Goal: Communication & Community: Answer question/provide support

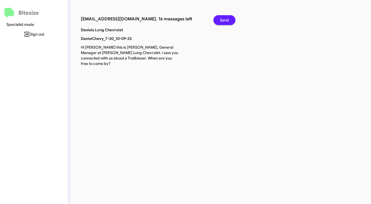
click at [228, 21] on span "Send" at bounding box center [224, 20] width 9 height 10
click at [227, 21] on span "Send" at bounding box center [224, 20] width 9 height 10
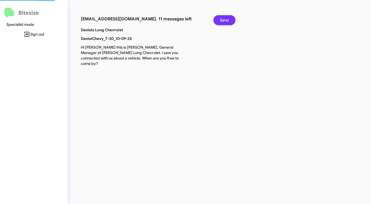
click at [227, 21] on span "Send" at bounding box center [224, 20] width 9 height 10
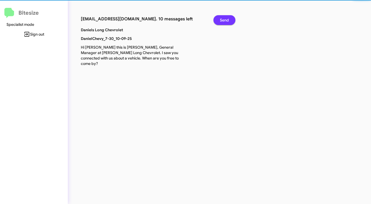
click at [227, 21] on span "Send" at bounding box center [224, 20] width 9 height 10
click at [226, 21] on span "Send" at bounding box center [224, 20] width 9 height 10
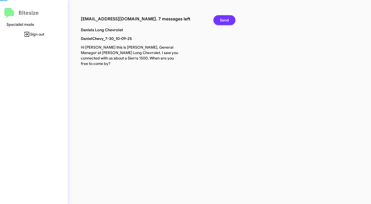
click at [226, 21] on span "Send" at bounding box center [224, 20] width 9 height 10
click at [225, 21] on span "Send" at bounding box center [224, 20] width 9 height 10
click at [223, 21] on span "Send" at bounding box center [224, 20] width 9 height 10
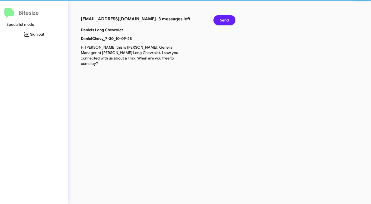
click at [223, 21] on span "Send" at bounding box center [224, 20] width 9 height 10
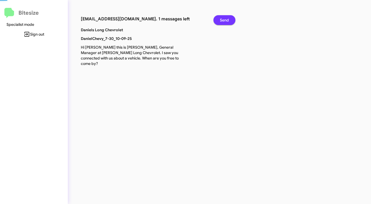
click at [223, 21] on span "Send" at bounding box center [224, 20] width 9 height 10
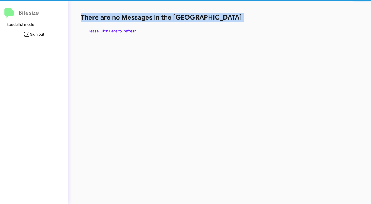
click at [223, 21] on h1 "There are no Messages in the [GEOGRAPHIC_DATA]" at bounding box center [194, 17] width 227 height 9
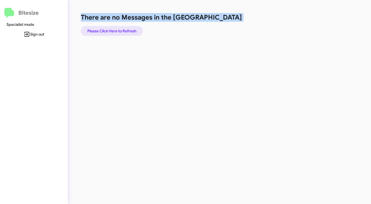
click at [121, 29] on span "Please Click Here to Refresh" at bounding box center [111, 31] width 49 height 10
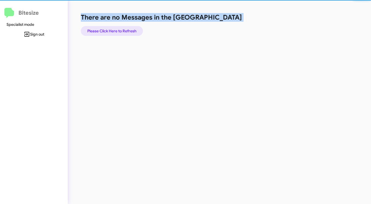
click at [121, 29] on span "Please Click Here to Refresh" at bounding box center [111, 31] width 49 height 10
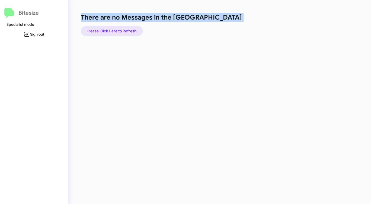
click at [117, 28] on span "Please Click Here to Refresh" at bounding box center [111, 31] width 49 height 10
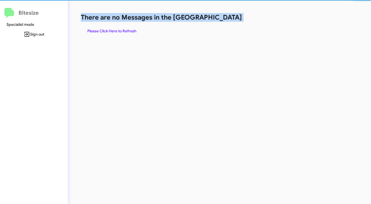
click at [117, 28] on span "Please Click Here to Refresh" at bounding box center [111, 31] width 49 height 10
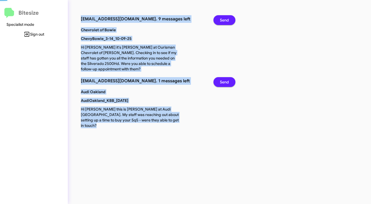
click at [227, 18] on span "Send" at bounding box center [224, 20] width 9 height 10
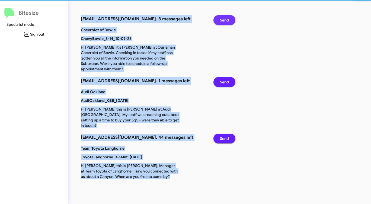
click at [227, 18] on span "Send" at bounding box center [224, 20] width 9 height 10
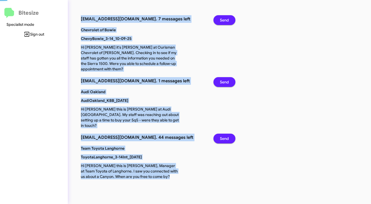
click at [227, 18] on span "Send" at bounding box center [224, 20] width 9 height 10
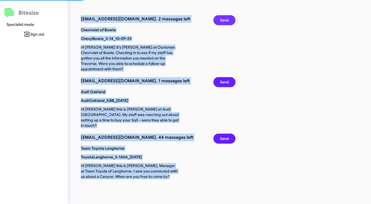
click at [227, 18] on span "Send" at bounding box center [224, 20] width 9 height 10
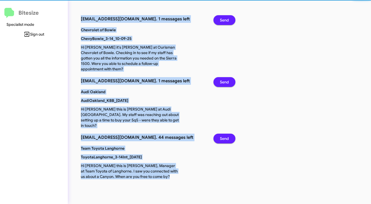
click at [227, 18] on span "Send" at bounding box center [224, 20] width 9 height 10
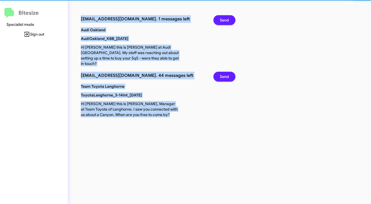
click at [227, 18] on span "Send" at bounding box center [224, 20] width 9 height 10
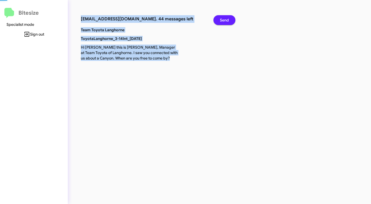
click at [227, 18] on span "Send" at bounding box center [224, 20] width 9 height 10
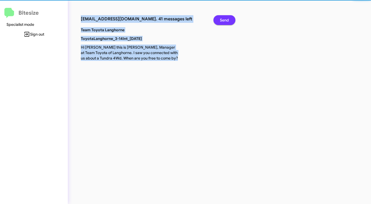
click at [227, 18] on span "Send" at bounding box center [224, 20] width 9 height 10
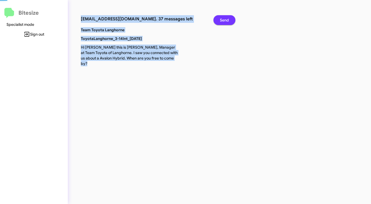
click at [227, 18] on span "Send" at bounding box center [224, 20] width 9 height 10
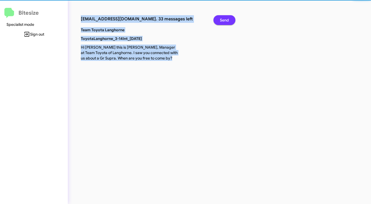
click at [227, 18] on span "Send" at bounding box center [224, 20] width 9 height 10
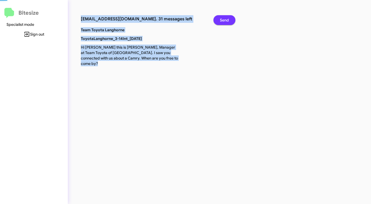
click at [227, 18] on span "Send" at bounding box center [224, 20] width 9 height 10
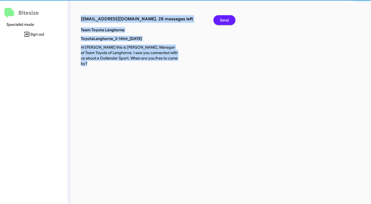
click at [227, 18] on span "Send" at bounding box center [224, 20] width 9 height 10
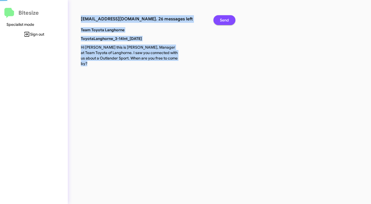
click at [227, 18] on span "Send" at bounding box center [224, 20] width 9 height 10
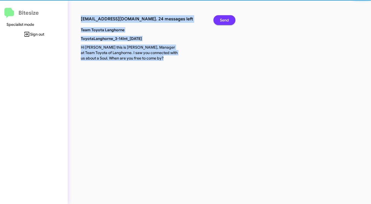
click at [227, 18] on span "Send" at bounding box center [224, 20] width 9 height 10
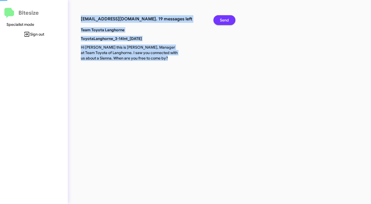
click at [227, 18] on span "Send" at bounding box center [224, 20] width 9 height 10
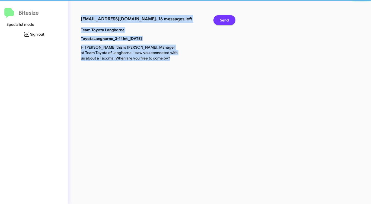
click at [227, 18] on span "Send" at bounding box center [224, 20] width 9 height 10
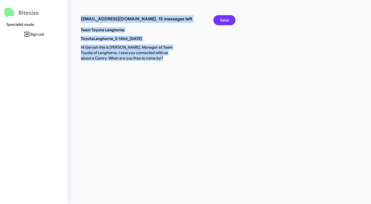
click at [227, 18] on span "Send" at bounding box center [224, 20] width 9 height 10
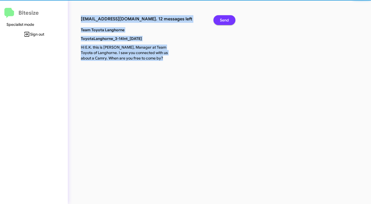
click at [227, 18] on span "Send" at bounding box center [224, 20] width 9 height 10
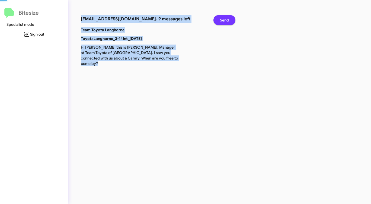
click at [227, 18] on span "Send" at bounding box center [224, 20] width 9 height 10
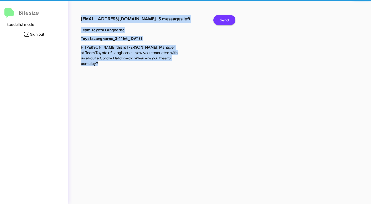
click at [227, 18] on span "Send" at bounding box center [224, 20] width 9 height 10
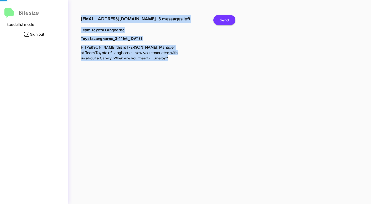
click at [227, 18] on span "Send" at bounding box center [224, 20] width 9 height 10
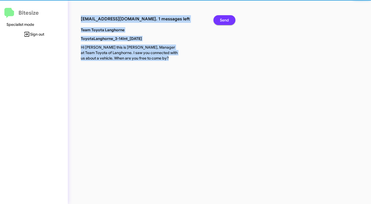
click at [227, 18] on span "Send" at bounding box center [224, 20] width 9 height 10
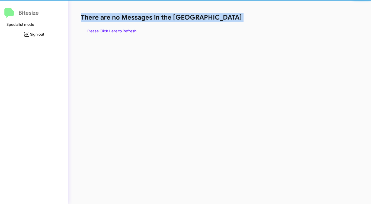
click at [227, 18] on h1 "There are no Messages in the [GEOGRAPHIC_DATA]" at bounding box center [194, 17] width 227 height 9
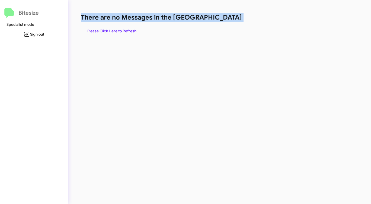
click at [227, 18] on h1 "There are no Messages in the [GEOGRAPHIC_DATA]" at bounding box center [194, 17] width 227 height 9
click at [126, 31] on span "Please Click Here to Refresh" at bounding box center [111, 31] width 49 height 10
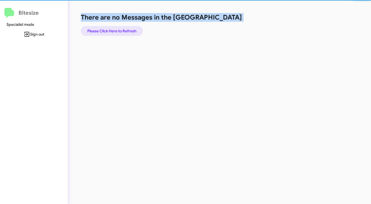
click at [126, 31] on span "Please Click Here to Refresh" at bounding box center [111, 31] width 49 height 10
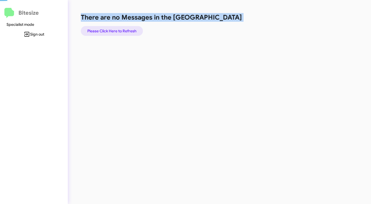
click at [126, 31] on span "Please Click Here to Refresh" at bounding box center [111, 31] width 49 height 10
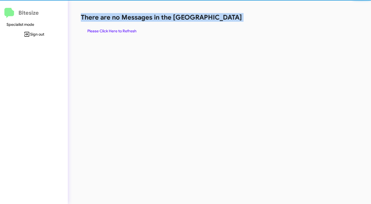
click at [126, 31] on span "Please Click Here to Refresh" at bounding box center [111, 31] width 49 height 10
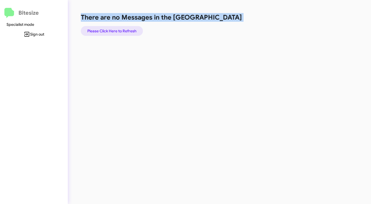
click at [126, 31] on span "Please Click Here to Refresh" at bounding box center [111, 31] width 49 height 10
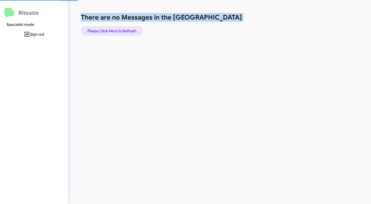
click at [126, 31] on span "Please Click Here to Refresh" at bounding box center [111, 31] width 49 height 10
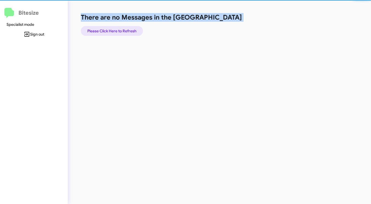
click at [127, 31] on span "Please Click Here to Refresh" at bounding box center [111, 31] width 49 height 10
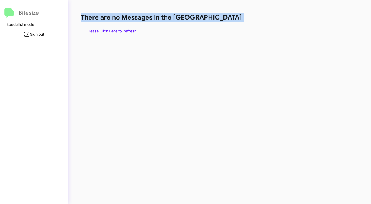
click at [135, 32] on span "Please Click Here to Refresh" at bounding box center [111, 31] width 49 height 10
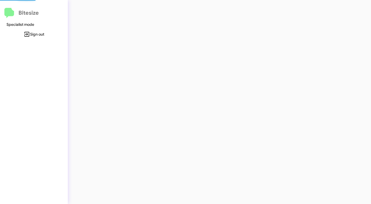
click at [135, 32] on div at bounding box center [194, 102] width 253 height 204
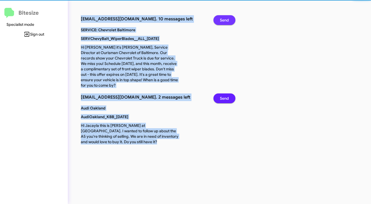
click at [223, 21] on span "Send" at bounding box center [224, 20] width 9 height 10
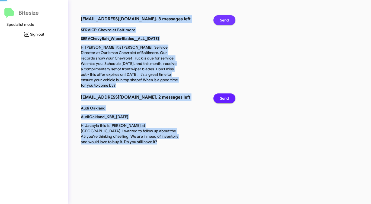
click at [223, 21] on span "Send" at bounding box center [224, 20] width 9 height 10
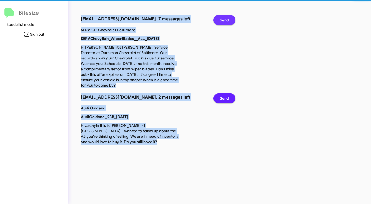
click at [223, 21] on span "Send" at bounding box center [224, 20] width 9 height 10
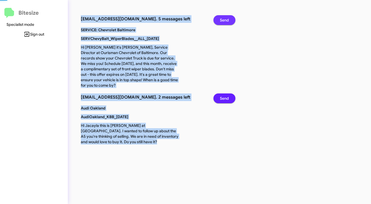
click at [223, 21] on span "Send" at bounding box center [224, 20] width 9 height 10
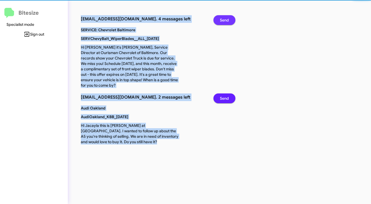
click at [223, 21] on span "Send" at bounding box center [224, 20] width 9 height 10
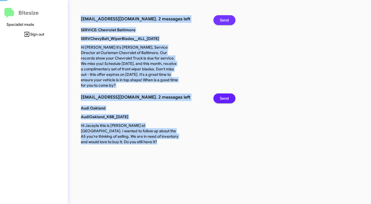
click at [223, 21] on span "Send" at bounding box center [224, 20] width 9 height 10
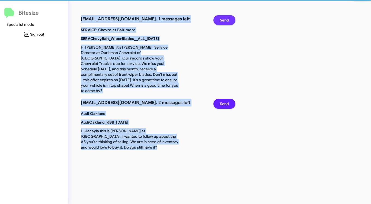
click at [223, 21] on span "Send" at bounding box center [224, 20] width 9 height 10
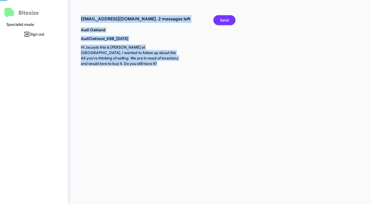
click at [223, 21] on span "Send" at bounding box center [224, 20] width 9 height 10
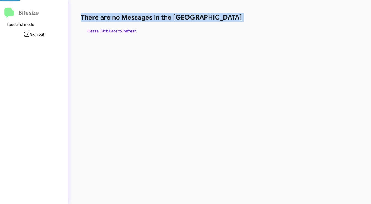
click at [223, 21] on h1 "There are no Messages in the [GEOGRAPHIC_DATA]" at bounding box center [194, 17] width 227 height 9
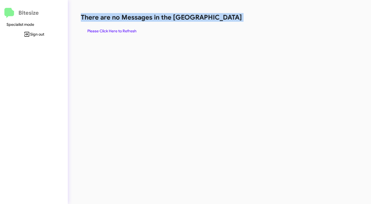
click at [223, 21] on h1 "There are no Messages in the [GEOGRAPHIC_DATA]" at bounding box center [194, 17] width 227 height 9
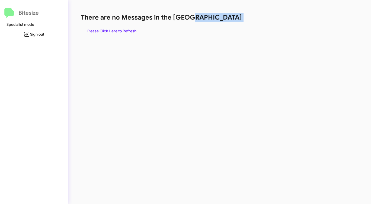
click at [223, 21] on h1 "There are no Messages in the [GEOGRAPHIC_DATA]" at bounding box center [194, 17] width 227 height 9
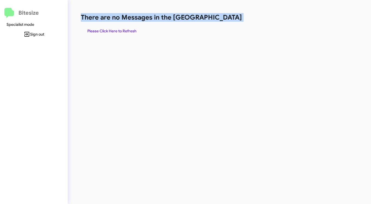
click at [223, 21] on h1 "There are no Messages in the [GEOGRAPHIC_DATA]" at bounding box center [194, 17] width 227 height 9
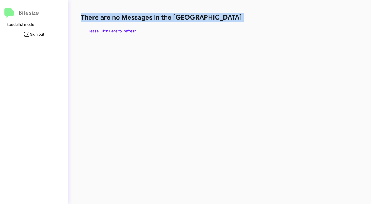
click at [223, 21] on h1 "There are no Messages in the [GEOGRAPHIC_DATA]" at bounding box center [194, 17] width 227 height 9
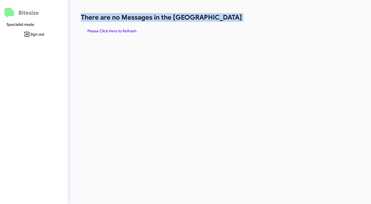
click at [223, 21] on h1 "There are no Messages in the [GEOGRAPHIC_DATA]" at bounding box center [194, 17] width 227 height 9
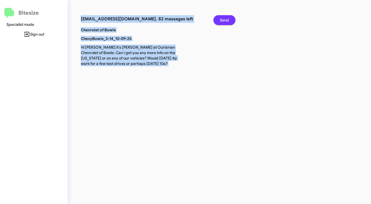
click at [228, 20] on span "Send" at bounding box center [224, 20] width 9 height 10
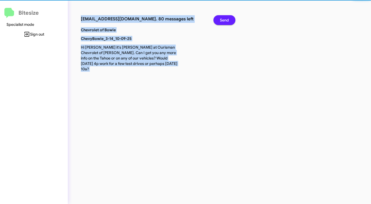
click at [228, 20] on span "Send" at bounding box center [224, 20] width 9 height 10
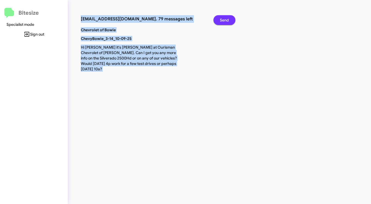
click at [228, 20] on span "Send" at bounding box center [224, 20] width 9 height 10
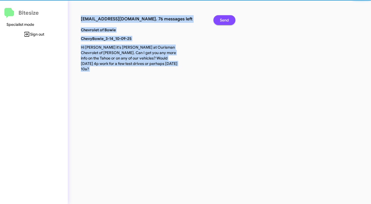
click at [228, 20] on span "Send" at bounding box center [224, 20] width 9 height 10
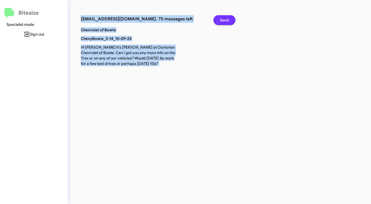
click at [228, 20] on span "Send" at bounding box center [224, 20] width 9 height 10
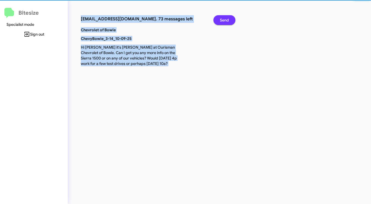
click at [228, 20] on span "Send" at bounding box center [224, 20] width 9 height 10
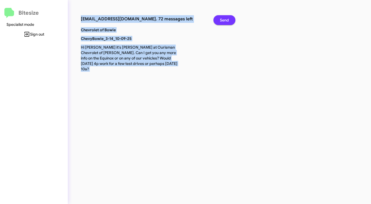
click at [228, 20] on span "Send" at bounding box center [224, 20] width 9 height 10
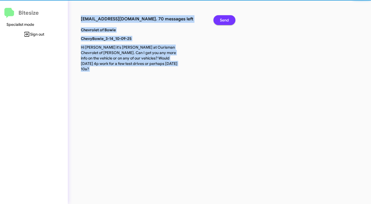
click at [228, 20] on span "Send" at bounding box center [224, 20] width 9 height 10
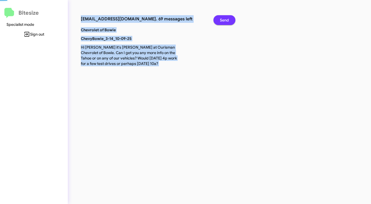
click at [228, 20] on span "Send" at bounding box center [224, 20] width 9 height 10
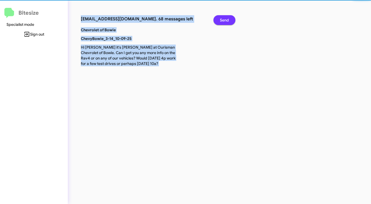
click at [228, 20] on span "Send" at bounding box center [224, 20] width 9 height 10
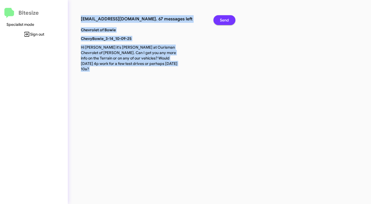
click at [228, 20] on span "Send" at bounding box center [224, 20] width 9 height 10
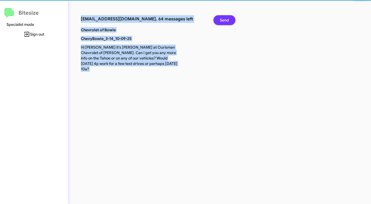
click at [228, 20] on span "Send" at bounding box center [224, 20] width 9 height 10
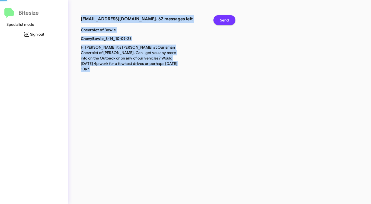
click at [228, 20] on span "Send" at bounding box center [224, 20] width 9 height 10
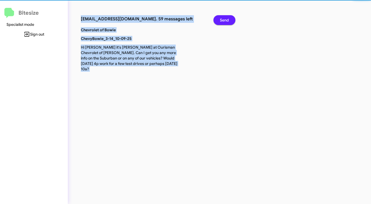
click at [228, 20] on span "Send" at bounding box center [224, 20] width 9 height 10
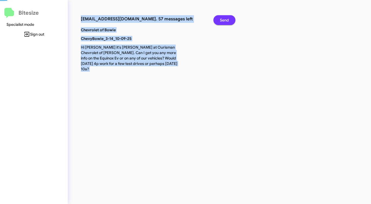
click at [228, 20] on span "Send" at bounding box center [224, 20] width 9 height 10
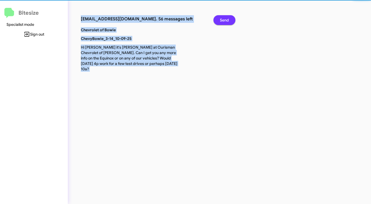
click at [228, 20] on span "Send" at bounding box center [224, 20] width 9 height 10
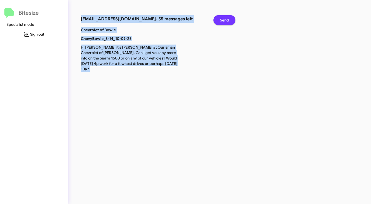
click at [228, 20] on span "Send" at bounding box center [224, 20] width 9 height 10
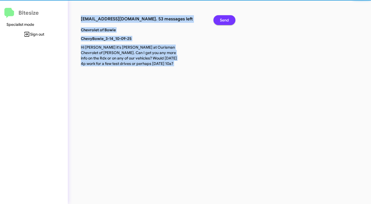
click at [228, 20] on span "Send" at bounding box center [224, 20] width 9 height 10
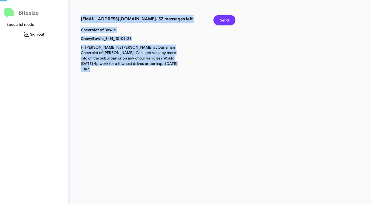
click at [228, 20] on span "Send" at bounding box center [224, 20] width 9 height 10
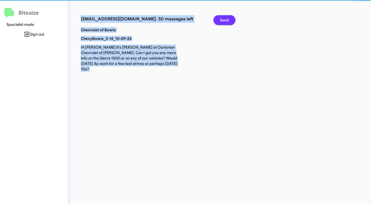
click at [228, 20] on span "Send" at bounding box center [224, 20] width 9 height 10
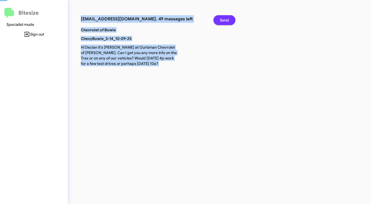
click at [228, 20] on span "Send" at bounding box center [224, 20] width 9 height 10
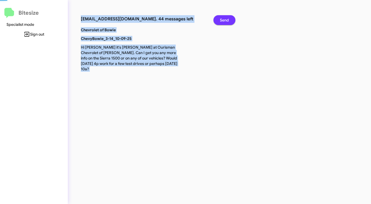
click at [228, 20] on span "Send" at bounding box center [224, 20] width 9 height 10
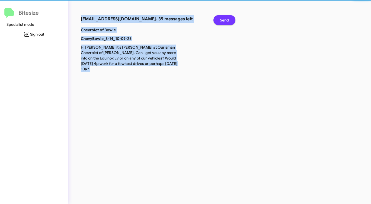
click at [228, 20] on span "Send" at bounding box center [224, 20] width 9 height 10
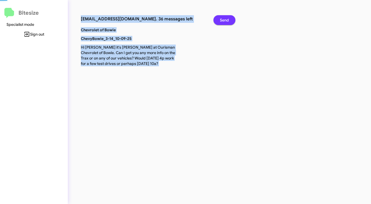
click at [228, 20] on span "Send" at bounding box center [224, 20] width 9 height 10
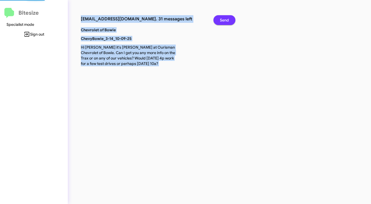
click at [228, 20] on span "Send" at bounding box center [224, 20] width 9 height 10
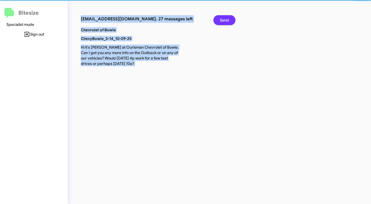
click at [228, 20] on span "Send" at bounding box center [224, 20] width 9 height 10
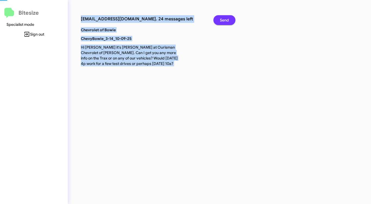
click at [228, 20] on span "Send" at bounding box center [224, 20] width 9 height 10
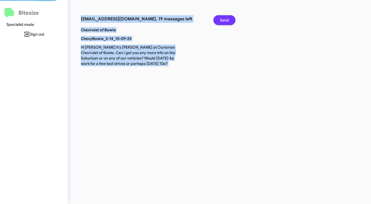
click at [228, 20] on span "Send" at bounding box center [224, 20] width 9 height 10
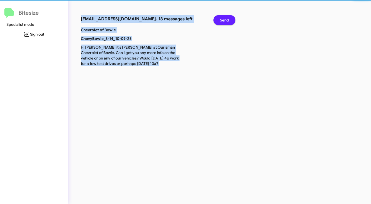
click at [228, 20] on span "Send" at bounding box center [224, 20] width 9 height 10
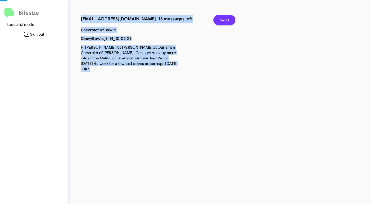
click at [228, 20] on span "Send" at bounding box center [224, 20] width 9 height 10
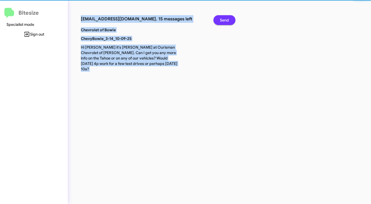
click at [228, 20] on span "Send" at bounding box center [224, 20] width 9 height 10
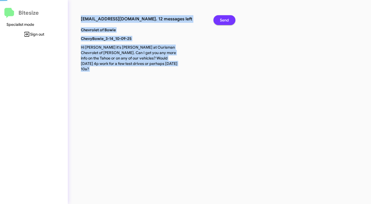
click at [228, 20] on span "Send" at bounding box center [224, 20] width 9 height 10
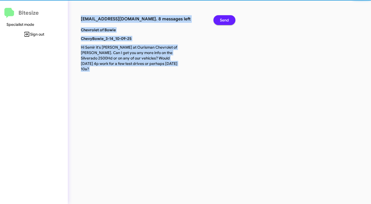
click at [228, 20] on span "Send" at bounding box center [224, 20] width 9 height 10
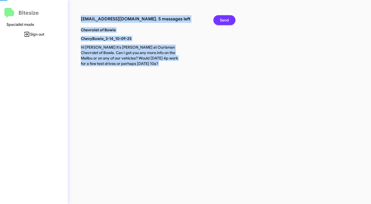
click at [228, 20] on span "Send" at bounding box center [224, 20] width 9 height 10
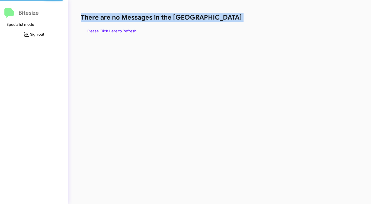
click at [228, 20] on h1 "There are no Messages in the [GEOGRAPHIC_DATA]" at bounding box center [194, 17] width 227 height 9
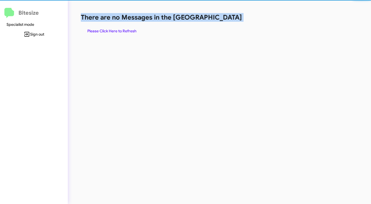
click at [228, 20] on h1 "There are no Messages in the [GEOGRAPHIC_DATA]" at bounding box center [194, 17] width 227 height 9
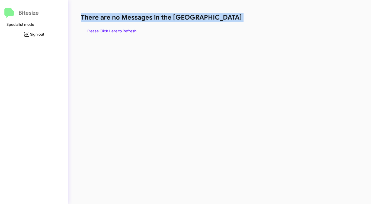
click at [228, 20] on h1 "There are no Messages in the [GEOGRAPHIC_DATA]" at bounding box center [194, 17] width 227 height 9
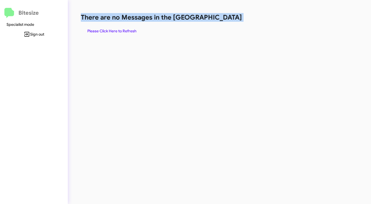
click at [228, 20] on h1 "There are no Messages in the [GEOGRAPHIC_DATA]" at bounding box center [194, 17] width 227 height 9
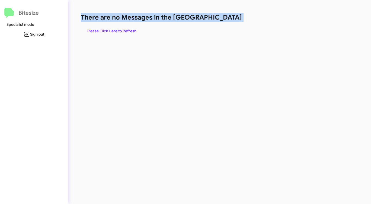
click at [228, 20] on h1 "There are no Messages in the [GEOGRAPHIC_DATA]" at bounding box center [194, 17] width 227 height 9
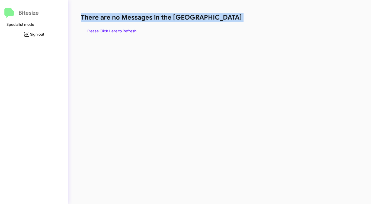
click at [227, 21] on h1 "There are no Messages in the [GEOGRAPHIC_DATA]" at bounding box center [194, 17] width 227 height 9
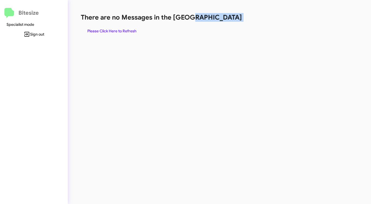
click at [227, 21] on h1 "There are no Messages in the [GEOGRAPHIC_DATA]" at bounding box center [194, 17] width 227 height 9
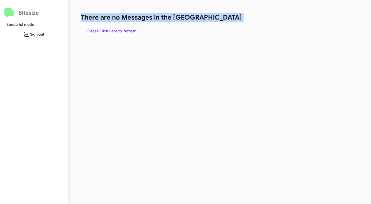
click at [227, 21] on h1 "There are no Messages in the [GEOGRAPHIC_DATA]" at bounding box center [194, 17] width 227 height 9
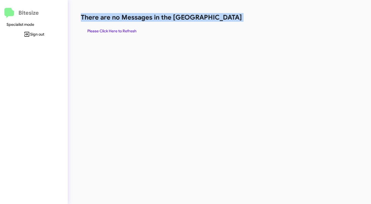
click at [227, 21] on h1 "There are no Messages in the [GEOGRAPHIC_DATA]" at bounding box center [194, 17] width 227 height 9
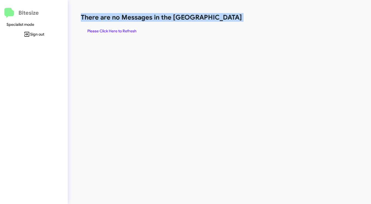
click at [227, 21] on h1 "There are no Messages in the [GEOGRAPHIC_DATA]" at bounding box center [194, 17] width 227 height 9
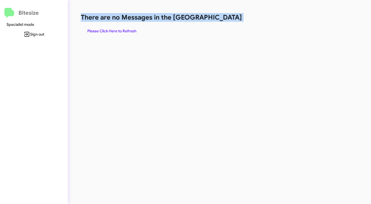
click at [227, 21] on h1 "There are no Messages in the [GEOGRAPHIC_DATA]" at bounding box center [194, 17] width 227 height 9
click at [130, 30] on span "Please Click Here to Refresh" at bounding box center [111, 31] width 49 height 10
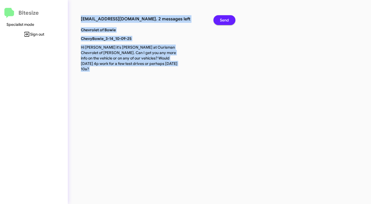
click at [223, 19] on span "Send" at bounding box center [224, 20] width 9 height 10
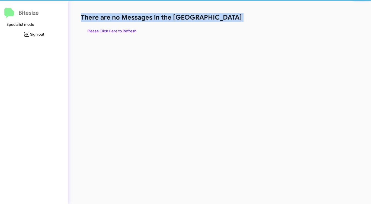
click at [223, 19] on h1 "There are no Messages in the [GEOGRAPHIC_DATA]" at bounding box center [194, 17] width 227 height 9
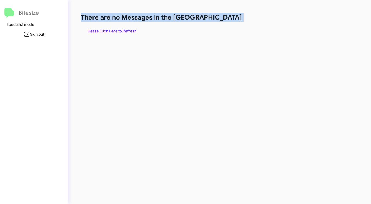
click at [223, 20] on h1 "There are no Messages in the [GEOGRAPHIC_DATA]" at bounding box center [194, 17] width 227 height 9
click at [126, 26] on div "There are no Messages in the Queue Please Click Here to Refresh" at bounding box center [194, 24] width 227 height 23
click at [126, 27] on span "Please Click Here to Refresh" at bounding box center [111, 31] width 49 height 10
click at [126, 29] on span "Please Click Here to Refresh" at bounding box center [111, 31] width 49 height 10
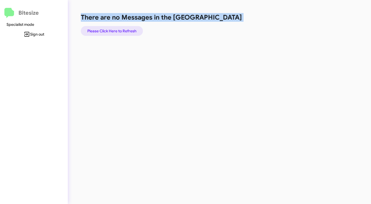
click at [125, 29] on span "Please Click Here to Refresh" at bounding box center [111, 31] width 49 height 10
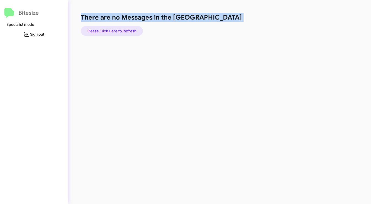
click at [126, 29] on span "Please Click Here to Refresh" at bounding box center [111, 31] width 49 height 10
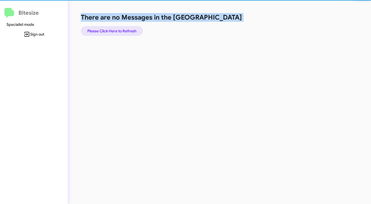
click at [126, 29] on span "Please Click Here to Refresh" at bounding box center [111, 31] width 49 height 10
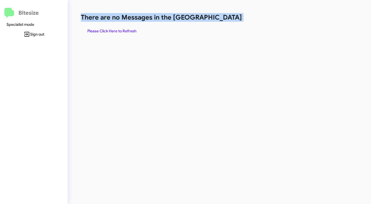
click at [126, 30] on span "Please Click Here to Refresh" at bounding box center [111, 31] width 49 height 10
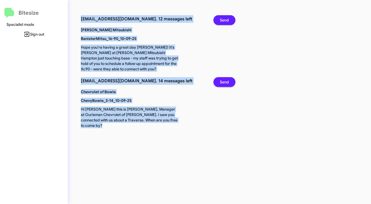
click at [221, 19] on span "Send" at bounding box center [224, 20] width 9 height 10
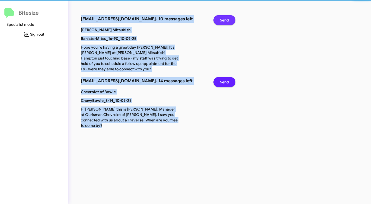
click at [221, 19] on span "Send" at bounding box center [224, 20] width 9 height 10
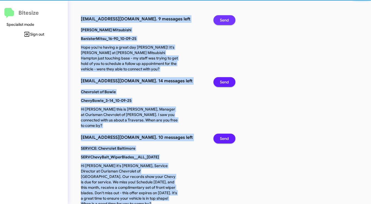
click at [221, 19] on span "Send" at bounding box center [224, 20] width 9 height 10
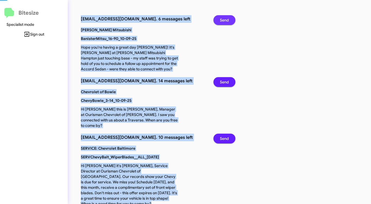
click at [221, 19] on span "Send" at bounding box center [224, 20] width 9 height 10
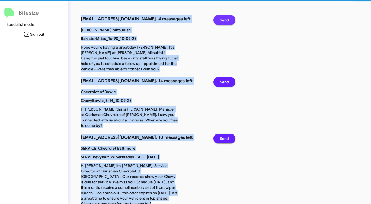
click at [221, 19] on span "Send" at bounding box center [224, 20] width 9 height 10
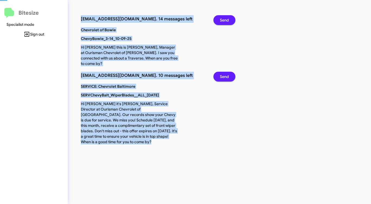
click at [221, 19] on span "Send" at bounding box center [224, 20] width 9 height 10
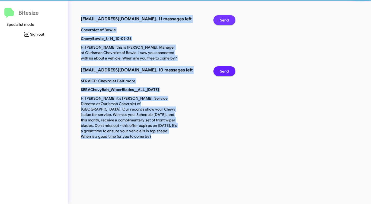
click at [221, 19] on span "Send" at bounding box center [224, 20] width 9 height 10
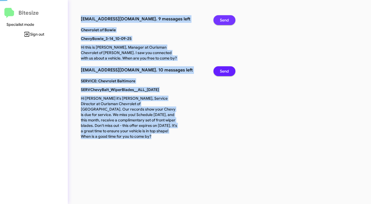
click at [221, 19] on span "Send" at bounding box center [224, 20] width 9 height 10
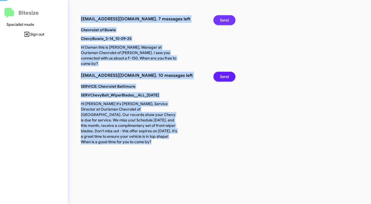
click at [221, 19] on span "Send" at bounding box center [224, 20] width 9 height 10
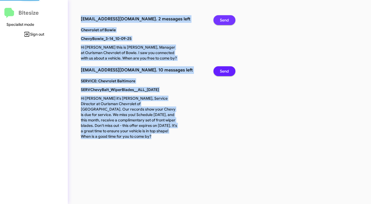
click at [221, 19] on span "Send" at bounding box center [224, 20] width 9 height 10
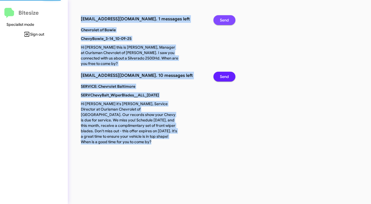
click at [221, 19] on span "Send" at bounding box center [224, 20] width 9 height 10
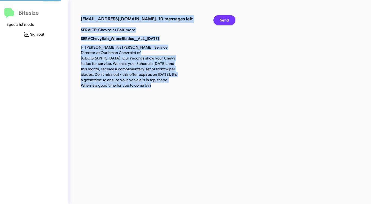
click at [221, 19] on span "Send" at bounding box center [224, 20] width 9 height 10
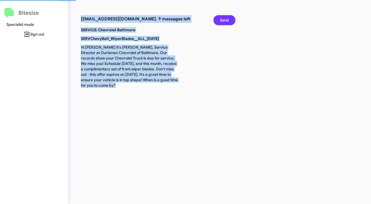
click at [221, 19] on span "Send" at bounding box center [224, 20] width 9 height 10
click at [218, 20] on button "Send" at bounding box center [224, 20] width 22 height 10
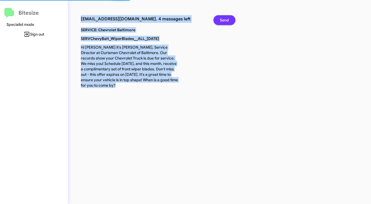
click at [218, 20] on button "Send" at bounding box center [224, 20] width 22 height 10
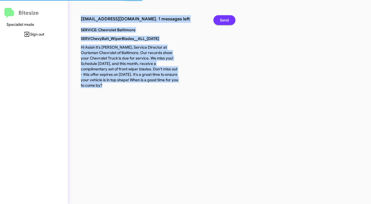
click at [218, 20] on button "Send" at bounding box center [224, 20] width 22 height 10
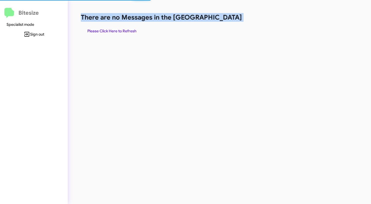
click at [218, 20] on h1 "There are no Messages in the [GEOGRAPHIC_DATA]" at bounding box center [194, 17] width 227 height 9
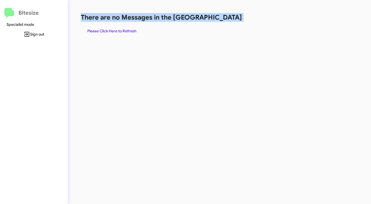
click at [218, 20] on h1 "There are no Messages in the [GEOGRAPHIC_DATA]" at bounding box center [194, 17] width 227 height 9
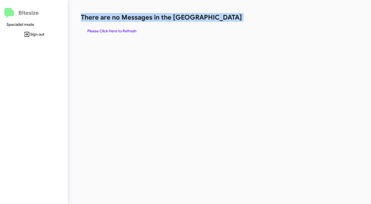
click at [218, 20] on h1 "There are no Messages in the [GEOGRAPHIC_DATA]" at bounding box center [194, 17] width 227 height 9
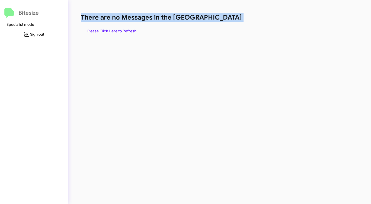
click at [218, 20] on h1 "There are no Messages in the [GEOGRAPHIC_DATA]" at bounding box center [194, 17] width 227 height 9
click at [111, 27] on span "Please Click Here to Refresh" at bounding box center [111, 31] width 49 height 10
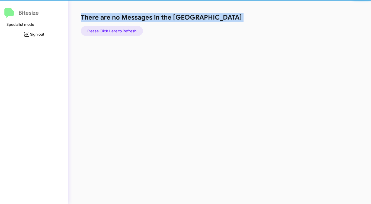
click at [111, 27] on span "Please Click Here to Refresh" at bounding box center [111, 31] width 49 height 10
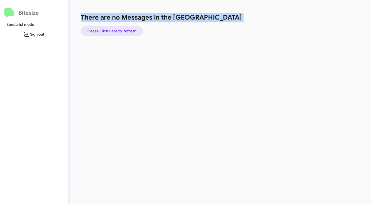
click at [111, 27] on span "Please Click Here to Refresh" at bounding box center [111, 31] width 49 height 10
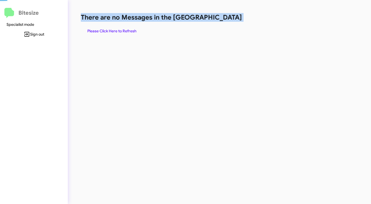
click at [111, 27] on span "Please Click Here to Refresh" at bounding box center [111, 31] width 49 height 10
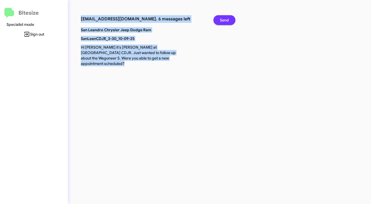
click at [226, 20] on span "Send" at bounding box center [224, 20] width 9 height 10
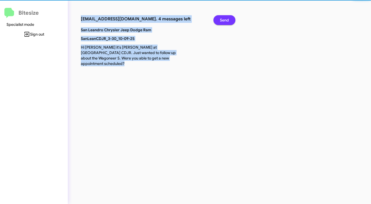
click at [226, 20] on span "Send" at bounding box center [224, 20] width 9 height 10
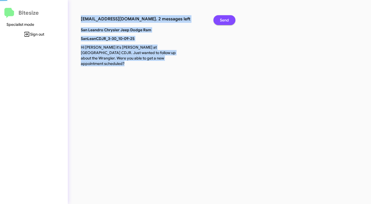
click at [226, 20] on span "Send" at bounding box center [224, 20] width 9 height 10
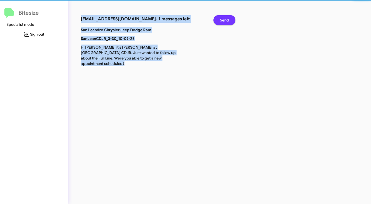
click at [226, 20] on span "Send" at bounding box center [224, 20] width 9 height 10
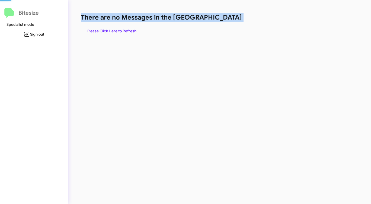
click at [226, 20] on h1 "There are no Messages in the [GEOGRAPHIC_DATA]" at bounding box center [194, 17] width 227 height 9
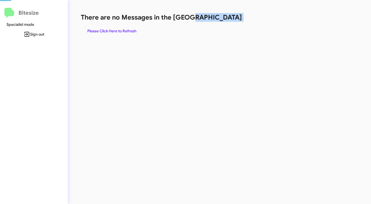
click at [226, 20] on h1 "There are no Messages in the [GEOGRAPHIC_DATA]" at bounding box center [194, 17] width 227 height 9
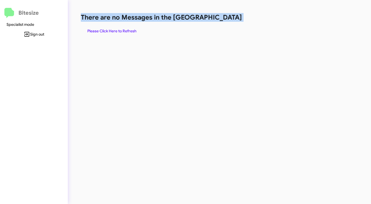
click at [226, 20] on h1 "There are no Messages in the [GEOGRAPHIC_DATA]" at bounding box center [194, 17] width 227 height 9
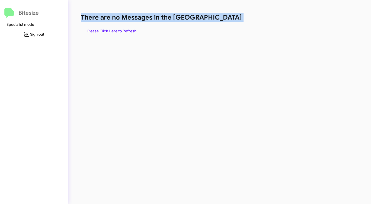
click at [226, 20] on h1 "There are no Messages in the [GEOGRAPHIC_DATA]" at bounding box center [194, 17] width 227 height 9
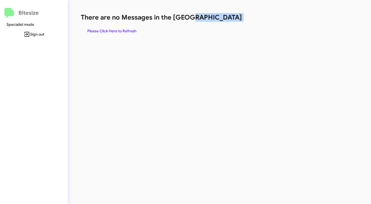
click at [226, 20] on h1 "There are no Messages in the [GEOGRAPHIC_DATA]" at bounding box center [194, 17] width 227 height 9
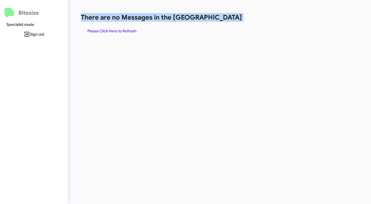
click at [226, 20] on h1 "There are no Messages in the [GEOGRAPHIC_DATA]" at bounding box center [194, 17] width 227 height 9
click at [116, 28] on span "Please Click Here to Refresh" at bounding box center [111, 31] width 49 height 10
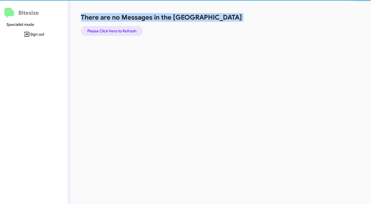
click at [116, 28] on span "Please Click Here to Refresh" at bounding box center [111, 31] width 49 height 10
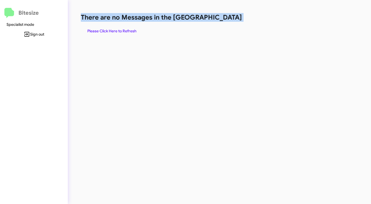
click at [116, 28] on span "Please Click Here to Refresh" at bounding box center [111, 31] width 49 height 10
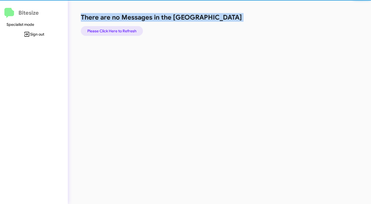
click at [116, 28] on span "Please Click Here to Refresh" at bounding box center [111, 31] width 49 height 10
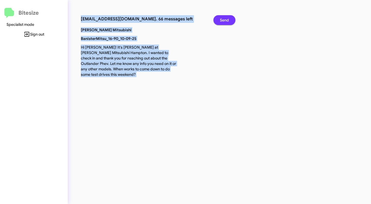
click at [228, 19] on span "Send" at bounding box center [224, 20] width 9 height 10
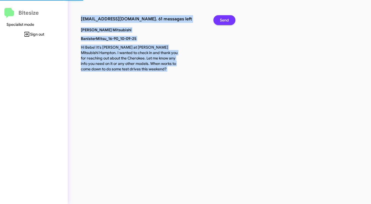
click at [228, 19] on span "Send" at bounding box center [224, 20] width 9 height 10
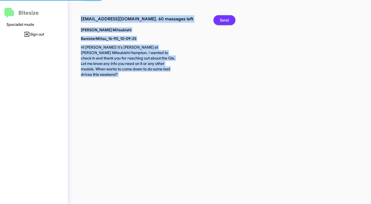
click at [228, 19] on span "Send" at bounding box center [224, 20] width 9 height 10
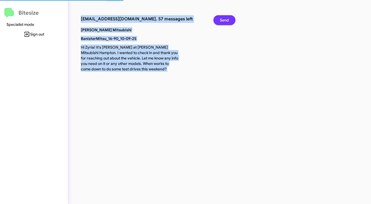
click at [228, 19] on span "Send" at bounding box center [224, 20] width 9 height 10
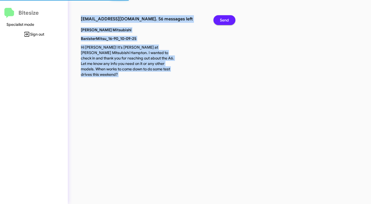
click at [228, 19] on span "Send" at bounding box center [224, 20] width 9 height 10
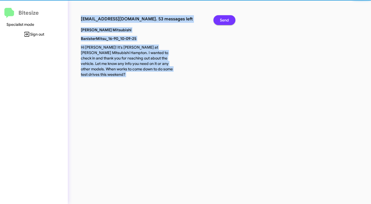
click at [228, 19] on span "Send" at bounding box center [224, 20] width 9 height 10
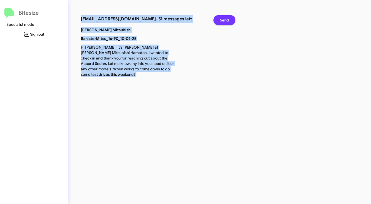
click at [228, 19] on span "Send" at bounding box center [224, 20] width 9 height 10
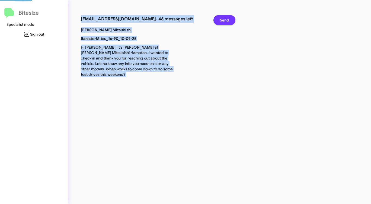
click at [228, 19] on span "Send" at bounding box center [224, 20] width 9 height 10
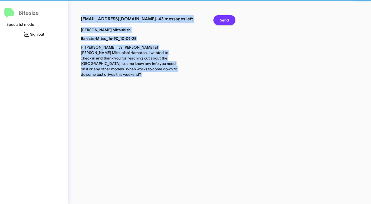
click at [228, 19] on span "Send" at bounding box center [224, 20] width 9 height 10
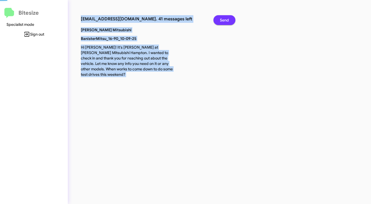
click at [228, 19] on span "Send" at bounding box center [224, 20] width 9 height 10
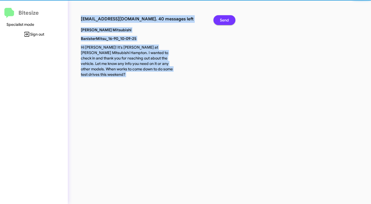
click at [228, 19] on span "Send" at bounding box center [224, 20] width 9 height 10
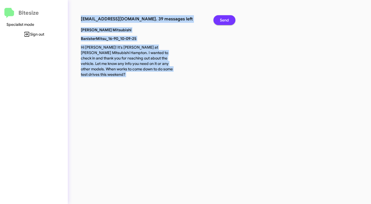
click at [228, 19] on span "Send" at bounding box center [224, 20] width 9 height 10
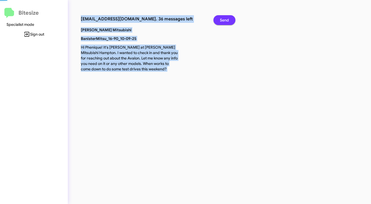
click at [228, 19] on span "Send" at bounding box center [224, 20] width 9 height 10
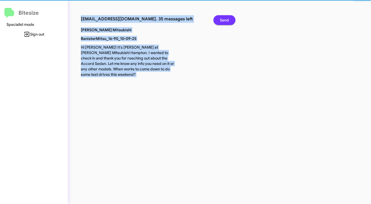
click at [228, 19] on span "Send" at bounding box center [224, 20] width 9 height 10
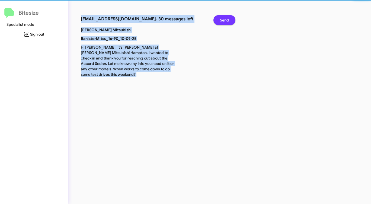
click at [228, 19] on span "Send" at bounding box center [224, 20] width 9 height 10
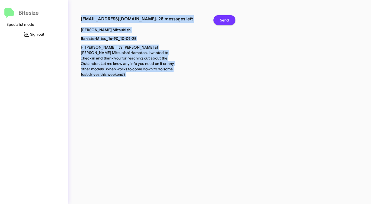
click at [228, 19] on span "Send" at bounding box center [224, 20] width 9 height 10
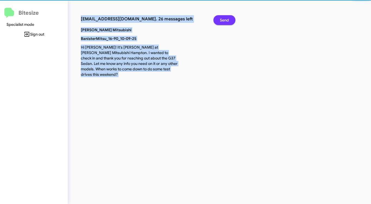
click at [228, 19] on span "Send" at bounding box center [224, 20] width 9 height 10
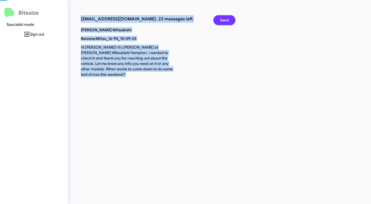
click at [228, 19] on span "Send" at bounding box center [224, 20] width 9 height 10
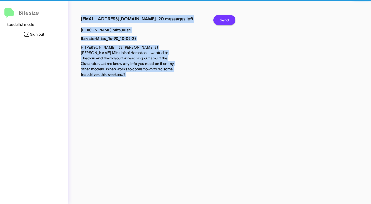
click at [228, 19] on span "Send" at bounding box center [224, 20] width 9 height 10
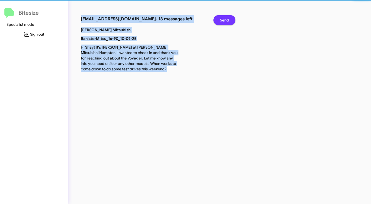
click at [228, 19] on span "Send" at bounding box center [224, 20] width 9 height 10
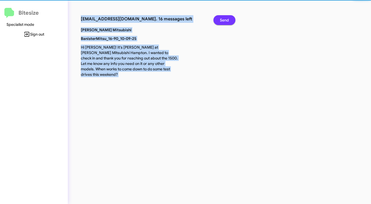
click at [228, 19] on span "Send" at bounding box center [224, 20] width 9 height 10
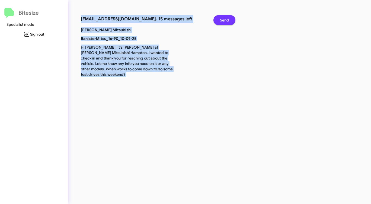
click at [228, 19] on span "Send" at bounding box center [224, 20] width 9 height 10
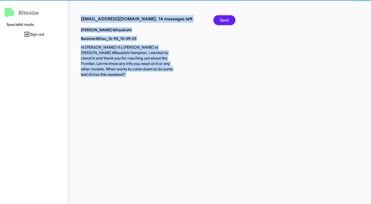
click at [228, 19] on span "Send" at bounding box center [224, 20] width 9 height 10
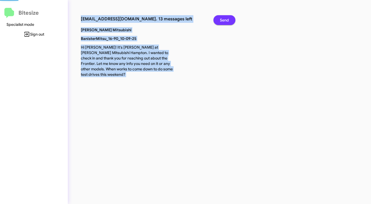
click at [228, 19] on span "Send" at bounding box center [224, 20] width 9 height 10
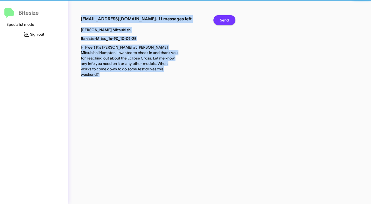
click at [228, 19] on span "Send" at bounding box center [224, 20] width 9 height 10
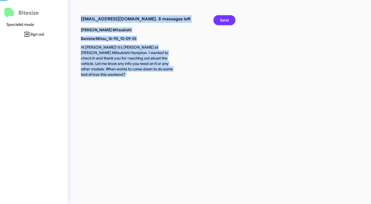
click at [228, 19] on span "Send" at bounding box center [224, 20] width 9 height 10
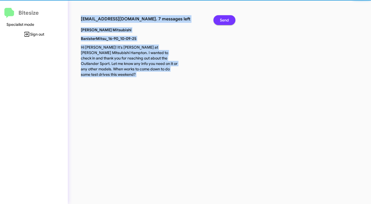
click at [228, 19] on span "Send" at bounding box center [224, 20] width 9 height 10
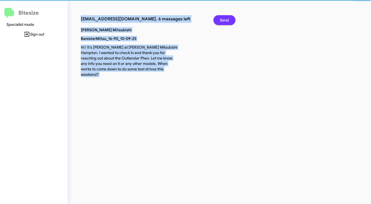
click at [228, 19] on span "Send" at bounding box center [224, 20] width 9 height 10
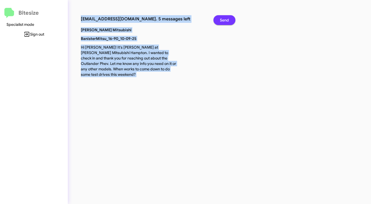
click at [228, 19] on span "Send" at bounding box center [224, 20] width 9 height 10
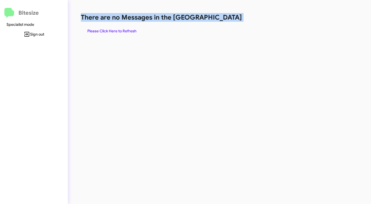
click at [228, 19] on h1 "There are no Messages in the [GEOGRAPHIC_DATA]" at bounding box center [194, 17] width 227 height 9
click at [124, 28] on span "Please Click Here to Refresh" at bounding box center [111, 31] width 49 height 10
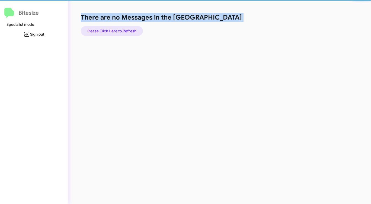
click at [124, 28] on span "Please Click Here to Refresh" at bounding box center [111, 31] width 49 height 10
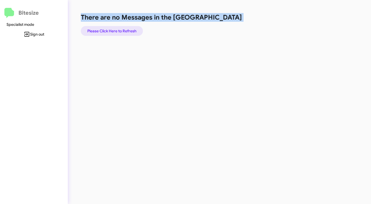
click at [124, 28] on span "Please Click Here to Refresh" at bounding box center [111, 31] width 49 height 10
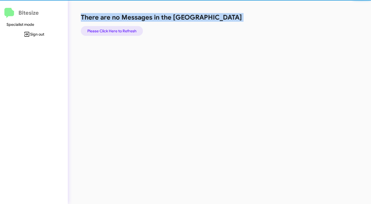
click at [124, 28] on span "Please Click Here to Refresh" at bounding box center [111, 31] width 49 height 10
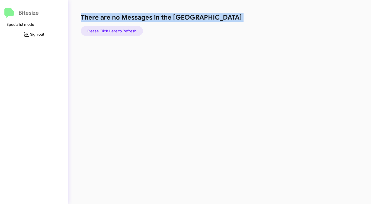
click at [131, 32] on span "Please Click Here to Refresh" at bounding box center [111, 31] width 49 height 10
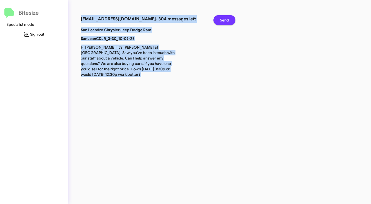
click at [223, 18] on span "Send" at bounding box center [224, 20] width 9 height 10
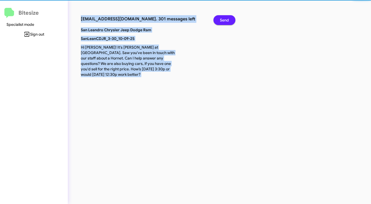
click at [223, 18] on span "Send" at bounding box center [224, 20] width 9 height 10
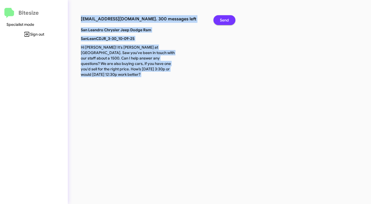
click at [223, 18] on span "Send" at bounding box center [224, 20] width 9 height 10
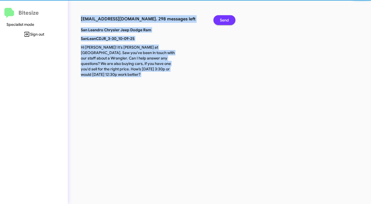
click at [223, 18] on span "Send" at bounding box center [224, 20] width 9 height 10
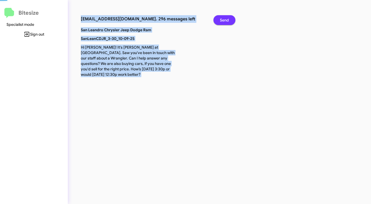
click at [223, 18] on span "Send" at bounding box center [224, 20] width 9 height 10
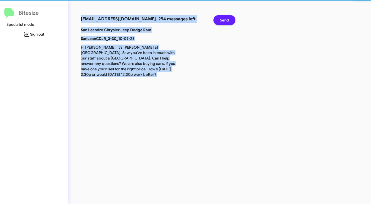
click at [223, 18] on span "Send" at bounding box center [224, 20] width 9 height 10
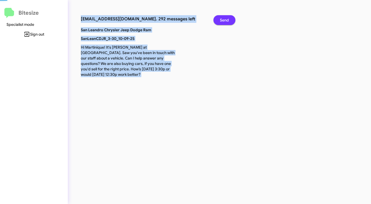
click at [223, 18] on span "Send" at bounding box center [224, 20] width 9 height 10
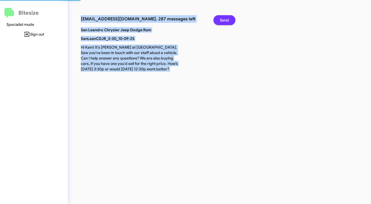
click at [223, 18] on span "Send" at bounding box center [224, 20] width 9 height 10
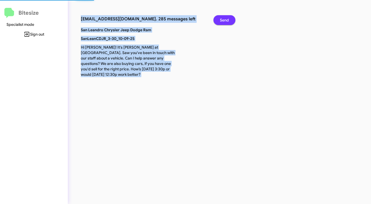
click at [223, 18] on span "Send" at bounding box center [224, 20] width 9 height 10
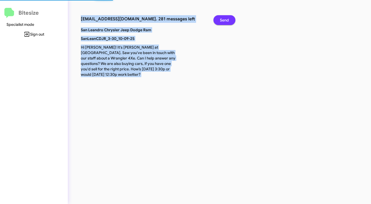
click at [223, 18] on span "Send" at bounding box center [224, 20] width 9 height 10
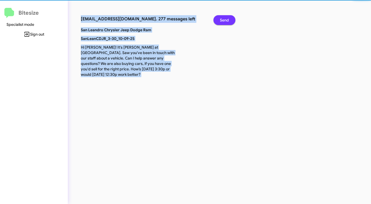
click at [223, 18] on span "Send" at bounding box center [224, 20] width 9 height 10
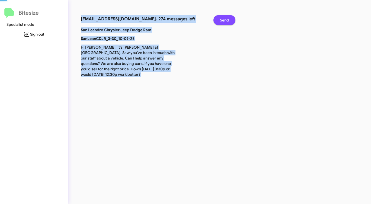
click at [223, 18] on span "Send" at bounding box center [224, 20] width 9 height 10
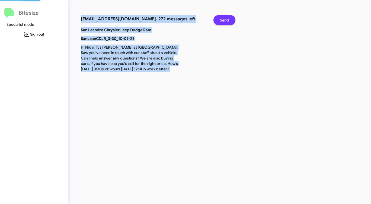
click at [223, 18] on span "Send" at bounding box center [224, 20] width 9 height 10
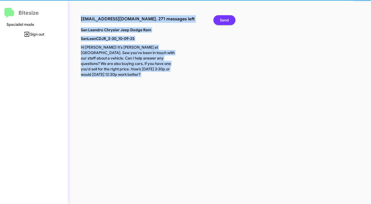
click at [223, 18] on span "Send" at bounding box center [224, 20] width 9 height 10
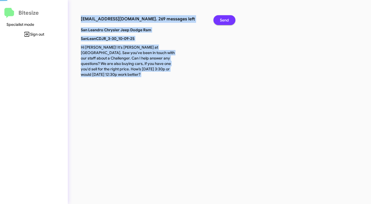
click at [223, 18] on span "Send" at bounding box center [224, 20] width 9 height 10
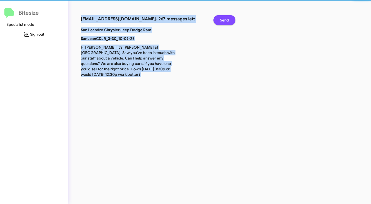
click at [223, 18] on span "Send" at bounding box center [224, 20] width 9 height 10
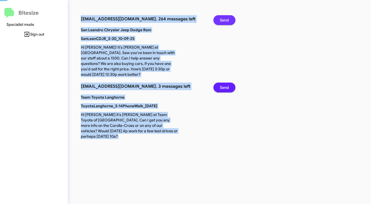
click at [223, 18] on span "Send" at bounding box center [224, 20] width 9 height 10
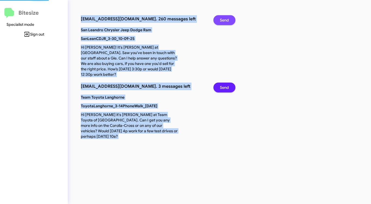
click at [223, 18] on span "Send" at bounding box center [224, 20] width 9 height 10
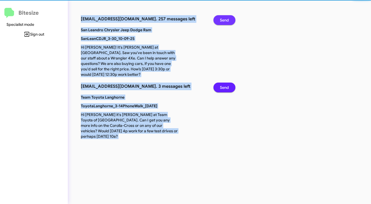
click at [223, 18] on span "Send" at bounding box center [224, 20] width 9 height 10
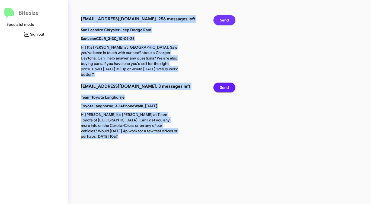
click at [223, 18] on span "Send" at bounding box center [224, 20] width 9 height 10
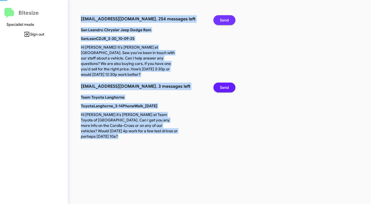
click at [223, 18] on span "Send" at bounding box center [224, 20] width 9 height 10
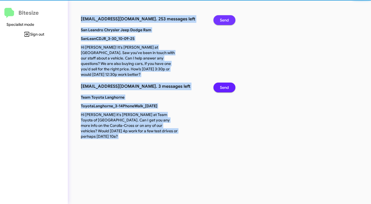
click at [223, 18] on span "Send" at bounding box center [224, 20] width 9 height 10
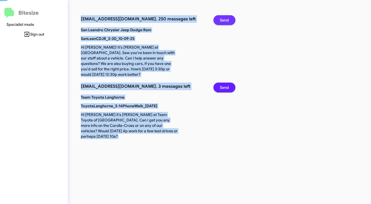
click at [223, 18] on span "Send" at bounding box center [224, 20] width 9 height 10
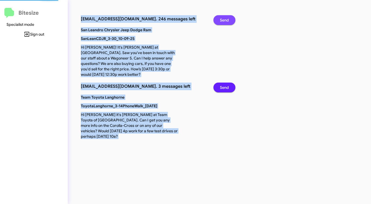
click at [223, 18] on span "Send" at bounding box center [224, 20] width 9 height 10
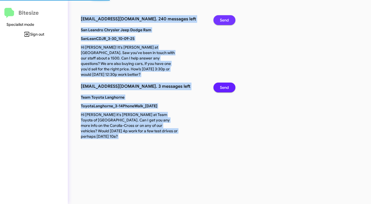
click at [223, 18] on span "Send" at bounding box center [224, 20] width 9 height 10
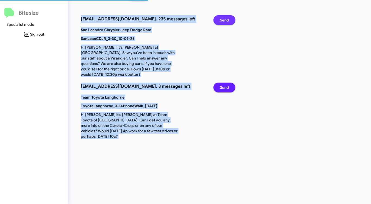
click at [223, 18] on span "Send" at bounding box center [224, 20] width 9 height 10
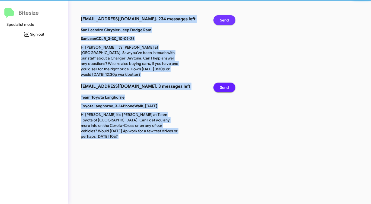
click at [223, 18] on span "Send" at bounding box center [224, 20] width 9 height 10
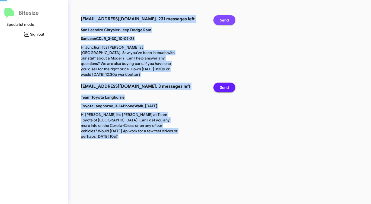
click at [223, 18] on span "Send" at bounding box center [224, 20] width 9 height 10
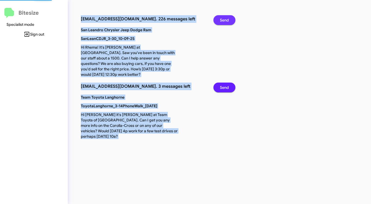
click at [223, 18] on span "Send" at bounding box center [224, 20] width 9 height 10
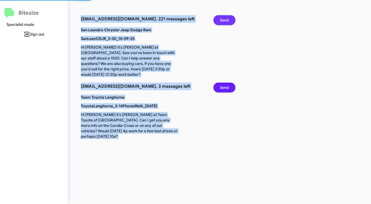
click at [223, 18] on span "Send" at bounding box center [224, 20] width 9 height 10
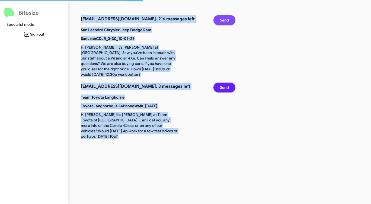
click at [223, 18] on span "Send" at bounding box center [224, 20] width 9 height 10
click at [223, 19] on span "Send" at bounding box center [224, 20] width 9 height 10
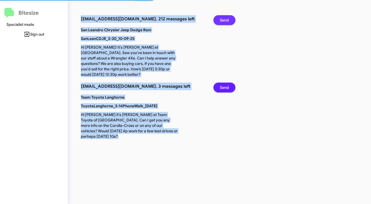
click at [223, 19] on span "Send" at bounding box center [224, 20] width 9 height 10
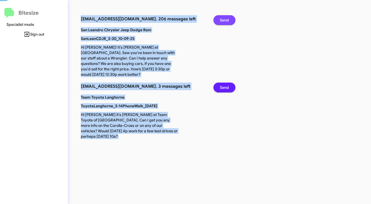
click at [223, 19] on span "Send" at bounding box center [224, 20] width 9 height 10
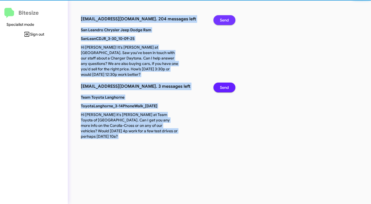
click at [223, 19] on span "Send" at bounding box center [224, 20] width 9 height 10
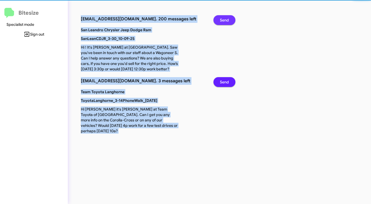
click at [223, 19] on span "Send" at bounding box center [224, 20] width 9 height 10
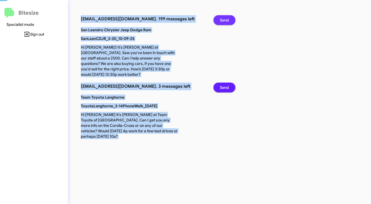
click at [223, 19] on span "Send" at bounding box center [224, 20] width 9 height 10
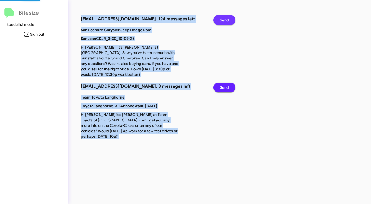
click at [223, 19] on span "Send" at bounding box center [224, 20] width 9 height 10
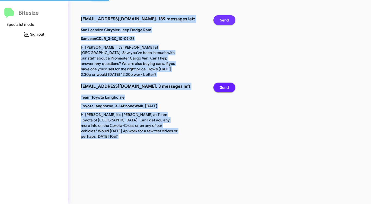
click at [223, 19] on span "Send" at bounding box center [224, 20] width 9 height 10
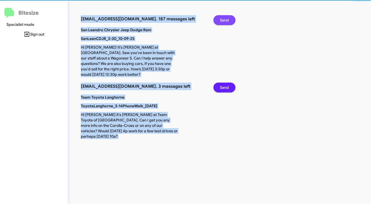
click at [223, 19] on span "Send" at bounding box center [224, 20] width 9 height 10
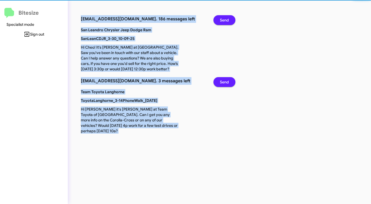
click at [223, 19] on span "Send" at bounding box center [224, 20] width 9 height 10
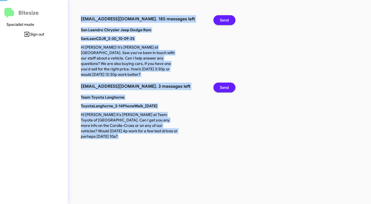
click at [223, 19] on span "Send" at bounding box center [224, 20] width 9 height 10
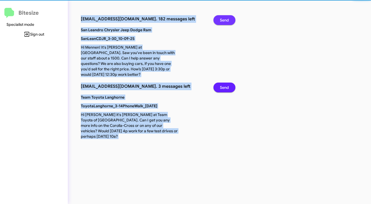
click at [223, 19] on span "Send" at bounding box center [224, 20] width 9 height 10
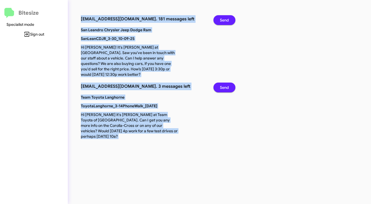
click at [226, 85] on span "Send" at bounding box center [224, 87] width 9 height 10
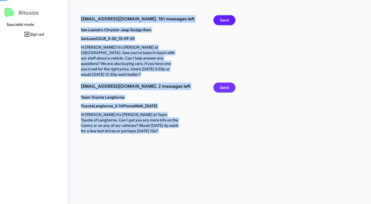
click at [226, 85] on span "Send" at bounding box center [224, 87] width 9 height 10
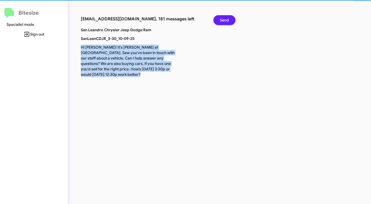
click at [226, 85] on div "[EMAIL_ADDRESS][DOMAIN_NAME]. 181 messages left Send San Leandro Chrysler Jeep …" at bounding box center [194, 102] width 253 height 204
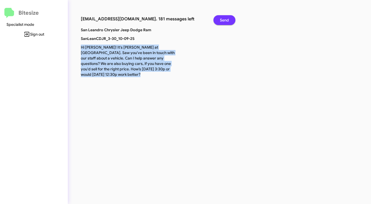
click at [222, 21] on span "Send" at bounding box center [224, 20] width 9 height 10
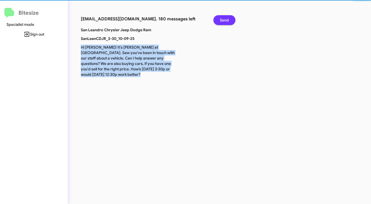
click at [222, 21] on span "Send" at bounding box center [224, 20] width 9 height 10
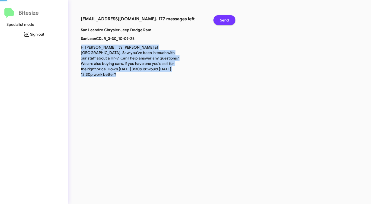
click at [222, 21] on span "Send" at bounding box center [224, 20] width 9 height 10
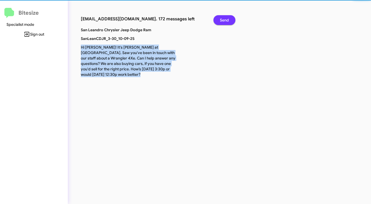
click at [222, 21] on span "Send" at bounding box center [224, 20] width 9 height 10
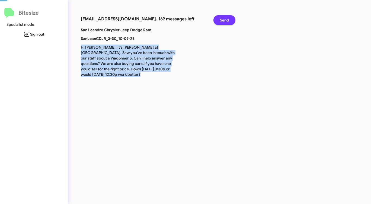
click at [222, 21] on span "Send" at bounding box center [224, 20] width 9 height 10
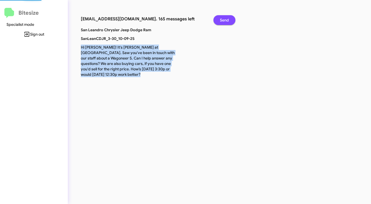
click at [222, 21] on span "Send" at bounding box center [224, 20] width 9 height 10
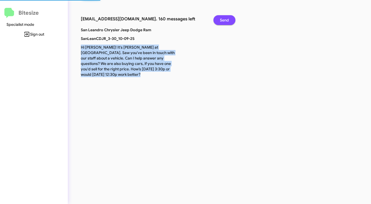
click at [222, 21] on span "Send" at bounding box center [224, 20] width 9 height 10
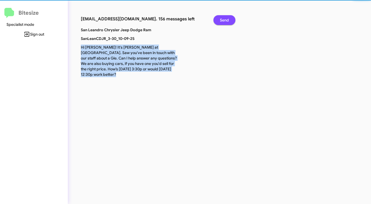
click at [222, 21] on span "Send" at bounding box center [224, 20] width 9 height 10
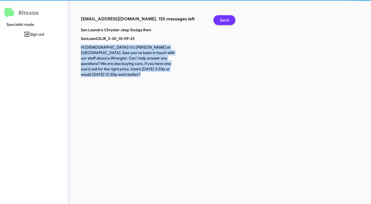
click at [222, 21] on span "Send" at bounding box center [224, 20] width 9 height 10
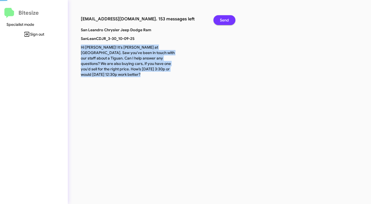
click at [222, 21] on span "Send" at bounding box center [224, 20] width 9 height 10
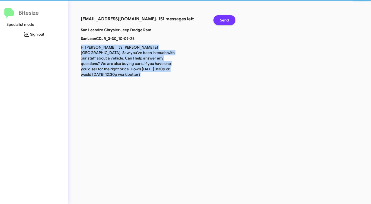
click at [222, 21] on span "Send" at bounding box center [224, 20] width 9 height 10
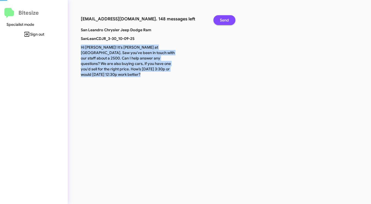
click at [222, 21] on span "Send" at bounding box center [224, 20] width 9 height 10
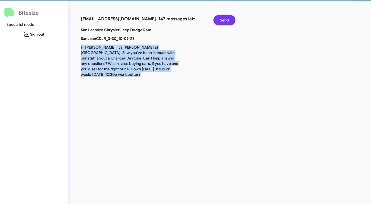
click at [222, 21] on span "Send" at bounding box center [224, 20] width 9 height 10
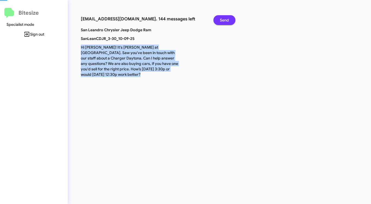
click at [222, 21] on span "Send" at bounding box center [224, 20] width 9 height 10
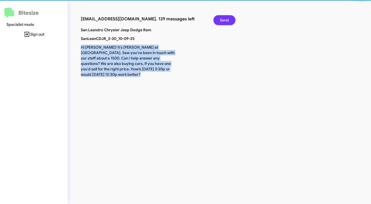
click at [222, 21] on span "Send" at bounding box center [224, 20] width 9 height 10
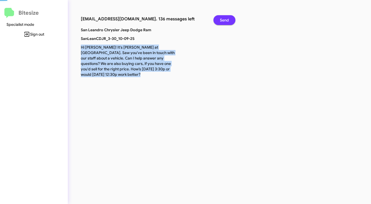
click at [222, 21] on span "Send" at bounding box center [224, 20] width 9 height 10
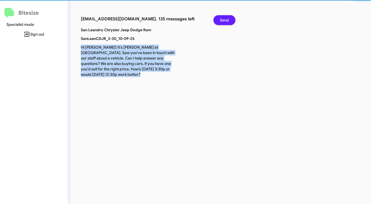
click at [222, 21] on span "Send" at bounding box center [224, 20] width 9 height 10
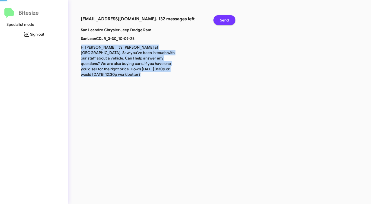
click at [222, 21] on span "Send" at bounding box center [224, 20] width 9 height 10
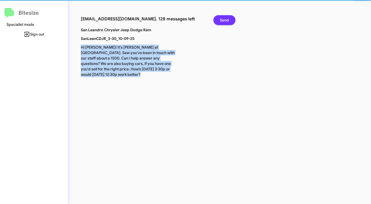
click at [222, 21] on span "Send" at bounding box center [224, 20] width 9 height 10
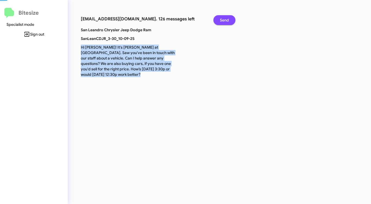
click at [222, 21] on span "Send" at bounding box center [224, 20] width 9 height 10
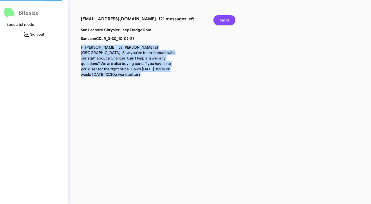
click at [222, 21] on span "Send" at bounding box center [224, 20] width 9 height 10
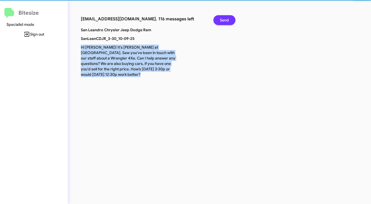
click at [222, 21] on span "Send" at bounding box center [224, 20] width 9 height 10
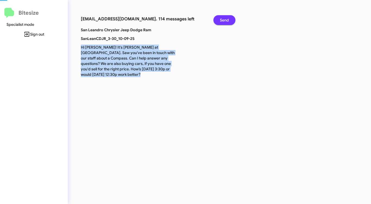
click at [222, 21] on span "Send" at bounding box center [224, 20] width 9 height 10
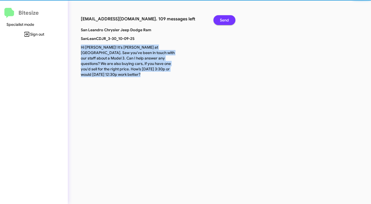
click at [222, 21] on span "Send" at bounding box center [224, 20] width 9 height 10
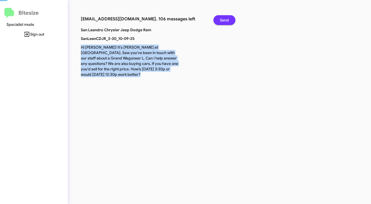
click at [222, 21] on span "Send" at bounding box center [224, 20] width 9 height 10
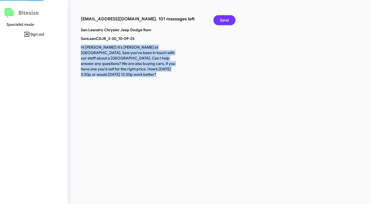
click at [222, 21] on span "Send" at bounding box center [224, 20] width 9 height 10
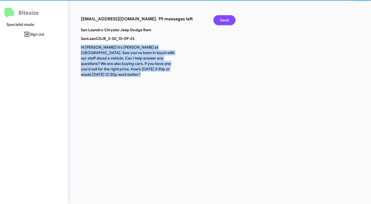
click at [222, 21] on span "Send" at bounding box center [224, 20] width 9 height 10
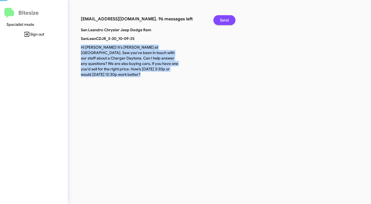
click at [222, 21] on span "Send" at bounding box center [224, 20] width 9 height 10
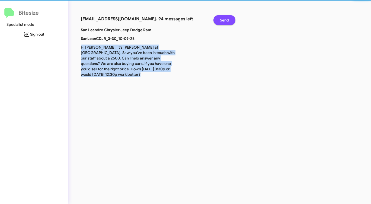
click at [222, 21] on span "Send" at bounding box center [224, 20] width 9 height 10
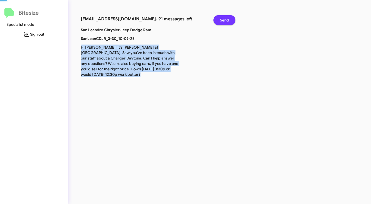
click at [222, 21] on span "Send" at bounding box center [224, 20] width 9 height 10
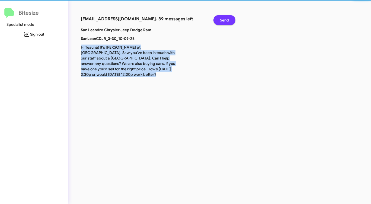
click at [222, 21] on span "Send" at bounding box center [224, 20] width 9 height 10
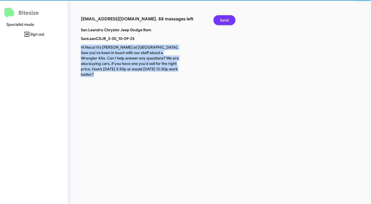
click at [222, 21] on span "Send" at bounding box center [224, 20] width 9 height 10
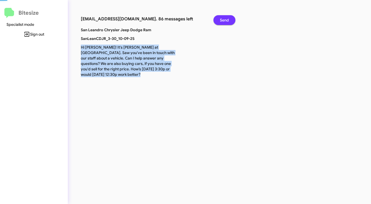
click at [222, 21] on span "Send" at bounding box center [224, 20] width 9 height 10
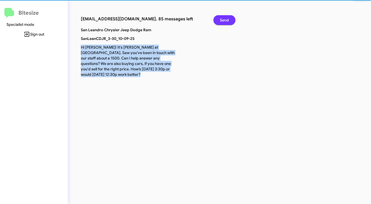
click at [222, 21] on span "Send" at bounding box center [224, 20] width 9 height 10
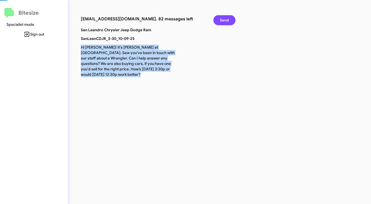
click at [222, 21] on span "Send" at bounding box center [224, 20] width 9 height 10
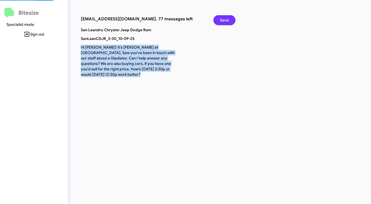
click at [222, 21] on span "Send" at bounding box center [224, 20] width 9 height 10
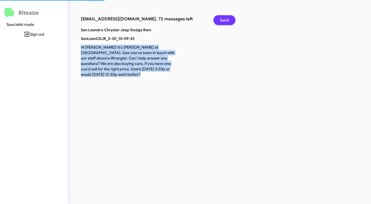
click at [222, 21] on span "Send" at bounding box center [224, 20] width 9 height 10
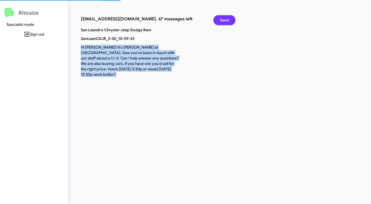
click at [222, 21] on span "Send" at bounding box center [224, 20] width 9 height 10
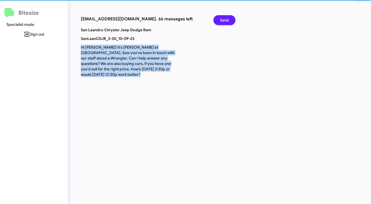
click at [222, 21] on span "Send" at bounding box center [224, 20] width 9 height 10
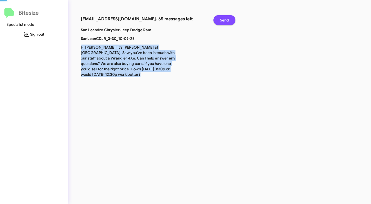
click at [222, 21] on span "Send" at bounding box center [224, 20] width 9 height 10
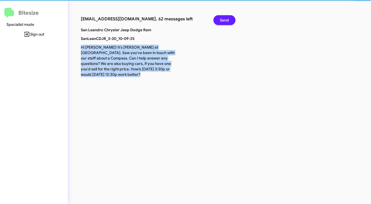
click at [222, 21] on span "Send" at bounding box center [224, 20] width 9 height 10
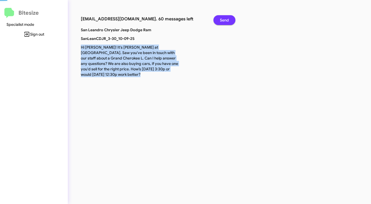
click at [222, 21] on span "Send" at bounding box center [224, 20] width 9 height 10
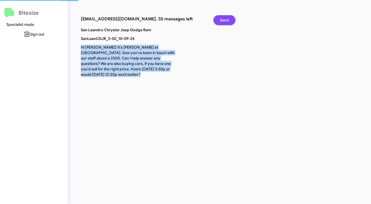
click at [222, 21] on span "Send" at bounding box center [224, 20] width 9 height 10
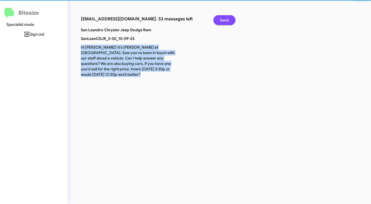
click at [222, 21] on span "Send" at bounding box center [224, 20] width 9 height 10
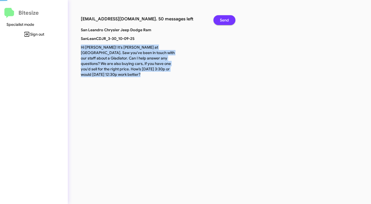
click at [222, 21] on span "Send" at bounding box center [224, 20] width 9 height 10
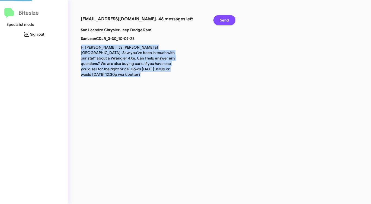
click at [222, 21] on span "Send" at bounding box center [224, 20] width 9 height 10
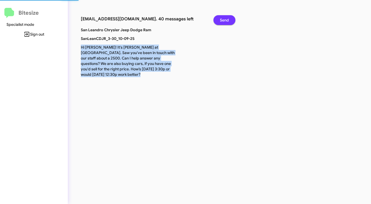
click at [222, 21] on span "Send" at bounding box center [224, 20] width 9 height 10
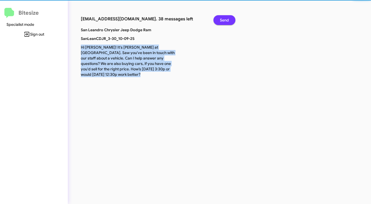
click at [222, 21] on span "Send" at bounding box center [224, 20] width 9 height 10
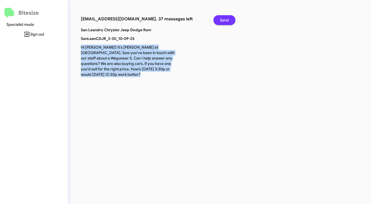
click at [222, 21] on span "Send" at bounding box center [224, 20] width 9 height 10
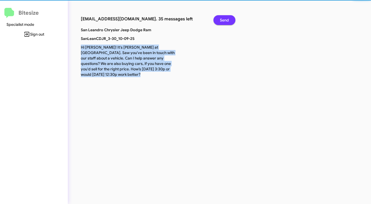
click at [222, 21] on span "Send" at bounding box center [224, 20] width 9 height 10
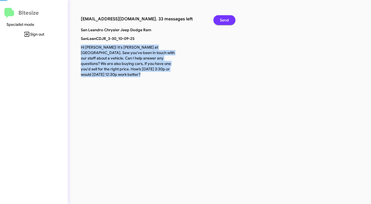
click at [222, 21] on span "Send" at bounding box center [224, 20] width 9 height 10
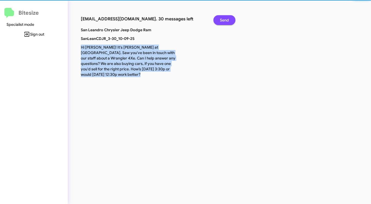
click at [222, 21] on span "Send" at bounding box center [224, 20] width 9 height 10
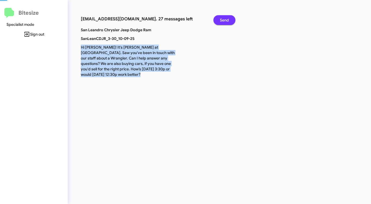
click at [222, 21] on span "Send" at bounding box center [224, 20] width 9 height 10
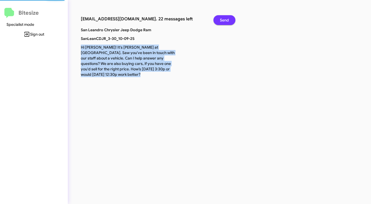
click at [222, 21] on span "Send" at bounding box center [224, 20] width 9 height 10
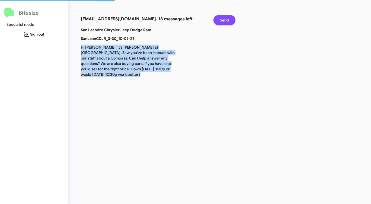
click at [222, 21] on span "Send" at bounding box center [224, 20] width 9 height 10
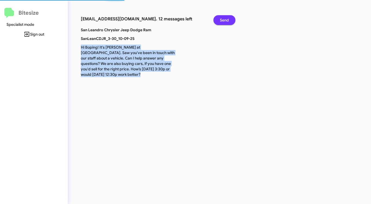
click at [222, 21] on span "Send" at bounding box center [224, 20] width 9 height 10
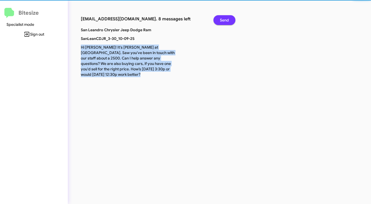
click at [222, 21] on span "Send" at bounding box center [224, 20] width 9 height 10
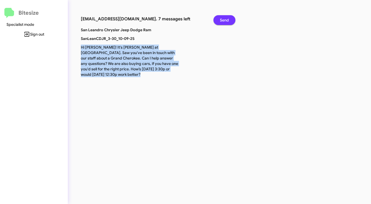
click at [222, 21] on span "Send" at bounding box center [224, 20] width 9 height 10
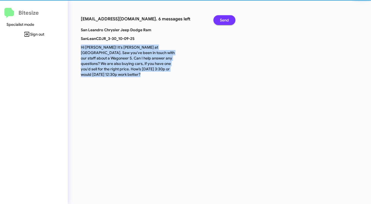
click at [222, 21] on span "Send" at bounding box center [224, 20] width 9 height 10
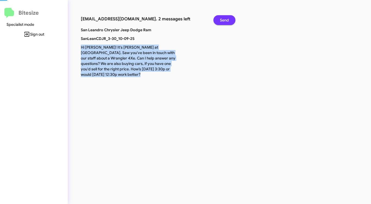
click at [222, 21] on span "Send" at bounding box center [224, 20] width 9 height 10
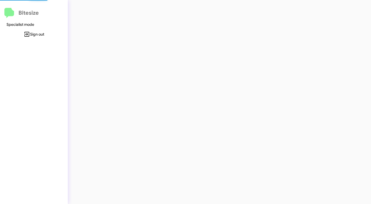
click at [222, 21] on div at bounding box center [194, 102] width 253 height 204
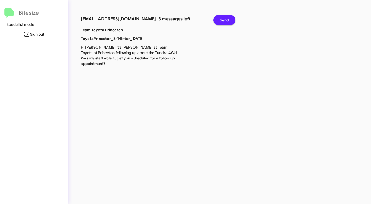
click at [223, 21] on span "Send" at bounding box center [224, 20] width 9 height 10
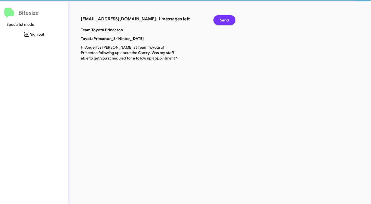
click at [223, 21] on span "Send" at bounding box center [224, 20] width 9 height 10
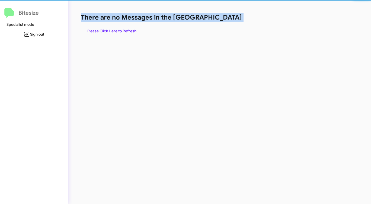
click at [223, 21] on h1 "There are no Messages in the [GEOGRAPHIC_DATA]" at bounding box center [194, 17] width 227 height 9
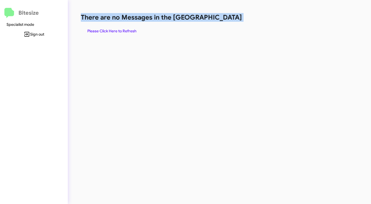
click at [223, 21] on h1 "There are no Messages in the [GEOGRAPHIC_DATA]" at bounding box center [194, 17] width 227 height 9
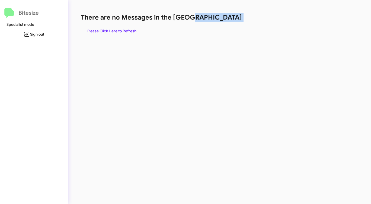
click at [223, 21] on h1 "There are no Messages in the [GEOGRAPHIC_DATA]" at bounding box center [194, 17] width 227 height 9
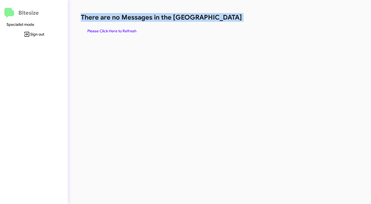
click at [223, 21] on h1 "There are no Messages in the [GEOGRAPHIC_DATA]" at bounding box center [194, 17] width 227 height 9
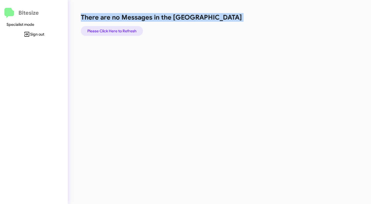
click
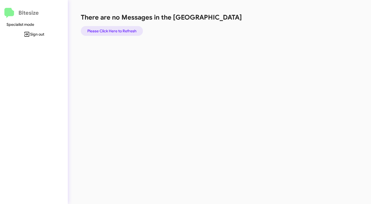
click at [124, 29] on span "Please Click Here to Refresh" at bounding box center [111, 31] width 49 height 10
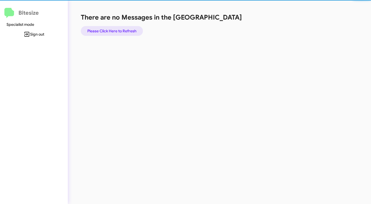
click at [124, 29] on span "Please Click Here to Refresh" at bounding box center [111, 31] width 49 height 10
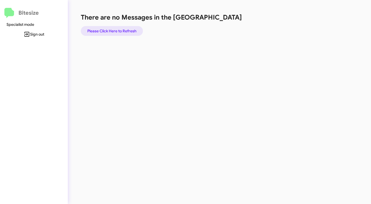
click at [124, 29] on span "Please Click Here to Refresh" at bounding box center [111, 31] width 49 height 10
click at [125, 31] on span "Please Click Here to Refresh" at bounding box center [111, 31] width 49 height 10
click at [123, 30] on span "Please Click Here to Refresh" at bounding box center [111, 31] width 49 height 10
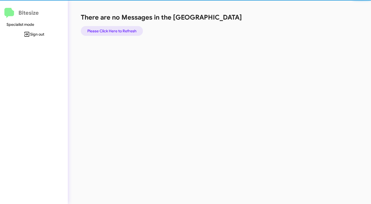
click at [123, 30] on span "Please Click Here to Refresh" at bounding box center [111, 31] width 49 height 10
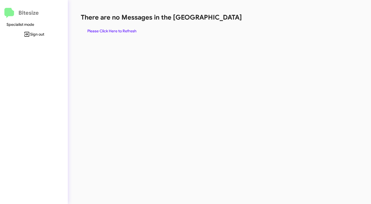
click at [140, 54] on div "There are no Messages in the Queue Please Click Here to Refresh" at bounding box center [194, 102] width 253 height 204
click at [116, 28] on span "Please Click Here to Refresh" at bounding box center [111, 31] width 49 height 10
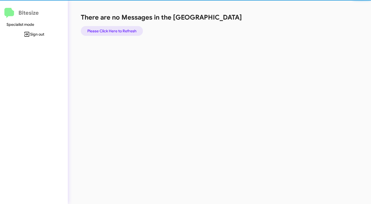
click at [116, 28] on span "Please Click Here to Refresh" at bounding box center [111, 31] width 49 height 10
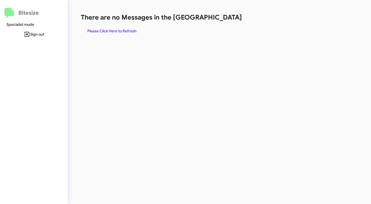
click at [181, 69] on div "There are no Messages in the Queue Please Click Here to Refresh" at bounding box center [194, 102] width 253 height 204
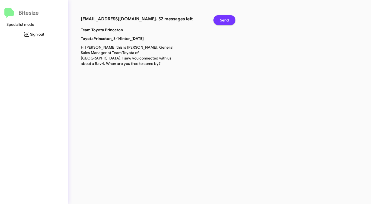
click at [223, 17] on span "Send" at bounding box center [224, 20] width 9 height 10
click at [224, 18] on span "Send" at bounding box center [224, 20] width 9 height 10
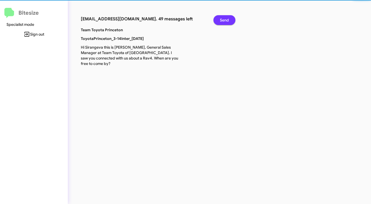
click at [224, 18] on span "Send" at bounding box center [224, 20] width 9 height 10
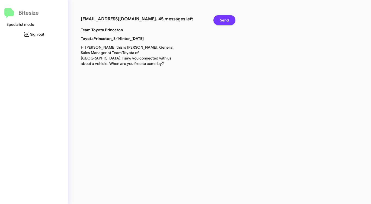
click at [224, 18] on span "Send" at bounding box center [224, 20] width 9 height 10
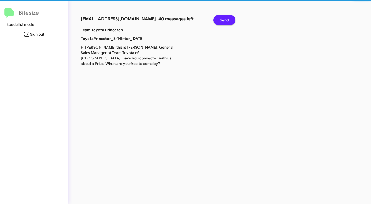
click at [224, 18] on span "Send" at bounding box center [224, 20] width 9 height 10
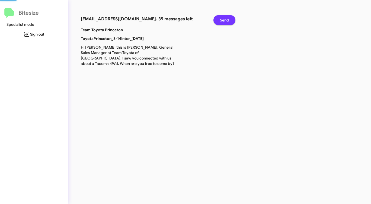
click at [224, 18] on span "Send" at bounding box center [224, 20] width 9 height 10
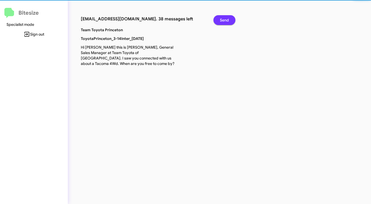
click at [224, 18] on span "Send" at bounding box center [224, 20] width 9 height 10
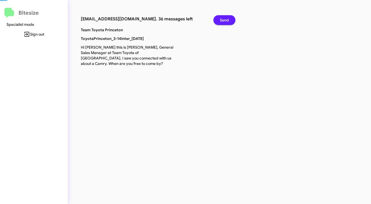
click at [224, 18] on span "Send" at bounding box center [224, 20] width 9 height 10
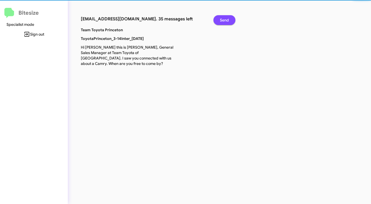
click at [224, 18] on span "Send" at bounding box center [224, 20] width 9 height 10
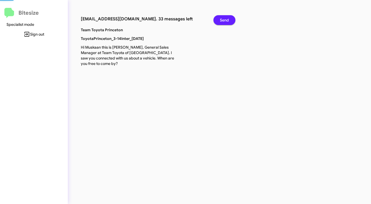
click at [224, 18] on span "Send" at bounding box center [224, 20] width 9 height 10
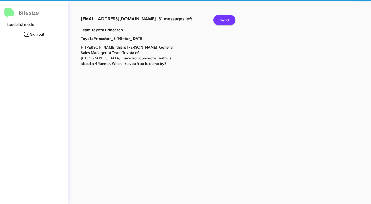
click at [224, 18] on span "Send" at bounding box center [224, 20] width 9 height 10
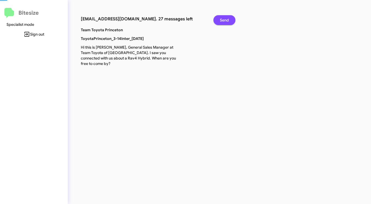
click at [224, 18] on span "Send" at bounding box center [224, 20] width 9 height 10
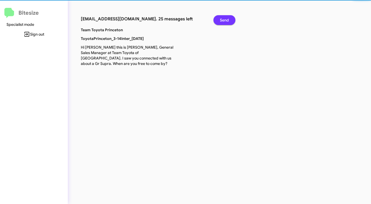
click at [224, 18] on span "Send" at bounding box center [224, 20] width 9 height 10
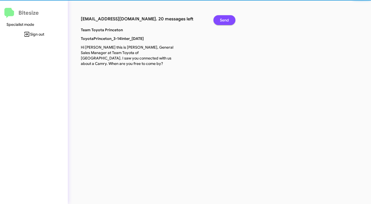
click at [224, 18] on span "Send" at bounding box center [224, 20] width 9 height 10
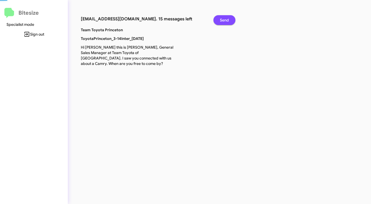
click at [224, 18] on span "Send" at bounding box center [224, 20] width 9 height 10
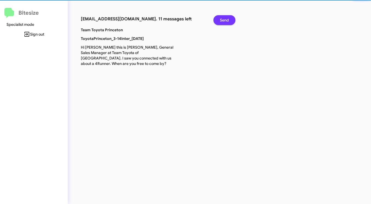
click at [224, 18] on span "Send" at bounding box center [224, 20] width 9 height 10
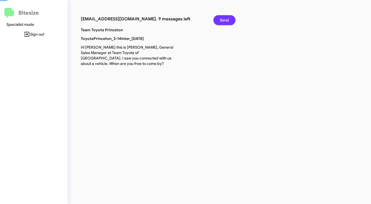
click at [224, 18] on span "Send" at bounding box center [224, 20] width 9 height 10
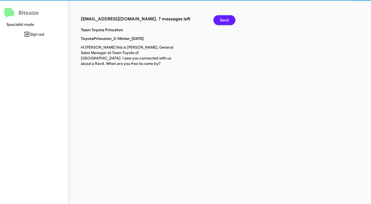
click at [224, 18] on span "Send" at bounding box center [224, 20] width 9 height 10
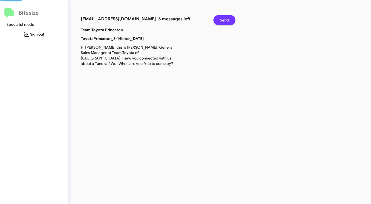
click at [224, 18] on span "Send" at bounding box center [224, 20] width 9 height 10
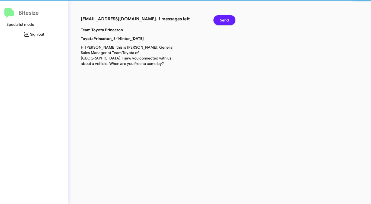
click at [224, 18] on span "Send" at bounding box center [224, 20] width 9 height 10
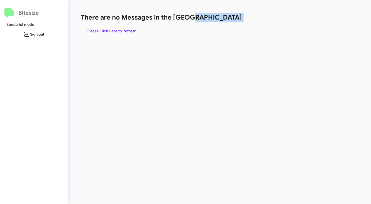
click at [224, 18] on h1 "There are no Messages in the [GEOGRAPHIC_DATA]" at bounding box center [194, 17] width 227 height 9
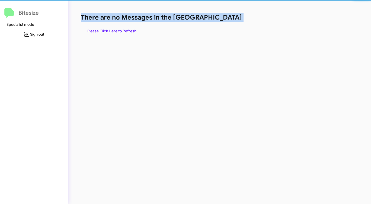
click at [224, 18] on h1 "There are no Messages in the [GEOGRAPHIC_DATA]" at bounding box center [194, 17] width 227 height 9
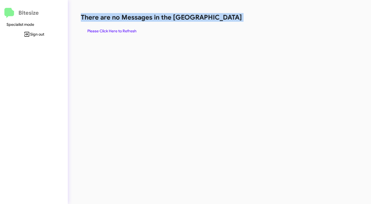
click at [224, 18] on h1 "There are no Messages in the [GEOGRAPHIC_DATA]" at bounding box center [194, 17] width 227 height 9
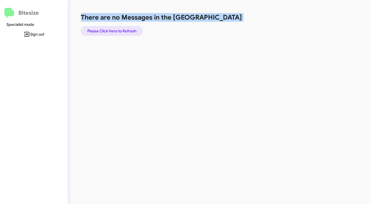
click at [117, 31] on span "Please Click Here to Refresh" at bounding box center [111, 31] width 49 height 10
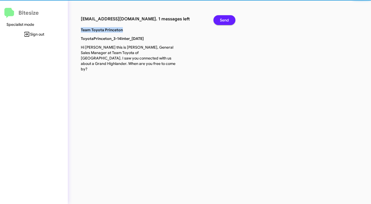
click at [117, 31] on b "Team Toyota Princeton" at bounding box center [102, 29] width 42 height 5
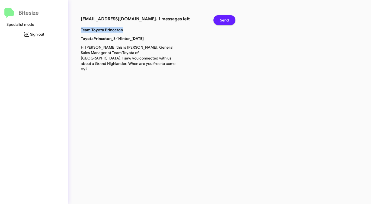
click at [226, 18] on span "Send" at bounding box center [224, 20] width 9 height 10
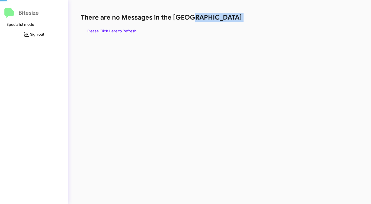
click at [226, 18] on h1 "There are no Messages in the [GEOGRAPHIC_DATA]" at bounding box center [194, 17] width 227 height 9
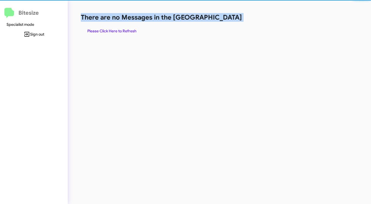
click at [226, 18] on h1 "There are no Messages in the [GEOGRAPHIC_DATA]" at bounding box center [194, 17] width 227 height 9
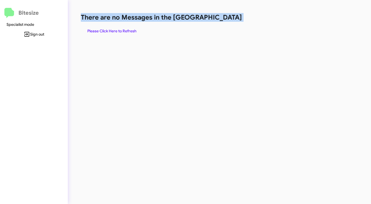
click at [116, 31] on span "Please Click Here to Refresh" at bounding box center [111, 31] width 49 height 10
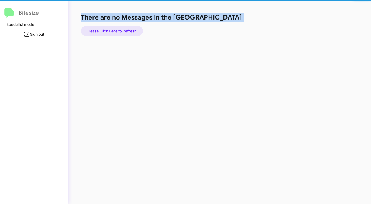
click at [116, 31] on span "Please Click Here to Refresh" at bounding box center [111, 31] width 49 height 10
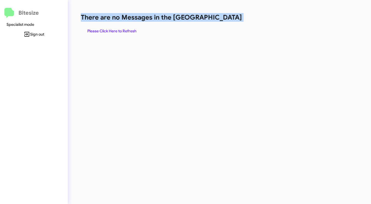
click at [125, 31] on span "Please Click Here to Refresh" at bounding box center [111, 31] width 49 height 10
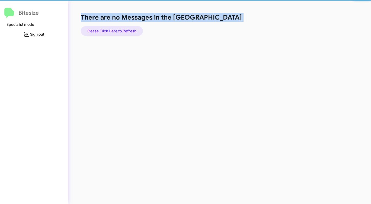
click at [125, 31] on span "Please Click Here to Refresh" at bounding box center [111, 31] width 49 height 10
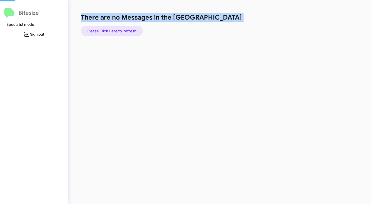
click at [124, 31] on span "Please Click Here to Refresh" at bounding box center [111, 31] width 49 height 10
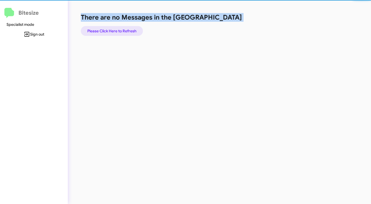
click at [124, 31] on span "Please Click Here to Refresh" at bounding box center [111, 31] width 49 height 10
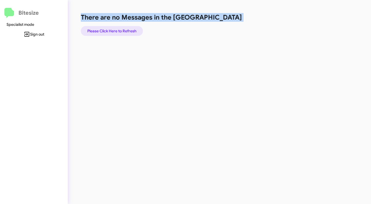
click at [124, 31] on span "Please Click Here to Refresh" at bounding box center [111, 31] width 49 height 10
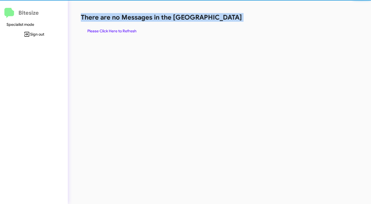
click at [124, 31] on span "Please Click Here to Refresh" at bounding box center [111, 31] width 49 height 10
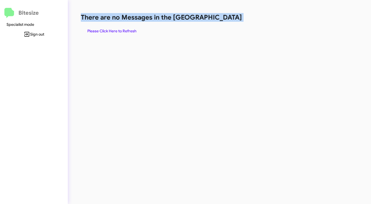
click at [124, 31] on span "Please Click Here to Refresh" at bounding box center [111, 31] width 49 height 10
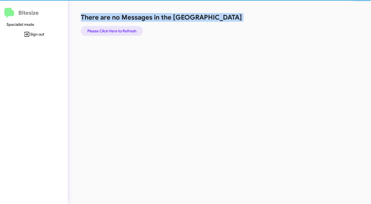
click at [124, 31] on span "Please Click Here to Refresh" at bounding box center [111, 31] width 49 height 10
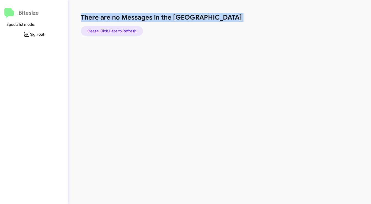
click at [124, 31] on span "Please Click Here to Refresh" at bounding box center [111, 31] width 49 height 10
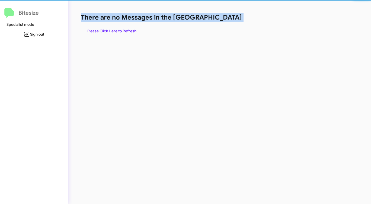
click at [124, 31] on span "Please Click Here to Refresh" at bounding box center [111, 31] width 49 height 10
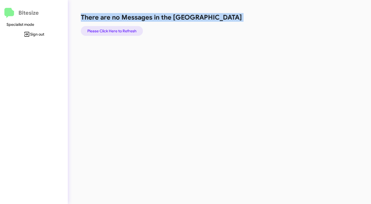
click at [124, 31] on span "Please Click Here to Refresh" at bounding box center [111, 31] width 49 height 10
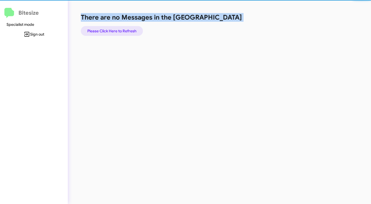
click at [124, 31] on span "Please Click Here to Refresh" at bounding box center [111, 31] width 49 height 10
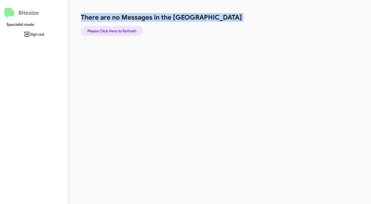
click at [124, 31] on span "Please Click Here to Refresh" at bounding box center [111, 31] width 49 height 10
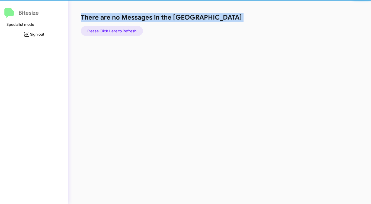
click at [124, 31] on span "Please Click Here to Refresh" at bounding box center [111, 31] width 49 height 10
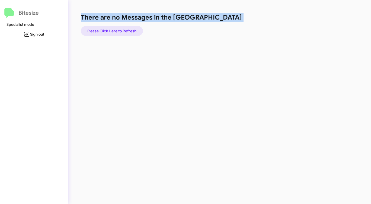
click at [124, 31] on span "Please Click Here to Refresh" at bounding box center [111, 31] width 49 height 10
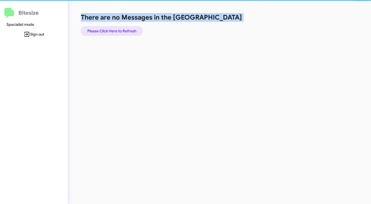
click at [124, 31] on span "Please Click Here to Refresh" at bounding box center [111, 31] width 49 height 10
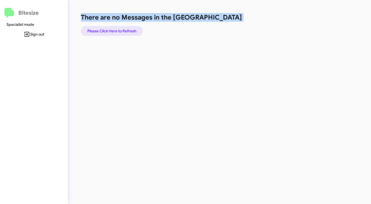
click at [123, 32] on span "Please Click Here to Refresh" at bounding box center [111, 31] width 49 height 10
click at [117, 34] on span "Please Click Here to Refresh" at bounding box center [111, 31] width 49 height 10
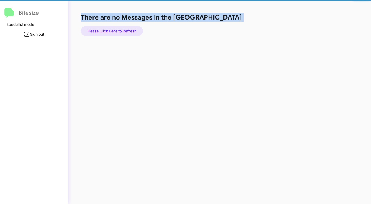
click at [117, 34] on span "Please Click Here to Refresh" at bounding box center [111, 31] width 49 height 10
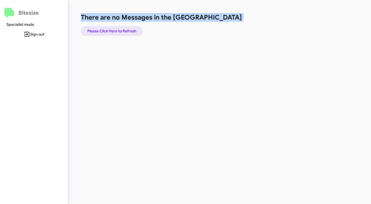
click at [117, 34] on span "Please Click Here to Refresh" at bounding box center [111, 31] width 49 height 10
click at [117, 32] on span "Please Click Here to Refresh" at bounding box center [111, 31] width 49 height 10
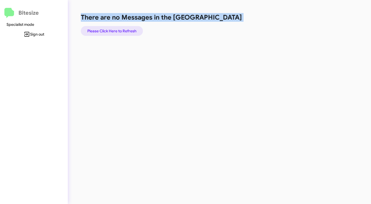
click at [117, 32] on span "Please Click Here to Refresh" at bounding box center [111, 31] width 49 height 10
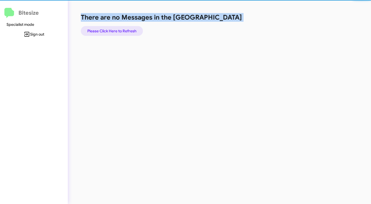
click at [117, 32] on span "Please Click Here to Refresh" at bounding box center [111, 31] width 49 height 10
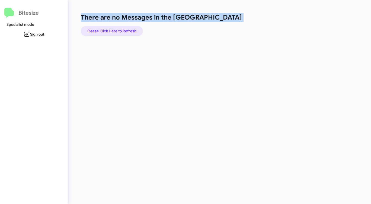
click at [117, 32] on span "Please Click Here to Refresh" at bounding box center [111, 31] width 49 height 10
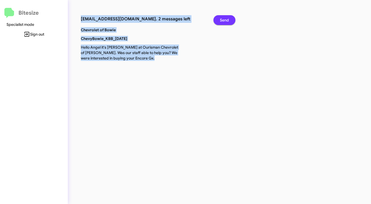
click at [221, 21] on span "Send" at bounding box center [224, 20] width 9 height 10
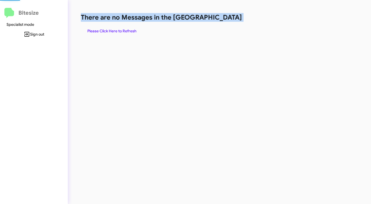
click at [221, 21] on h1 "There are no Messages in the [GEOGRAPHIC_DATA]" at bounding box center [194, 17] width 227 height 9
click at [117, 30] on span "Please Click Here to Refresh" at bounding box center [111, 31] width 49 height 10
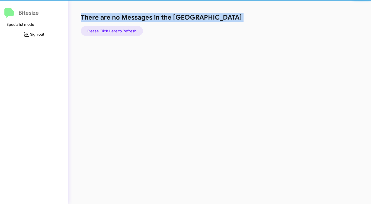
click at [117, 30] on span "Please Click Here to Refresh" at bounding box center [111, 31] width 49 height 10
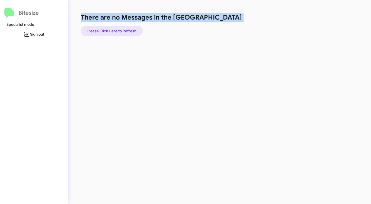
click at [117, 30] on span "Please Click Here to Refresh" at bounding box center [111, 31] width 49 height 10
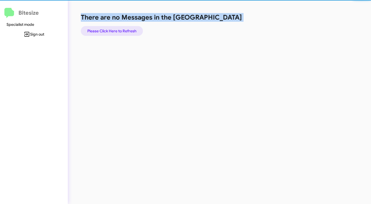
click at [117, 30] on span "Please Click Here to Refresh" at bounding box center [111, 31] width 49 height 10
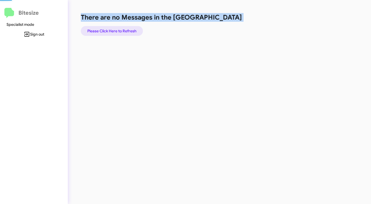
click at [117, 30] on span "Please Click Here to Refresh" at bounding box center [111, 31] width 49 height 10
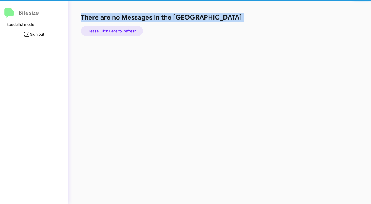
click at [117, 30] on span "Please Click Here to Refresh" at bounding box center [111, 31] width 49 height 10
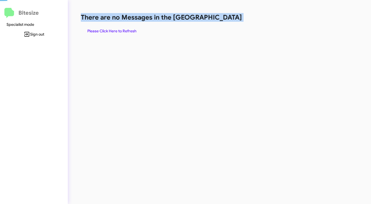
click at [117, 30] on span "Please Click Here to Refresh" at bounding box center [111, 31] width 49 height 10
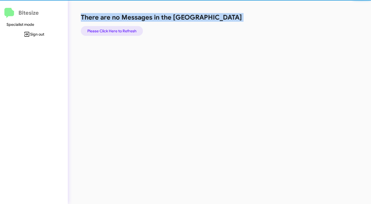
click at [117, 30] on span "Please Click Here to Refresh" at bounding box center [111, 31] width 49 height 10
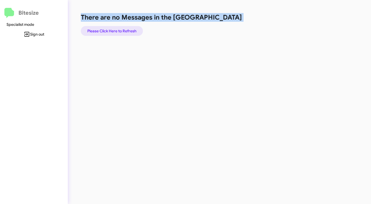
click at [117, 30] on span "Please Click Here to Refresh" at bounding box center [111, 31] width 49 height 10
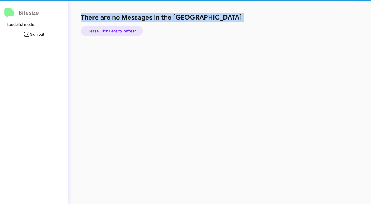
click at [117, 30] on span "Please Click Here to Refresh" at bounding box center [111, 31] width 49 height 10
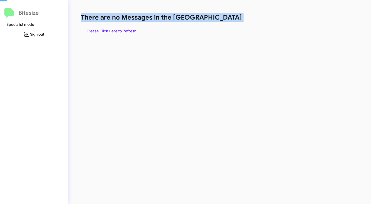
click at [117, 30] on span "Please Click Here to Refresh" at bounding box center [111, 31] width 49 height 10
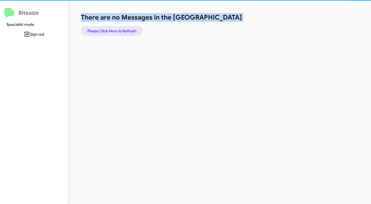
click at [117, 30] on span "Please Click Here to Refresh" at bounding box center [111, 31] width 49 height 10
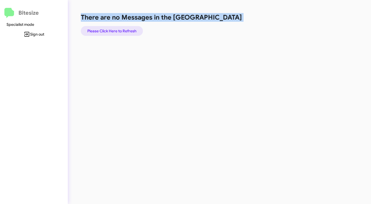
click at [116, 30] on span "Please Click Here to Refresh" at bounding box center [111, 31] width 49 height 10
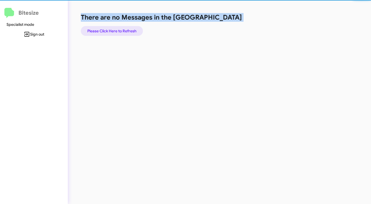
click at [116, 30] on span "Please Click Here to Refresh" at bounding box center [111, 31] width 49 height 10
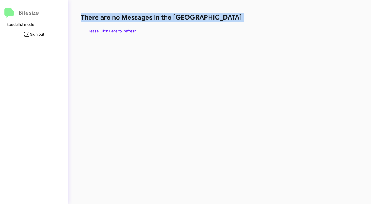
click at [116, 30] on span "Please Click Here to Refresh" at bounding box center [111, 31] width 49 height 10
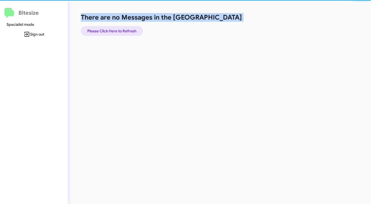
click at [115, 31] on span "Please Click Here to Refresh" at bounding box center [111, 31] width 49 height 10
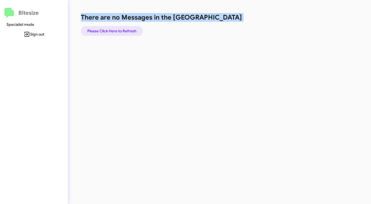
click at [115, 31] on span "Please Click Here to Refresh" at bounding box center [111, 31] width 49 height 10
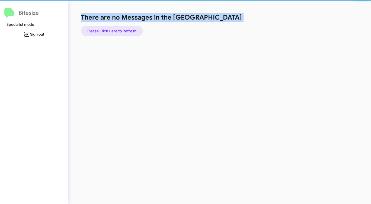
click at [115, 31] on span "Please Click Here to Refresh" at bounding box center [111, 31] width 49 height 10
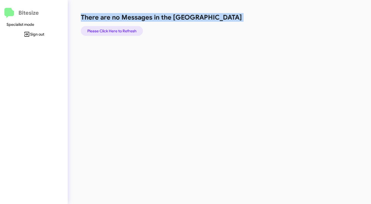
click at [115, 30] on span "Please Click Here to Refresh" at bounding box center [111, 31] width 49 height 10
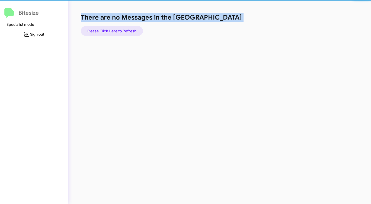
click at [115, 30] on span "Please Click Here to Refresh" at bounding box center [111, 31] width 49 height 10
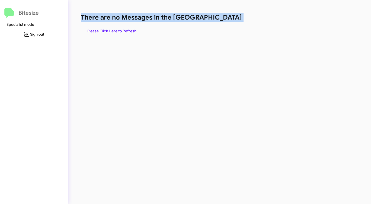
click at [115, 30] on span "Please Click Here to Refresh" at bounding box center [111, 31] width 49 height 10
click at [116, 29] on span "Please Click Here to Refresh" at bounding box center [111, 31] width 49 height 10
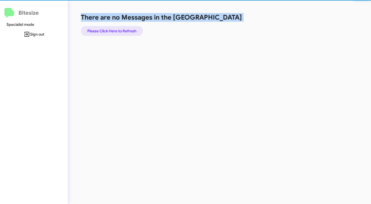
click at [116, 29] on span "Please Click Here to Refresh" at bounding box center [111, 31] width 49 height 10
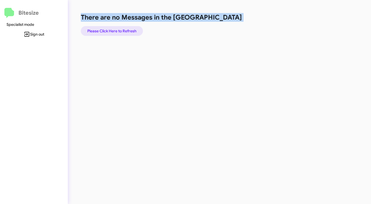
click at [116, 29] on span "Please Click Here to Refresh" at bounding box center [111, 31] width 49 height 10
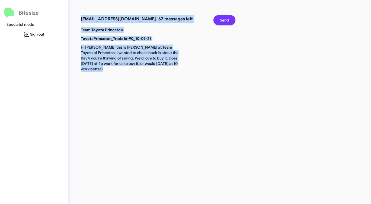
click at [227, 19] on span "Send" at bounding box center [224, 20] width 9 height 10
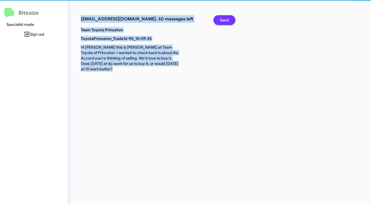
click at [227, 19] on span "Send" at bounding box center [224, 20] width 9 height 10
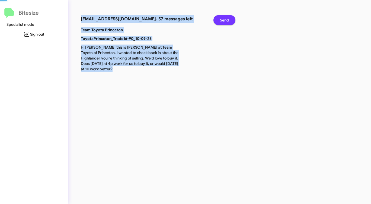
click at [227, 19] on span "Send" at bounding box center [224, 20] width 9 height 10
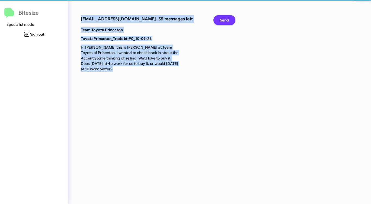
click at [227, 19] on span "Send" at bounding box center [224, 20] width 9 height 10
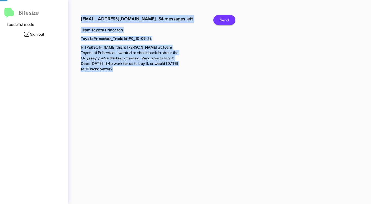
click at [227, 19] on span "Send" at bounding box center [224, 20] width 9 height 10
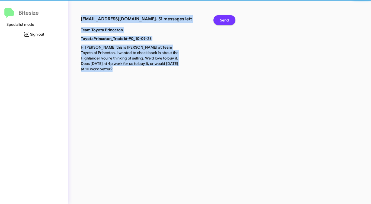
click at [227, 19] on span "Send" at bounding box center [224, 20] width 9 height 10
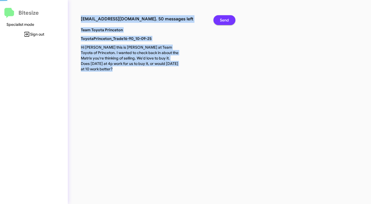
click at [227, 19] on span "Send" at bounding box center [224, 20] width 9 height 10
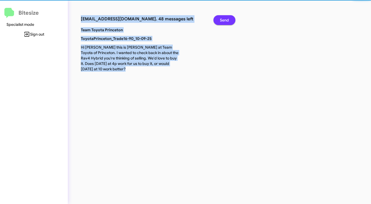
click at [227, 19] on span "Send" at bounding box center [224, 20] width 9 height 10
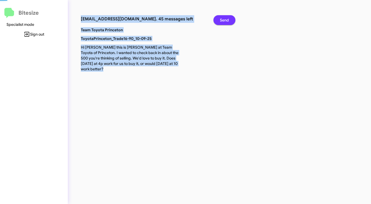
click at [227, 19] on span "Send" at bounding box center [224, 20] width 9 height 10
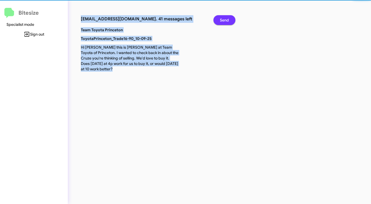
click at [226, 19] on span "Send" at bounding box center [224, 20] width 9 height 10
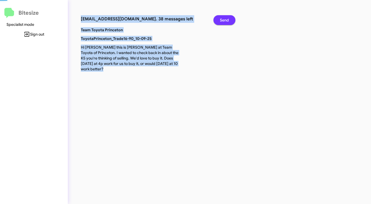
click at [226, 19] on span "Send" at bounding box center [224, 20] width 9 height 10
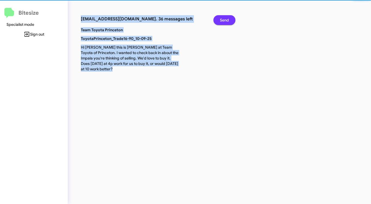
click at [226, 19] on span "Send" at bounding box center [224, 20] width 9 height 10
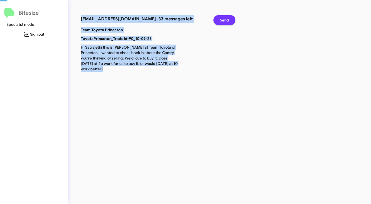
click at [226, 19] on span "Send" at bounding box center [224, 20] width 9 height 10
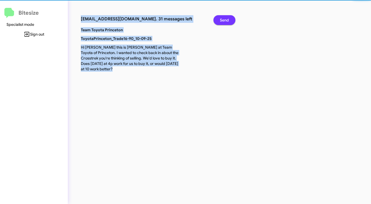
click at [226, 19] on span "Send" at bounding box center [224, 20] width 9 height 10
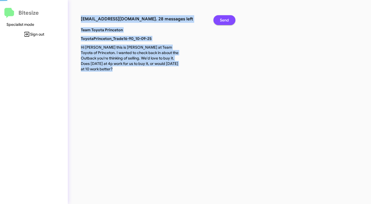
click at [226, 19] on span "Send" at bounding box center [224, 20] width 9 height 10
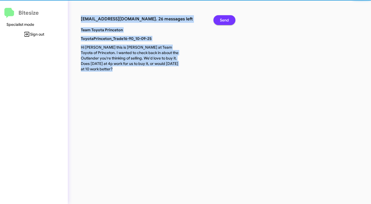
click at [226, 19] on span "Send" at bounding box center [224, 20] width 9 height 10
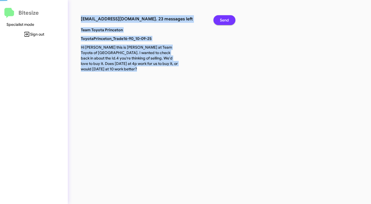
click at [226, 19] on span "Send" at bounding box center [224, 20] width 9 height 10
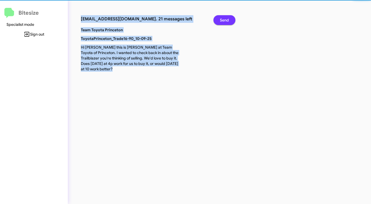
click at [226, 19] on span "Send" at bounding box center [224, 20] width 9 height 10
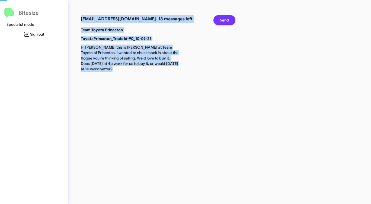
click at [226, 19] on span "Send" at bounding box center [224, 20] width 9 height 10
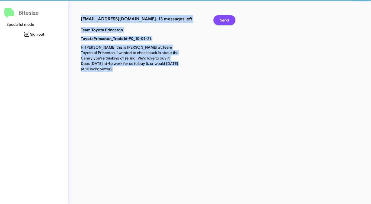
click at [226, 19] on span "Send" at bounding box center [224, 20] width 9 height 10
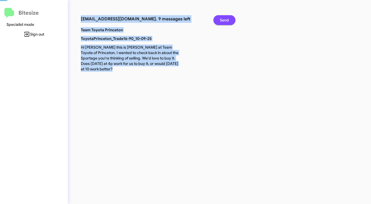
click at [226, 19] on span "Send" at bounding box center [224, 20] width 9 height 10
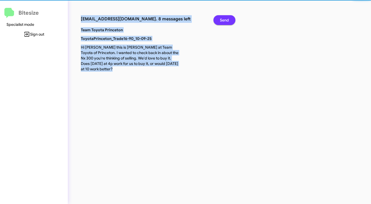
click at [226, 19] on span "Send" at bounding box center [224, 20] width 9 height 10
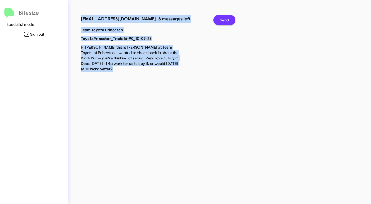
click at [226, 19] on span "Send" at bounding box center [224, 20] width 9 height 10
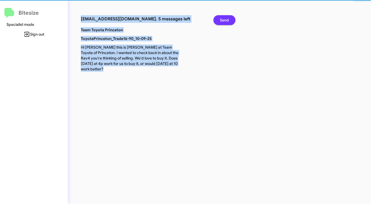
click at [226, 19] on span "Send" at bounding box center [224, 20] width 9 height 10
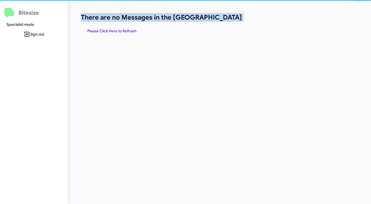
click at [226, 19] on h1 "There are no Messages in the [GEOGRAPHIC_DATA]" at bounding box center [194, 17] width 227 height 9
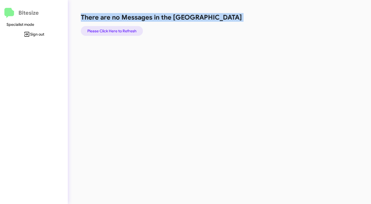
click at [112, 31] on span "Please Click Here to Refresh" at bounding box center [111, 31] width 49 height 10
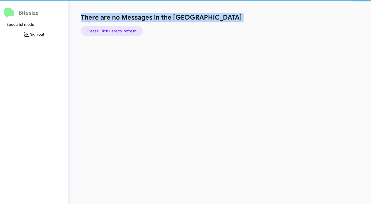
click at [112, 31] on span "Please Click Here to Refresh" at bounding box center [111, 31] width 49 height 10
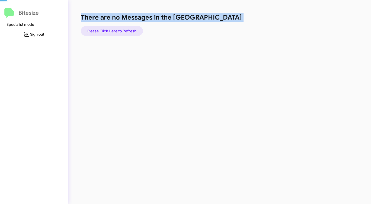
click at [112, 31] on span "Please Click Here to Refresh" at bounding box center [111, 31] width 49 height 10
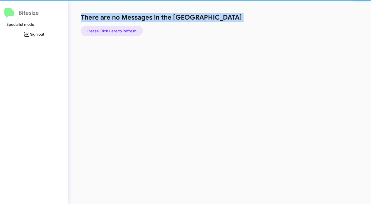
click at [112, 31] on span "Please Click Here to Refresh" at bounding box center [111, 31] width 49 height 10
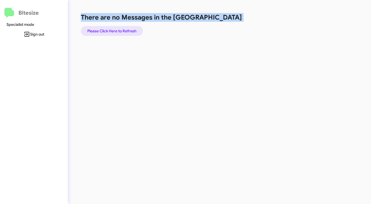
click at [112, 31] on span "Please Click Here to Refresh" at bounding box center [111, 31] width 49 height 10
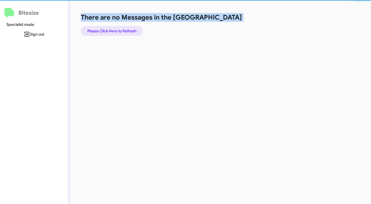
click at [112, 31] on span "Please Click Here to Refresh" at bounding box center [111, 31] width 49 height 10
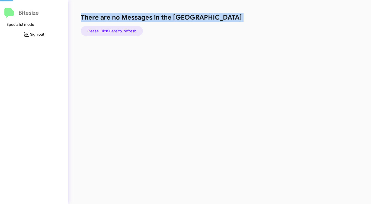
click at [112, 31] on span "Please Click Here to Refresh" at bounding box center [111, 31] width 49 height 10
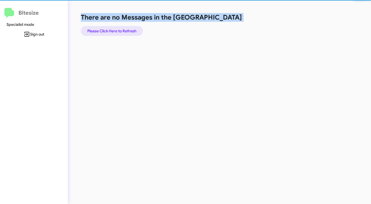
click at [112, 31] on span "Please Click Here to Refresh" at bounding box center [111, 31] width 49 height 10
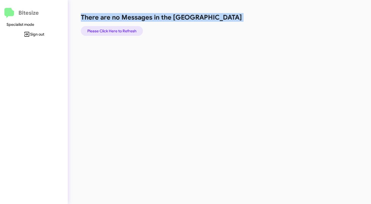
click at [112, 30] on span "Please Click Here to Refresh" at bounding box center [111, 31] width 49 height 10
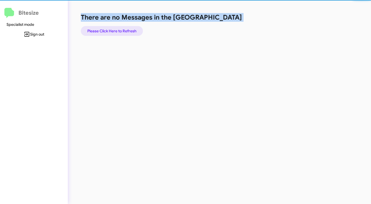
click at [112, 30] on span "Please Click Here to Refresh" at bounding box center [111, 31] width 49 height 10
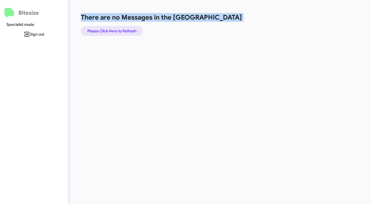
click at [112, 30] on span "Please Click Here to Refresh" at bounding box center [111, 31] width 49 height 10
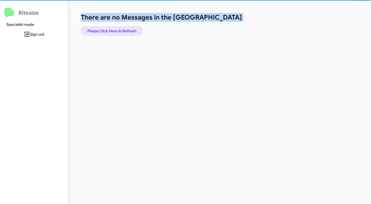
click at [112, 30] on span "Please Click Here to Refresh" at bounding box center [111, 31] width 49 height 10
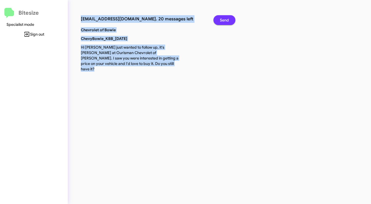
click at [230, 21] on button "Send" at bounding box center [224, 20] width 22 height 10
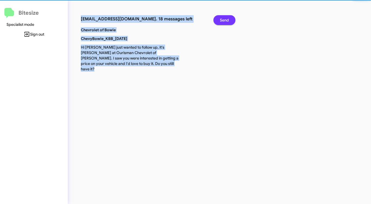
click at [230, 21] on button "Send" at bounding box center [224, 20] width 22 height 10
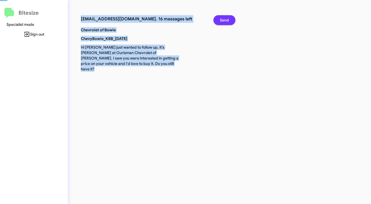
click at [230, 21] on button "Send" at bounding box center [224, 20] width 22 height 10
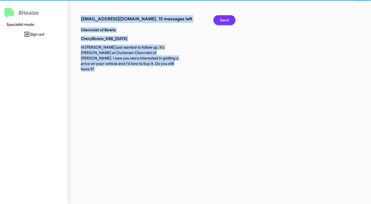
click at [230, 21] on button "Send" at bounding box center [224, 20] width 22 height 10
click at [229, 21] on button "Send" at bounding box center [224, 20] width 22 height 10
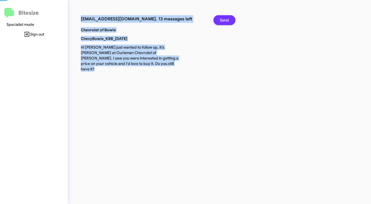
click at [229, 21] on button "Send" at bounding box center [224, 20] width 22 height 10
click at [228, 21] on span "Send" at bounding box center [224, 20] width 9 height 10
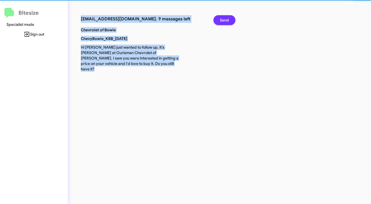
click at [228, 21] on span "Send" at bounding box center [224, 20] width 9 height 10
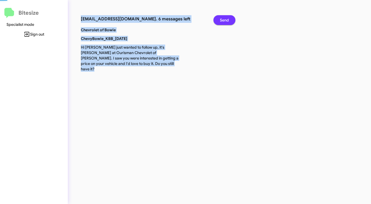
click at [227, 21] on span "Send" at bounding box center [224, 20] width 9 height 10
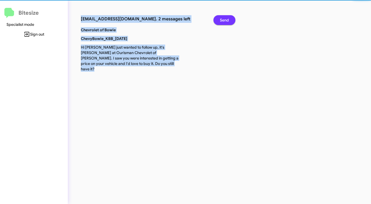
click at [226, 21] on span "Send" at bounding box center [224, 20] width 9 height 10
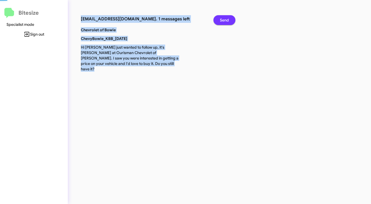
click at [226, 21] on span "Send" at bounding box center [224, 20] width 9 height 10
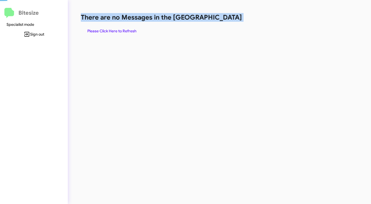
click at [226, 21] on h1 "There are no Messages in the [GEOGRAPHIC_DATA]" at bounding box center [194, 17] width 227 height 9
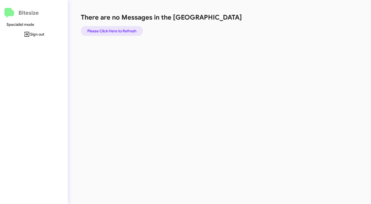
click at [112, 30] on span "Please Click Here to Refresh" at bounding box center [111, 31] width 49 height 10
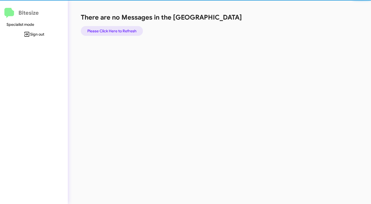
click at [112, 30] on span "Please Click Here to Refresh" at bounding box center [111, 31] width 49 height 10
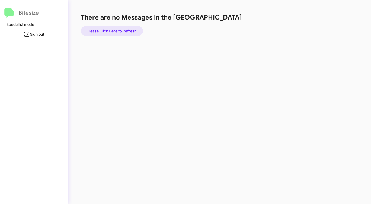
click at [112, 30] on span "Please Click Here to Refresh" at bounding box center [111, 31] width 49 height 10
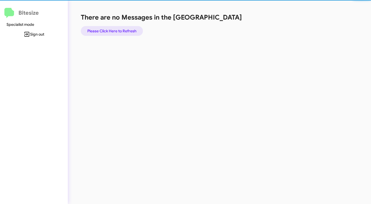
click at [112, 30] on span "Please Click Here to Refresh" at bounding box center [111, 31] width 49 height 10
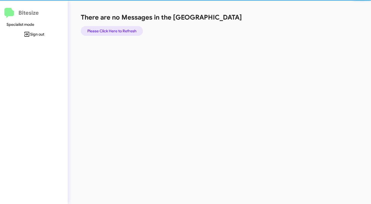
click at [112, 30] on span "Please Click Here to Refresh" at bounding box center [111, 31] width 49 height 10
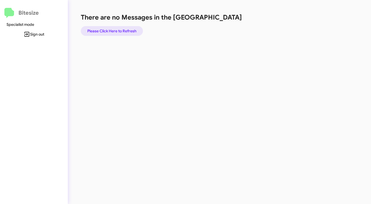
click at [112, 30] on span "Please Click Here to Refresh" at bounding box center [111, 31] width 49 height 10
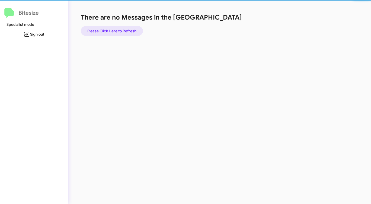
click at [112, 30] on span "Please Click Here to Refresh" at bounding box center [111, 31] width 49 height 10
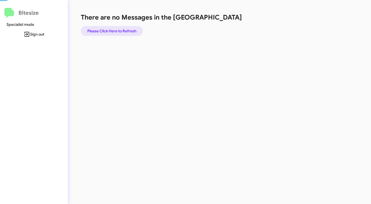
click at [112, 30] on span "Please Click Here to Refresh" at bounding box center [111, 31] width 49 height 10
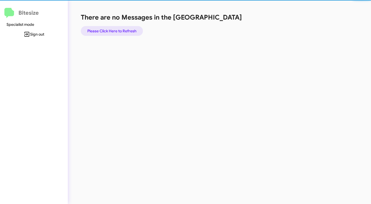
click at [112, 30] on span "Please Click Here to Refresh" at bounding box center [111, 31] width 49 height 10
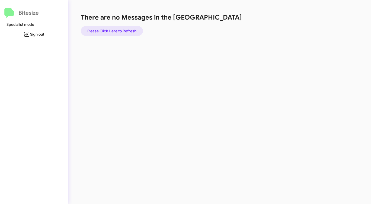
click at [112, 30] on span "Please Click Here to Refresh" at bounding box center [111, 31] width 49 height 10
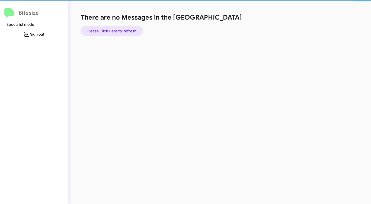
click at [112, 30] on span "Please Click Here to Refresh" at bounding box center [111, 31] width 49 height 10
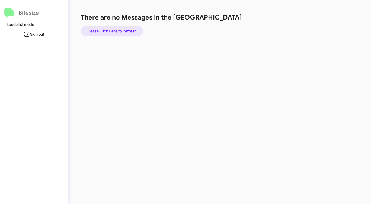
click at [112, 30] on span "Please Click Here to Refresh" at bounding box center [111, 31] width 49 height 10
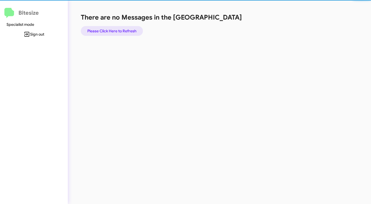
click at [112, 30] on span "Please Click Here to Refresh" at bounding box center [111, 31] width 49 height 10
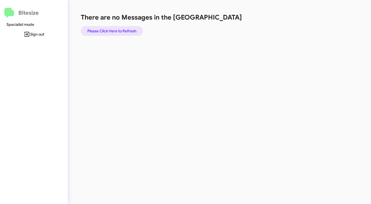
click at [112, 30] on span "Please Click Here to Refresh" at bounding box center [111, 31] width 49 height 10
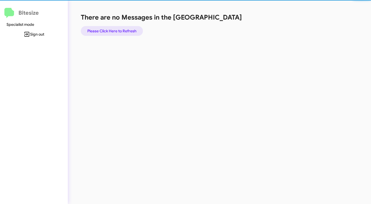
click at [112, 30] on span "Please Click Here to Refresh" at bounding box center [111, 31] width 49 height 10
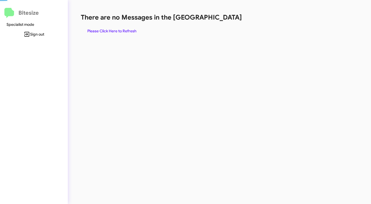
click at [112, 30] on span "Please Click Here to Refresh" at bounding box center [111, 31] width 49 height 10
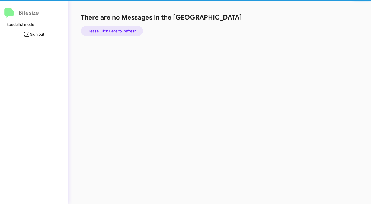
click at [112, 30] on span "Please Click Here to Refresh" at bounding box center [111, 31] width 49 height 10
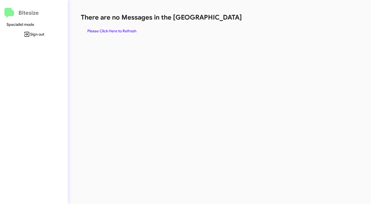
click at [112, 30] on span "Please Click Here to Refresh" at bounding box center [111, 31] width 49 height 10
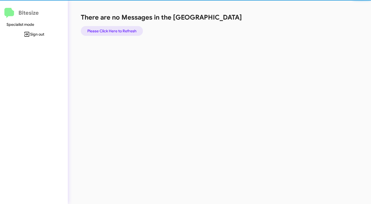
click at [112, 30] on span "Please Click Here to Refresh" at bounding box center [111, 31] width 49 height 10
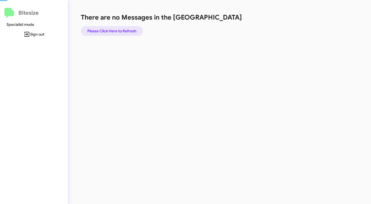
click at [112, 30] on span "Please Click Here to Refresh" at bounding box center [111, 31] width 49 height 10
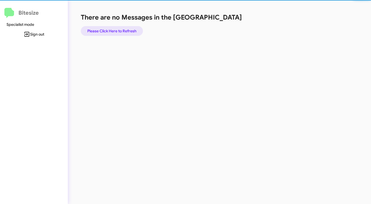
click at [112, 30] on span "Please Click Here to Refresh" at bounding box center [111, 31] width 49 height 10
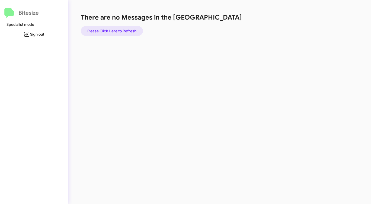
click at [112, 30] on span "Please Click Here to Refresh" at bounding box center [111, 31] width 49 height 10
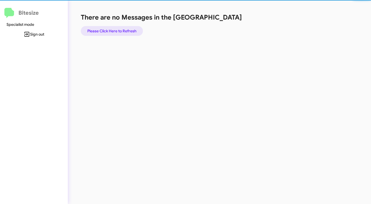
click at [112, 30] on span "Please Click Here to Refresh" at bounding box center [111, 31] width 49 height 10
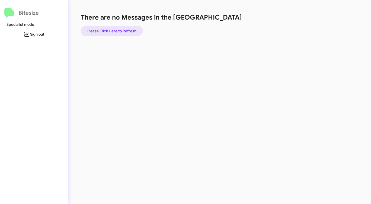
click at [112, 30] on span "Please Click Here to Refresh" at bounding box center [111, 31] width 49 height 10
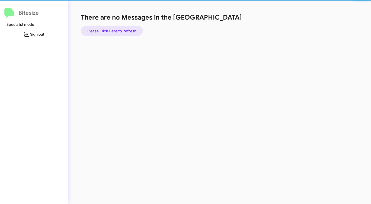
click at [112, 30] on span "Please Click Here to Refresh" at bounding box center [111, 31] width 49 height 10
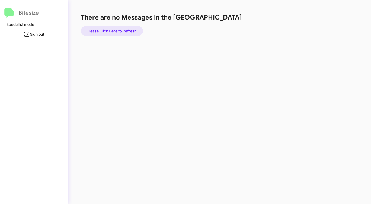
click at [112, 30] on span "Please Click Here to Refresh" at bounding box center [111, 31] width 49 height 10
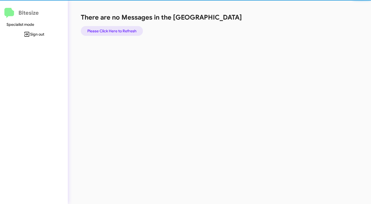
click at [112, 29] on span "Please Click Here to Refresh" at bounding box center [111, 31] width 49 height 10
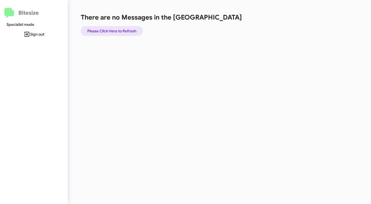
click at [112, 29] on span "Please Click Here to Refresh" at bounding box center [111, 31] width 49 height 10
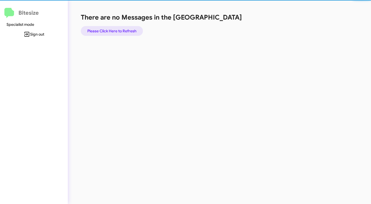
click at [112, 29] on span "Please Click Here to Refresh" at bounding box center [111, 31] width 49 height 10
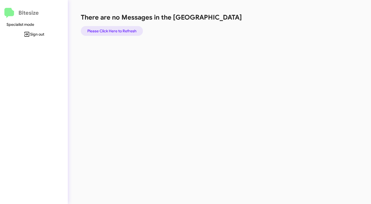
click at [112, 29] on span "Please Click Here to Refresh" at bounding box center [111, 31] width 49 height 10
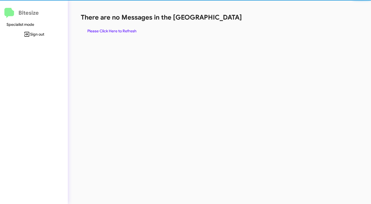
click at [112, 29] on span "Please Click Here to Refresh" at bounding box center [111, 31] width 49 height 10
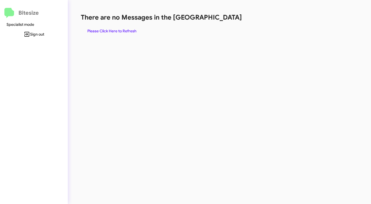
click at [112, 29] on span "Please Click Here to Refresh" at bounding box center [111, 31] width 49 height 10
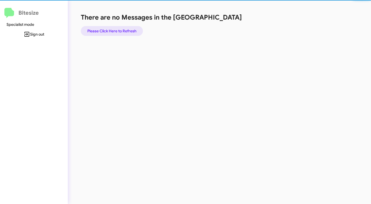
click at [112, 29] on span "Please Click Here to Refresh" at bounding box center [111, 31] width 49 height 10
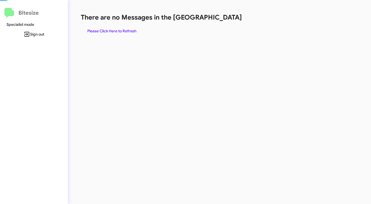
click at [112, 29] on span "Please Click Here to Refresh" at bounding box center [111, 31] width 49 height 10
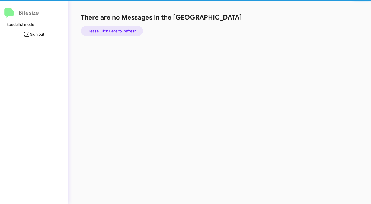
click at [112, 29] on span "Please Click Here to Refresh" at bounding box center [111, 31] width 49 height 10
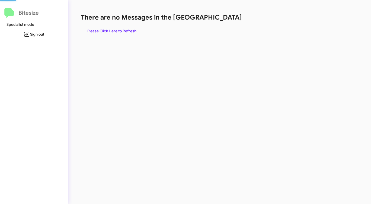
click at [112, 29] on span "Please Click Here to Refresh" at bounding box center [111, 31] width 49 height 10
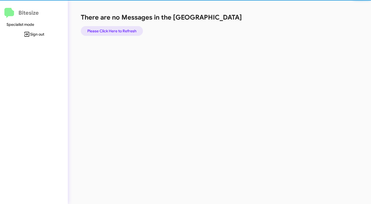
click at [112, 29] on span "Please Click Here to Refresh" at bounding box center [111, 31] width 49 height 10
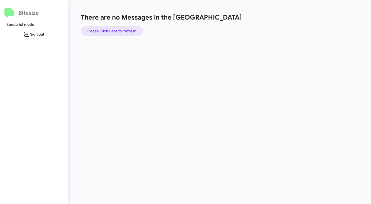
click at [112, 29] on span "Please Click Here to Refresh" at bounding box center [111, 31] width 49 height 10
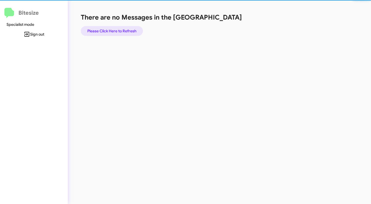
click at [112, 29] on span "Please Click Here to Refresh" at bounding box center [111, 31] width 49 height 10
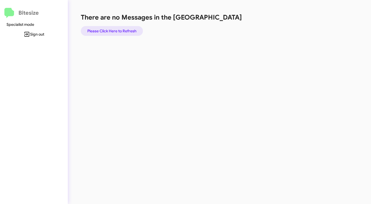
click at [112, 29] on span "Please Click Here to Refresh" at bounding box center [111, 31] width 49 height 10
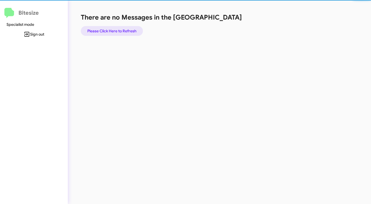
click at [112, 29] on span "Please Click Here to Refresh" at bounding box center [111, 31] width 49 height 10
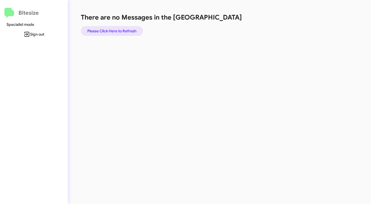
click at [112, 29] on span "Please Click Here to Refresh" at bounding box center [111, 31] width 49 height 10
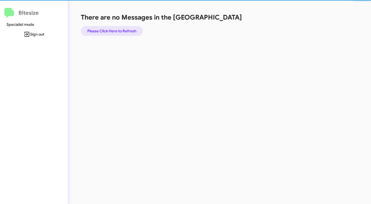
click at [112, 29] on span "Please Click Here to Refresh" at bounding box center [111, 31] width 49 height 10
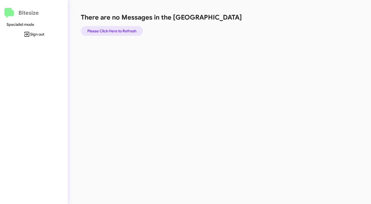
click at [112, 29] on span "Please Click Here to Refresh" at bounding box center [111, 31] width 49 height 10
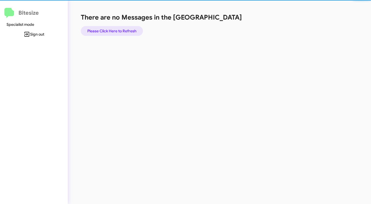
click at [112, 29] on span "Please Click Here to Refresh" at bounding box center [111, 31] width 49 height 10
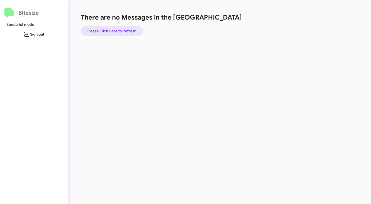
click at [112, 29] on span "Please Click Here to Refresh" at bounding box center [111, 31] width 49 height 10
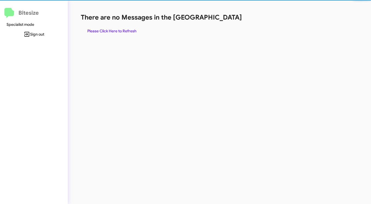
click at [112, 29] on span "Please Click Here to Refresh" at bounding box center [111, 31] width 49 height 10
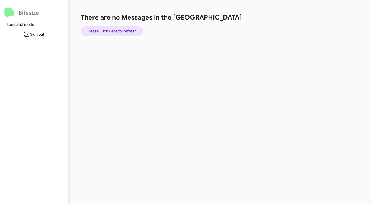
click at [112, 29] on span "Please Click Here to Refresh" at bounding box center [111, 31] width 49 height 10
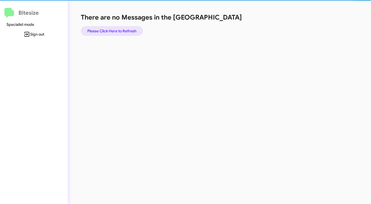
click at [112, 29] on span "Please Click Here to Refresh" at bounding box center [111, 31] width 49 height 10
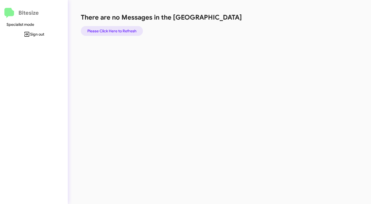
click at [112, 29] on span "Please Click Here to Refresh" at bounding box center [111, 31] width 49 height 10
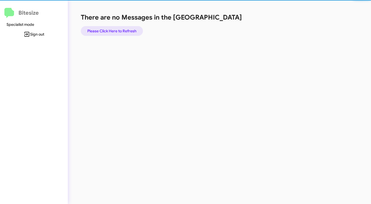
click at [112, 29] on span "Please Click Here to Refresh" at bounding box center [111, 31] width 49 height 10
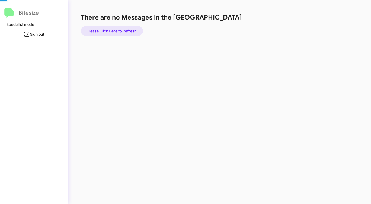
click at [112, 29] on span "Please Click Here to Refresh" at bounding box center [111, 31] width 49 height 10
click at [108, 29] on span "Please Click Here to Refresh" at bounding box center [111, 31] width 49 height 10
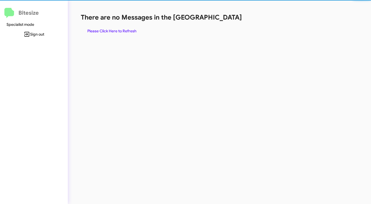
click at [108, 29] on span "Please Click Here to Refresh" at bounding box center [111, 31] width 49 height 10
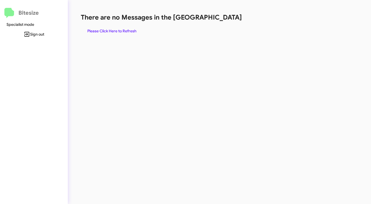
click at [117, 31] on span "Please Click Here to Refresh" at bounding box center [111, 31] width 49 height 10
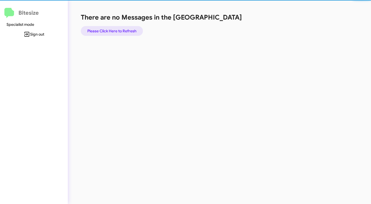
click at [117, 31] on span "Please Click Here to Refresh" at bounding box center [111, 31] width 49 height 10
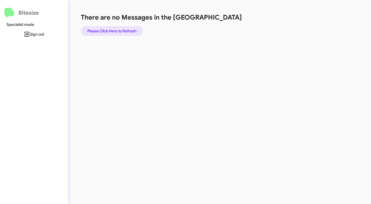
click at [117, 31] on span "Please Click Here to Refresh" at bounding box center [111, 31] width 49 height 10
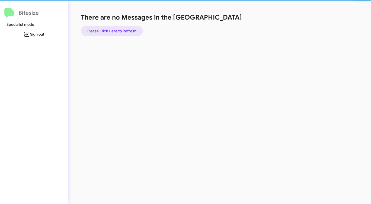
click at [117, 31] on span "Please Click Here to Refresh" at bounding box center [111, 31] width 49 height 10
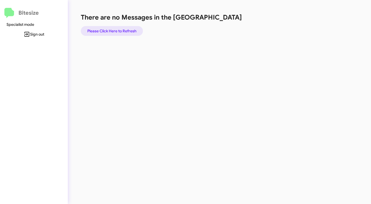
click at [116, 31] on span "Please Click Here to Refresh" at bounding box center [111, 31] width 49 height 10
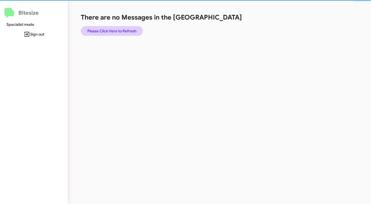
click at [116, 31] on span "Please Click Here to Refresh" at bounding box center [111, 31] width 49 height 10
click at [115, 31] on span "Please Click Here to Refresh" at bounding box center [111, 31] width 49 height 10
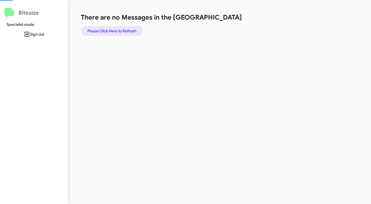
click at [114, 31] on span "Please Click Here to Refresh" at bounding box center [111, 31] width 49 height 10
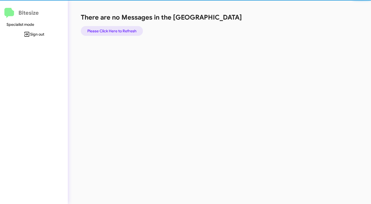
click at [113, 31] on span "Please Click Here to Refresh" at bounding box center [111, 31] width 49 height 10
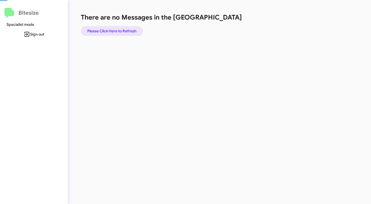
click at [113, 31] on span "Please Click Here to Refresh" at bounding box center [111, 31] width 49 height 10
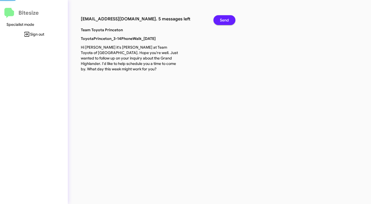
click at [113, 31] on b "Team Toyota Princeton" at bounding box center [102, 29] width 42 height 5
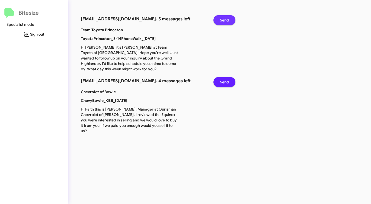
click at [225, 17] on span "Send" at bounding box center [224, 20] width 9 height 10
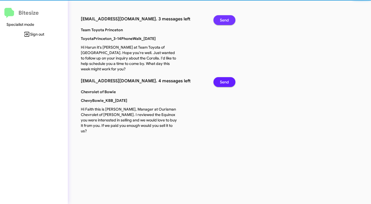
click at [225, 17] on span "Send" at bounding box center [224, 20] width 9 height 10
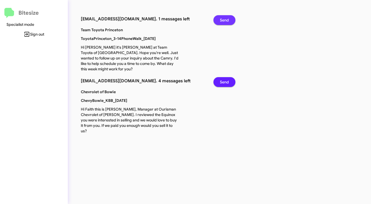
click at [225, 17] on span "Send" at bounding box center [224, 20] width 9 height 10
click at [225, 77] on span "Send" at bounding box center [224, 82] width 9 height 10
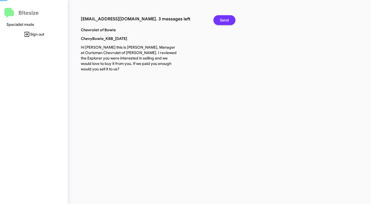
click at [225, 17] on span "Send" at bounding box center [224, 20] width 9 height 10
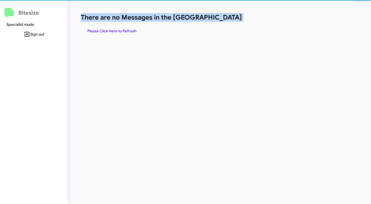
click at [225, 17] on h1 "There are no Messages in the [GEOGRAPHIC_DATA]" at bounding box center [194, 17] width 227 height 9
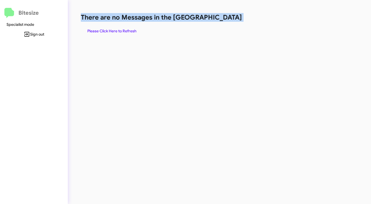
click at [225, 17] on h1 "There are no Messages in the [GEOGRAPHIC_DATA]" at bounding box center [194, 17] width 227 height 9
click at [123, 30] on span "Please Click Here to Refresh" at bounding box center [111, 31] width 49 height 10
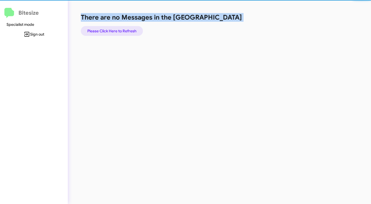
click at [123, 30] on span "Please Click Here to Refresh" at bounding box center [111, 31] width 49 height 10
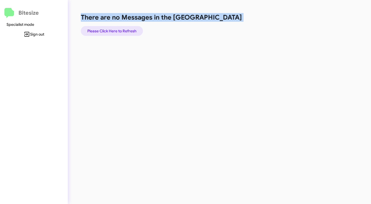
click at [123, 30] on span "Please Click Here to Refresh" at bounding box center [111, 31] width 49 height 10
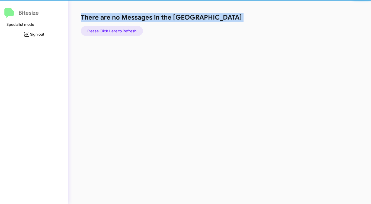
click at [123, 30] on span "Please Click Here to Refresh" at bounding box center [111, 31] width 49 height 10
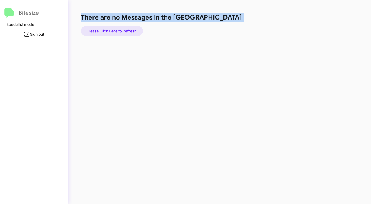
click at [123, 30] on span "Please Click Here to Refresh" at bounding box center [111, 31] width 49 height 10
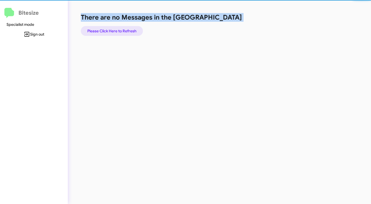
click at [123, 30] on span "Please Click Here to Refresh" at bounding box center [111, 31] width 49 height 10
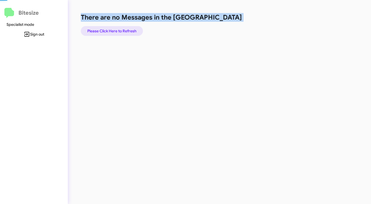
click at [123, 30] on span "Please Click Here to Refresh" at bounding box center [111, 31] width 49 height 10
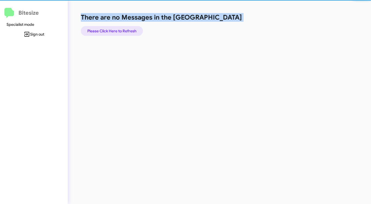
click at [123, 30] on span "Please Click Here to Refresh" at bounding box center [111, 31] width 49 height 10
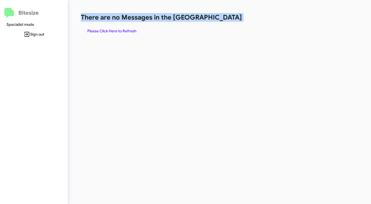
click at [123, 30] on span "Please Click Here to Refresh" at bounding box center [111, 31] width 49 height 10
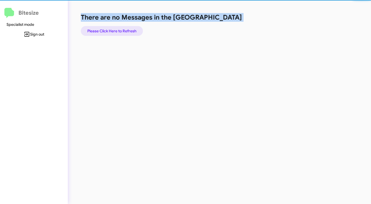
click at [123, 30] on span "Please Click Here to Refresh" at bounding box center [111, 31] width 49 height 10
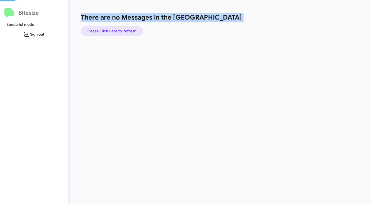
click at [123, 30] on span "Please Click Here to Refresh" at bounding box center [111, 31] width 49 height 10
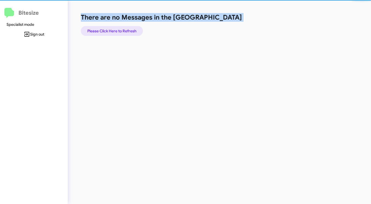
click at [123, 30] on span "Please Click Here to Refresh" at bounding box center [111, 31] width 49 height 10
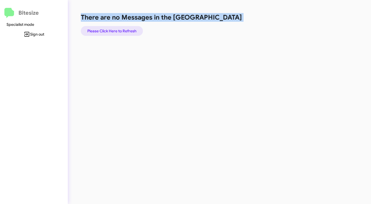
click at [123, 30] on span "Please Click Here to Refresh" at bounding box center [111, 31] width 49 height 10
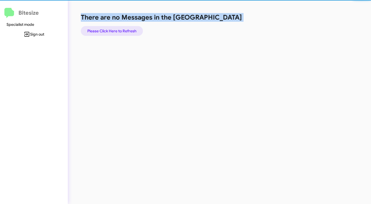
click at [123, 30] on span "Please Click Here to Refresh" at bounding box center [111, 31] width 49 height 10
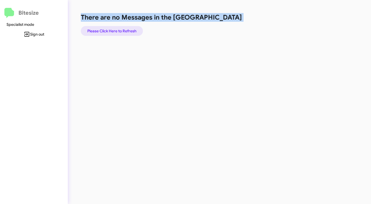
click at [123, 30] on span "Please Click Here to Refresh" at bounding box center [111, 31] width 49 height 10
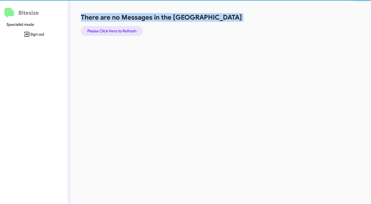
click at [123, 30] on span "Please Click Here to Refresh" at bounding box center [111, 31] width 49 height 10
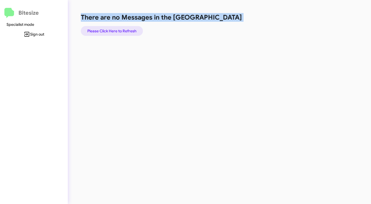
click at [123, 30] on span "Please Click Here to Refresh" at bounding box center [111, 31] width 49 height 10
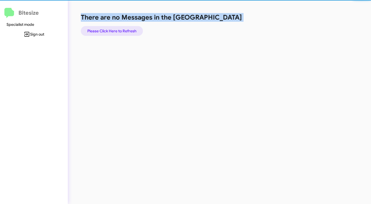
click at [123, 30] on span "Please Click Here to Refresh" at bounding box center [111, 31] width 49 height 10
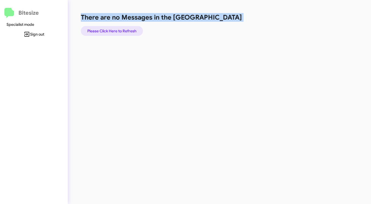
click at [123, 30] on span "Please Click Here to Refresh" at bounding box center [111, 31] width 49 height 10
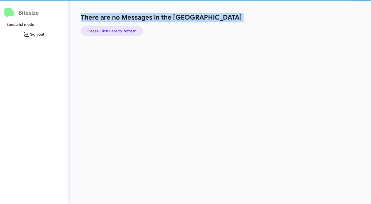
click at [123, 30] on span "Please Click Here to Refresh" at bounding box center [111, 31] width 49 height 10
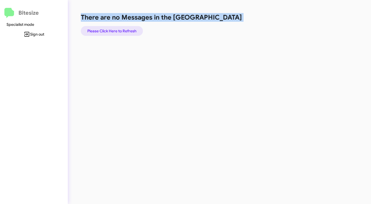
click at [123, 30] on span "Please Click Here to Refresh" at bounding box center [111, 31] width 49 height 10
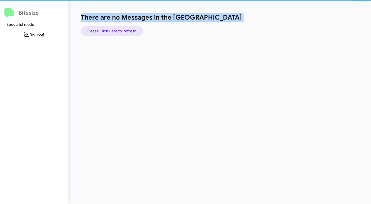
click at [123, 30] on span "Please Click Here to Refresh" at bounding box center [111, 31] width 49 height 10
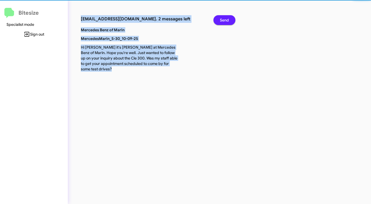
click at [121, 31] on div "connect+mercedesmarin@bitesize.co. 2 messages left Send Mercedes Benz of Marin …" at bounding box center [194, 102] width 253 height 204
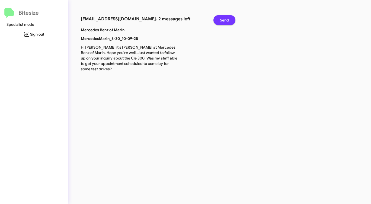
click at [223, 20] on span "Send" at bounding box center [224, 20] width 9 height 10
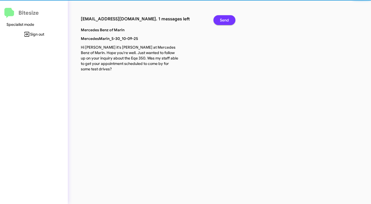
click at [223, 20] on span "Send" at bounding box center [224, 20] width 9 height 10
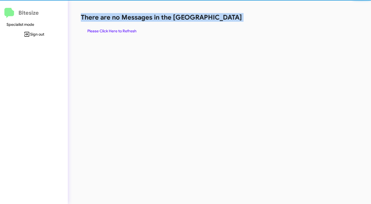
click at [223, 20] on h1 "There are no Messages in the [GEOGRAPHIC_DATA]" at bounding box center [194, 17] width 227 height 9
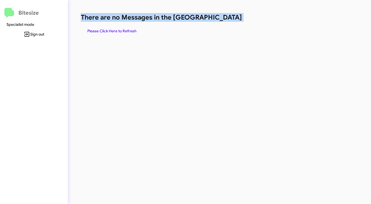
click at [223, 20] on h1 "There are no Messages in the [GEOGRAPHIC_DATA]" at bounding box center [194, 17] width 227 height 9
click at [124, 31] on span "Please Click Here to Refresh" at bounding box center [111, 31] width 49 height 10
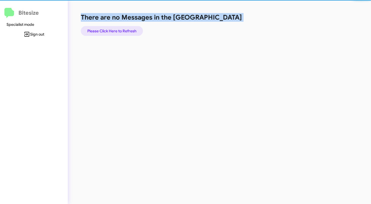
click at [124, 31] on span "Please Click Here to Refresh" at bounding box center [111, 31] width 49 height 10
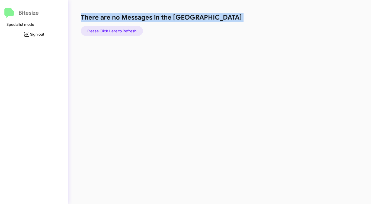
click at [127, 31] on span "Please Click Here to Refresh" at bounding box center [111, 31] width 49 height 10
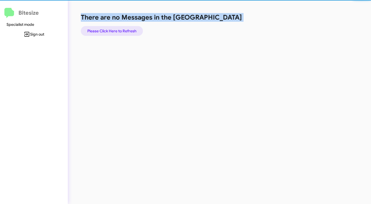
click at [127, 31] on span "Please Click Here to Refresh" at bounding box center [111, 31] width 49 height 10
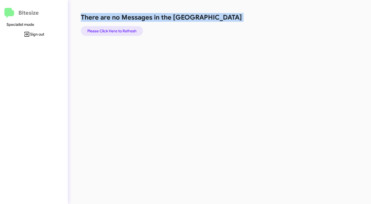
click at [127, 31] on span "Please Click Here to Refresh" at bounding box center [111, 31] width 49 height 10
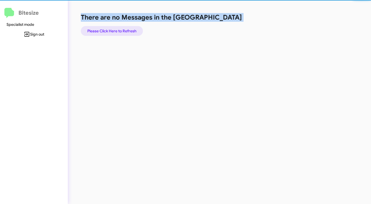
click at [127, 31] on span "Please Click Here to Refresh" at bounding box center [111, 31] width 49 height 10
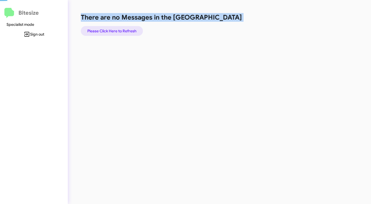
click at [127, 31] on span "Please Click Here to Refresh" at bounding box center [111, 31] width 49 height 10
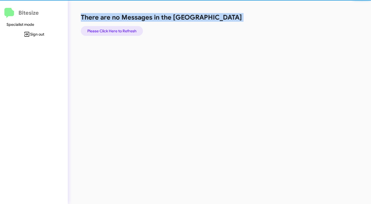
click at [127, 31] on span "Please Click Here to Refresh" at bounding box center [111, 31] width 49 height 10
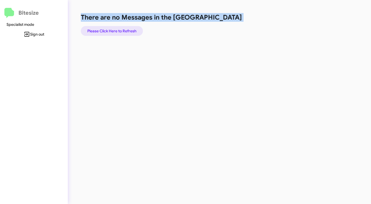
click at [127, 31] on span "Please Click Here to Refresh" at bounding box center [111, 31] width 49 height 10
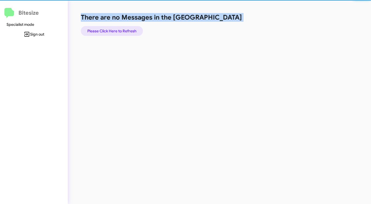
click at [127, 31] on span "Please Click Here to Refresh" at bounding box center [111, 31] width 49 height 10
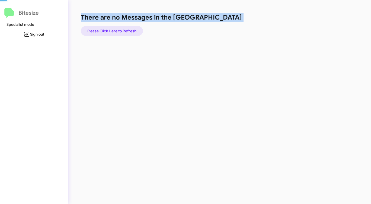
click at [127, 31] on span "Please Click Here to Refresh" at bounding box center [111, 31] width 49 height 10
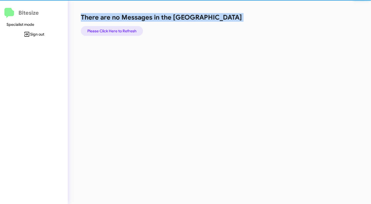
click at [127, 31] on span "Please Click Here to Refresh" at bounding box center [111, 31] width 49 height 10
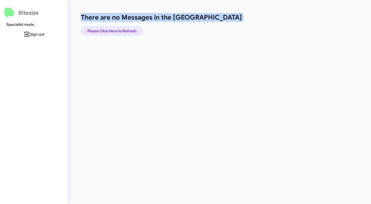
click at [127, 30] on span "Please Click Here to Refresh" at bounding box center [111, 31] width 49 height 10
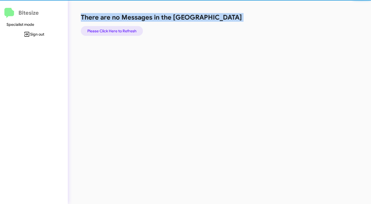
click at [127, 30] on span "Please Click Here to Refresh" at bounding box center [111, 31] width 49 height 10
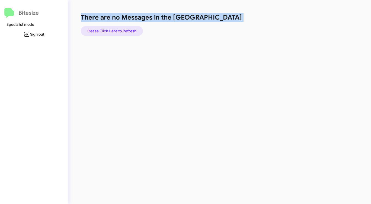
click at [127, 30] on span "Please Click Here to Refresh" at bounding box center [111, 31] width 49 height 10
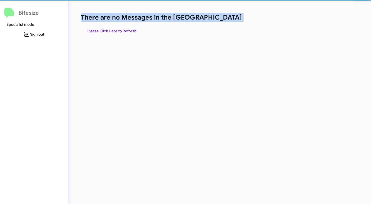
click at [127, 30] on span "Please Click Here to Refresh" at bounding box center [111, 31] width 49 height 10
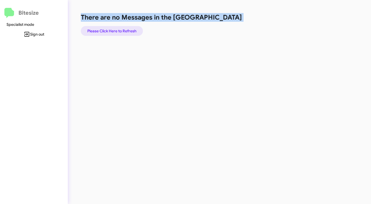
click at [127, 30] on span "Please Click Here to Refresh" at bounding box center [111, 31] width 49 height 10
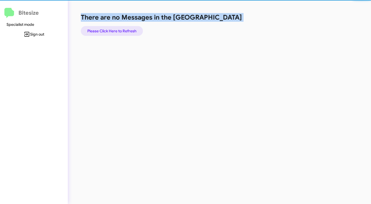
click at [127, 30] on span "Please Click Here to Refresh" at bounding box center [111, 31] width 49 height 10
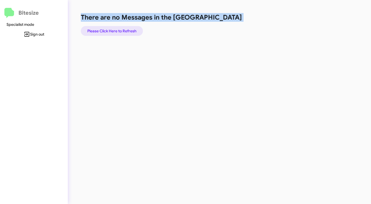
click at [127, 30] on span "Please Click Here to Refresh" at bounding box center [111, 31] width 49 height 10
click at [125, 31] on span "Please Click Here to Refresh" at bounding box center [111, 31] width 49 height 10
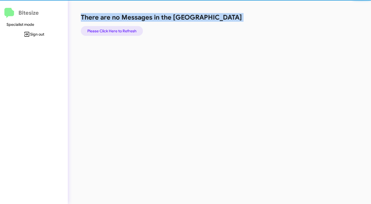
click at [125, 31] on span "Please Click Here to Refresh" at bounding box center [111, 31] width 49 height 10
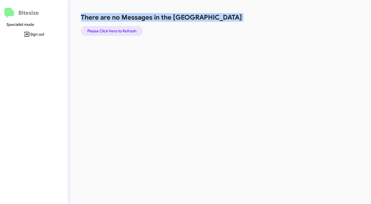
click at [125, 31] on span "Please Click Here to Refresh" at bounding box center [111, 31] width 49 height 10
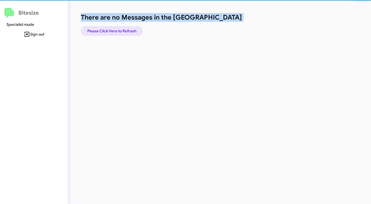
click at [125, 31] on span "Please Click Here to Refresh" at bounding box center [111, 31] width 49 height 10
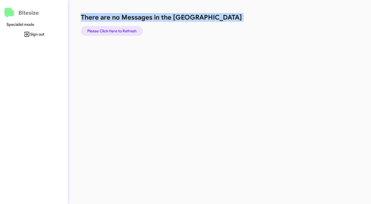
click at [125, 31] on span "Please Click Here to Refresh" at bounding box center [111, 31] width 49 height 10
click at [125, 30] on span "Please Click Here to Refresh" at bounding box center [111, 31] width 49 height 10
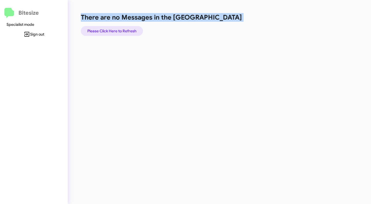
click at [125, 30] on span "Please Click Here to Refresh" at bounding box center [111, 31] width 49 height 10
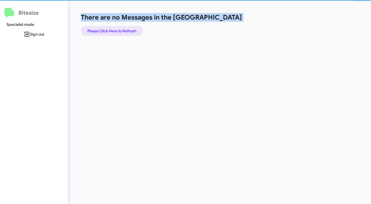
click at [125, 30] on span "Please Click Here to Refresh" at bounding box center [111, 31] width 49 height 10
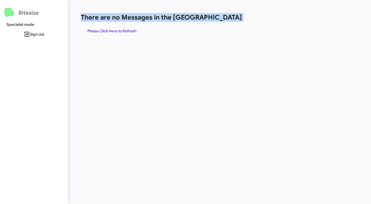
click at [125, 30] on span "Please Click Here to Refresh" at bounding box center [111, 31] width 49 height 10
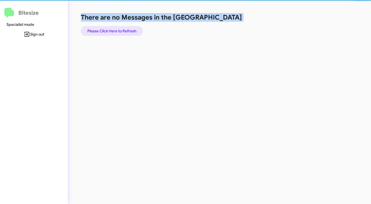
click at [125, 30] on span "Please Click Here to Refresh" at bounding box center [111, 31] width 49 height 10
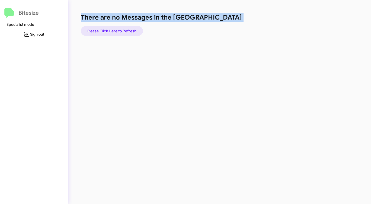
click at [125, 30] on span "Please Click Here to Refresh" at bounding box center [111, 31] width 49 height 10
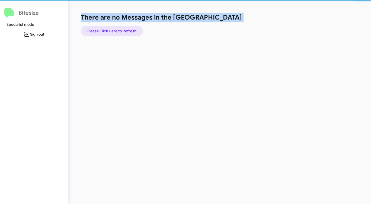
click at [125, 30] on span "Please Click Here to Refresh" at bounding box center [111, 31] width 49 height 10
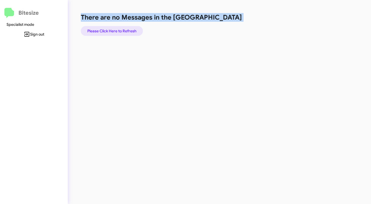
click at [125, 30] on span "Please Click Here to Refresh" at bounding box center [111, 31] width 49 height 10
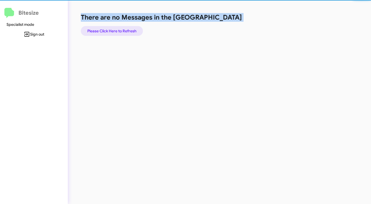
click at [125, 30] on span "Please Click Here to Refresh" at bounding box center [111, 31] width 49 height 10
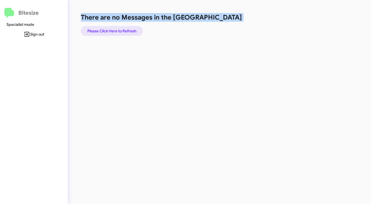
click at [125, 30] on span "Please Click Here to Refresh" at bounding box center [111, 31] width 49 height 10
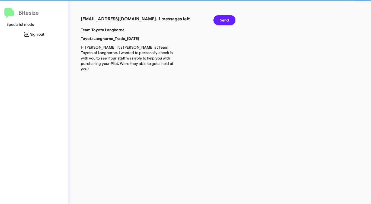
click at [125, 30] on p "Team Toyota Langhorne" at bounding box center [130, 29] width 106 height 5
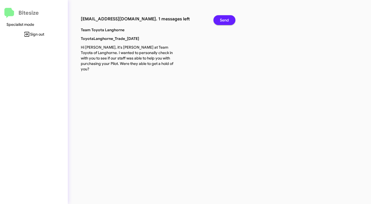
click at [224, 19] on span "Send" at bounding box center [224, 20] width 9 height 10
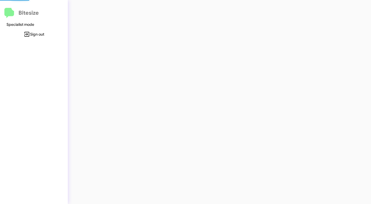
click at [224, 19] on div at bounding box center [194, 102] width 253 height 204
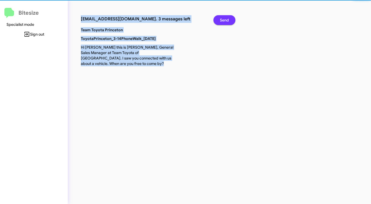
click at [224, 19] on span "Send" at bounding box center [224, 20] width 9 height 10
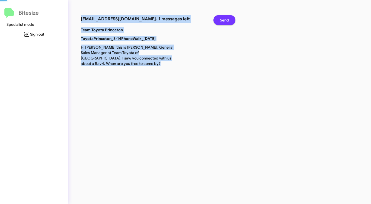
click at [224, 19] on span "Send" at bounding box center [224, 20] width 9 height 10
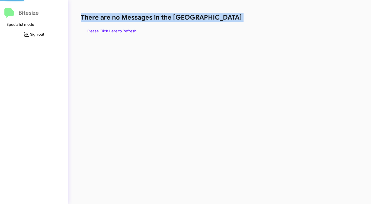
click at [224, 19] on h1 "There are no Messages in the [GEOGRAPHIC_DATA]" at bounding box center [194, 17] width 227 height 9
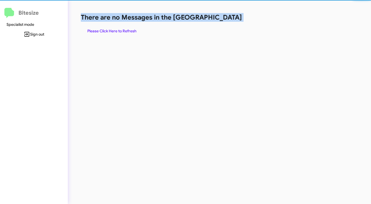
click at [224, 19] on h1 "There are no Messages in the [GEOGRAPHIC_DATA]" at bounding box center [194, 17] width 227 height 9
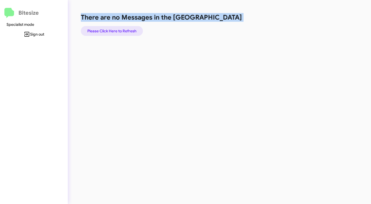
click at [110, 31] on span "Please Click Here to Refresh" at bounding box center [111, 31] width 49 height 10
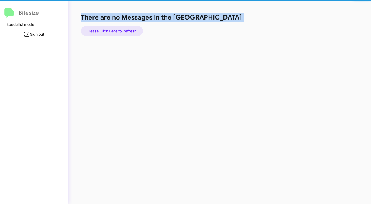
click at [110, 31] on span "Please Click Here to Refresh" at bounding box center [111, 31] width 49 height 10
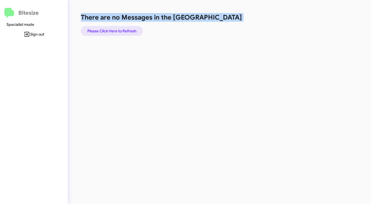
click at [110, 31] on span "Please Click Here to Refresh" at bounding box center [111, 31] width 49 height 10
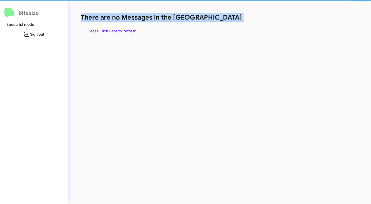
click at [110, 31] on span "Please Click Here to Refresh" at bounding box center [111, 31] width 49 height 10
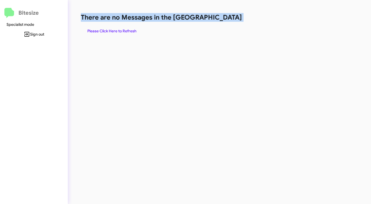
click at [110, 31] on span "Please Click Here to Refresh" at bounding box center [111, 31] width 49 height 10
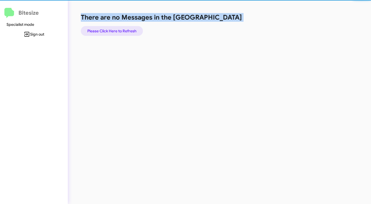
click at [110, 31] on span "Please Click Here to Refresh" at bounding box center [111, 31] width 49 height 10
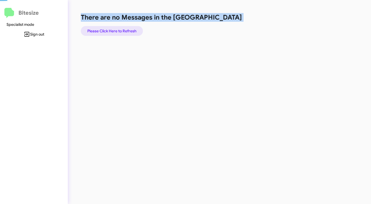
click at [110, 31] on span "Please Click Here to Refresh" at bounding box center [111, 31] width 49 height 10
click at [111, 31] on span "Please Click Here to Refresh" at bounding box center [111, 31] width 49 height 10
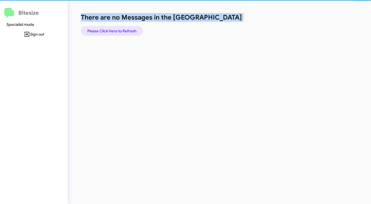
click at [111, 31] on span "Please Click Here to Refresh" at bounding box center [111, 31] width 49 height 10
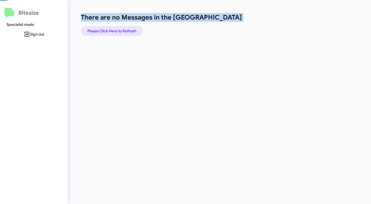
click at [111, 31] on span "Please Click Here to Refresh" at bounding box center [111, 31] width 49 height 10
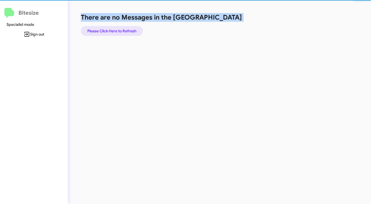
click at [111, 31] on span "Please Click Here to Refresh" at bounding box center [111, 31] width 49 height 10
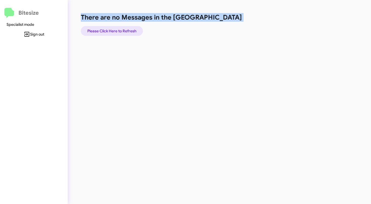
click at [111, 31] on span "Please Click Here to Refresh" at bounding box center [111, 31] width 49 height 10
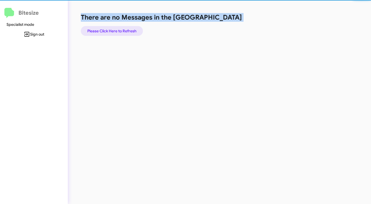
click at [111, 31] on span "Please Click Here to Refresh" at bounding box center [111, 31] width 49 height 10
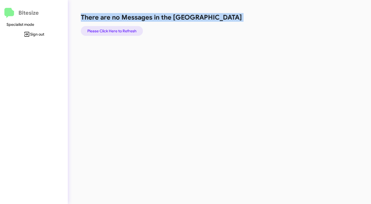
click at [114, 30] on span "Please Click Here to Refresh" at bounding box center [111, 31] width 49 height 10
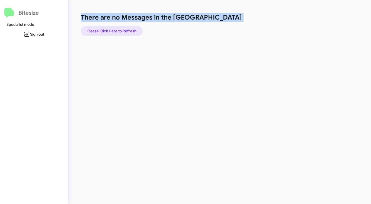
click at [114, 30] on span "Please Click Here to Refresh" at bounding box center [111, 31] width 49 height 10
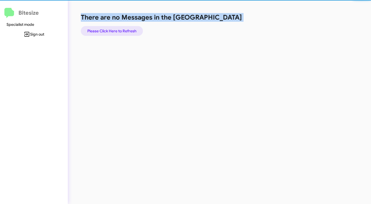
click at [114, 30] on span "Please Click Here to Refresh" at bounding box center [111, 31] width 49 height 10
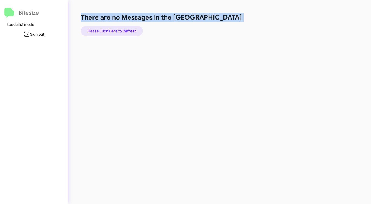
click at [114, 30] on span "Please Click Here to Refresh" at bounding box center [111, 31] width 49 height 10
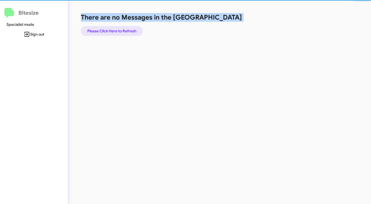
click at [114, 30] on span "Please Click Here to Refresh" at bounding box center [111, 31] width 49 height 10
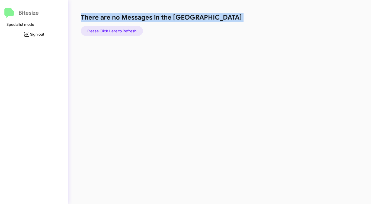
click at [114, 30] on span "Please Click Here to Refresh" at bounding box center [111, 31] width 49 height 10
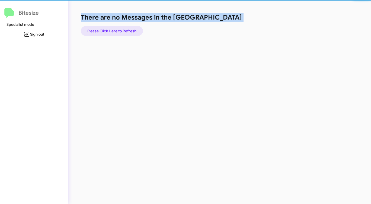
click at [114, 30] on span "Please Click Here to Refresh" at bounding box center [111, 31] width 49 height 10
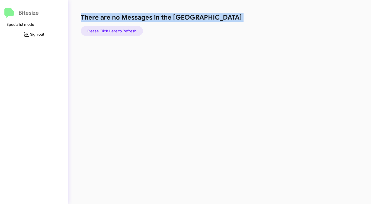
click at [114, 30] on span "Please Click Here to Refresh" at bounding box center [111, 31] width 49 height 10
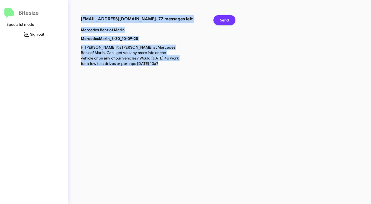
click at [228, 18] on span "Send" at bounding box center [224, 20] width 9 height 10
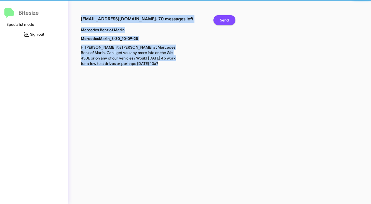
click at [228, 18] on span "Send" at bounding box center [224, 20] width 9 height 10
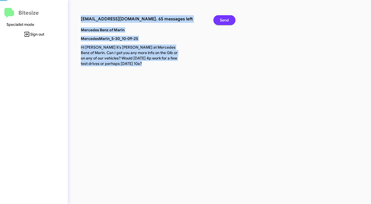
click at [228, 18] on span "Send" at bounding box center [224, 20] width 9 height 10
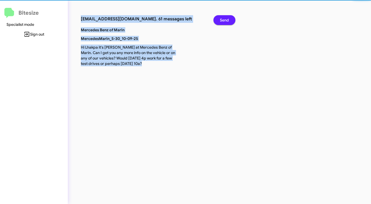
click at [228, 18] on span "Send" at bounding box center [224, 20] width 9 height 10
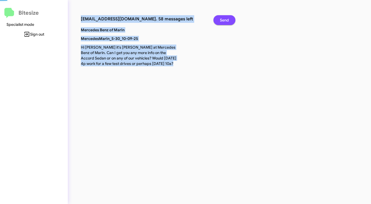
click at [228, 18] on span "Send" at bounding box center [224, 20] width 9 height 10
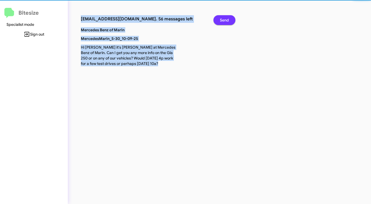
click at [228, 18] on span "Send" at bounding box center [224, 20] width 9 height 10
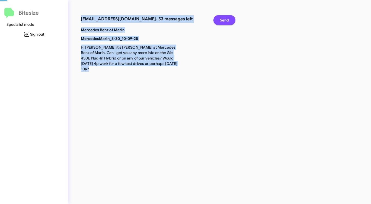
click at [228, 18] on span "Send" at bounding box center [224, 20] width 9 height 10
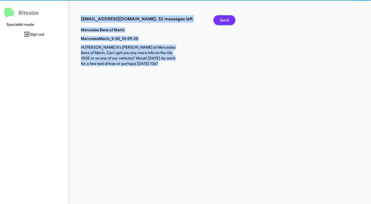
click at [228, 18] on span "Send" at bounding box center [224, 20] width 9 height 10
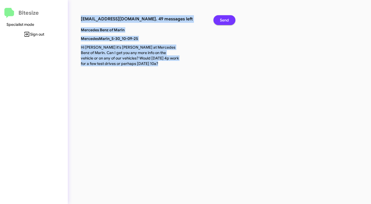
click at [228, 18] on span "Send" at bounding box center [224, 20] width 9 height 10
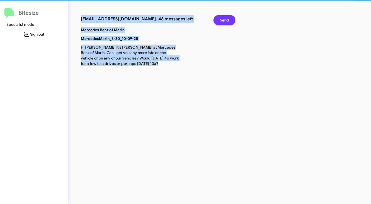
click at [228, 18] on span "Send" at bounding box center [224, 20] width 9 height 10
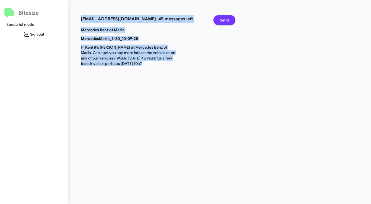
click at [228, 18] on span "Send" at bounding box center [224, 20] width 9 height 10
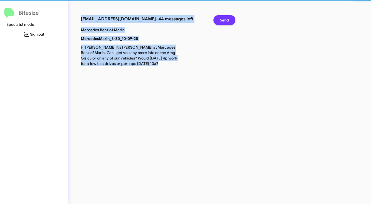
click at [228, 18] on span "Send" at bounding box center [224, 20] width 9 height 10
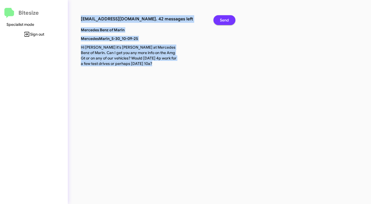
click at [228, 18] on span "Send" at bounding box center [224, 20] width 9 height 10
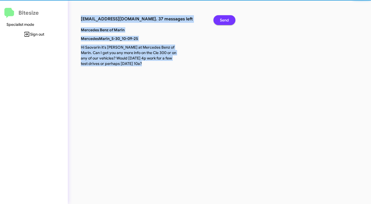
click at [228, 18] on span "Send" at bounding box center [224, 20] width 9 height 10
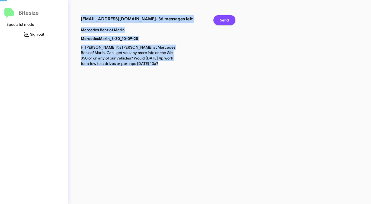
click at [228, 18] on span "Send" at bounding box center [224, 20] width 9 height 10
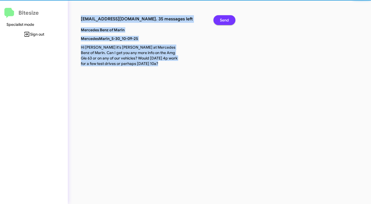
click at [228, 18] on span "Send" at bounding box center [224, 20] width 9 height 10
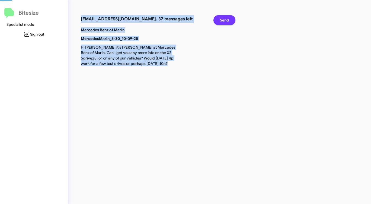
click at [228, 18] on span "Send" at bounding box center [224, 20] width 9 height 10
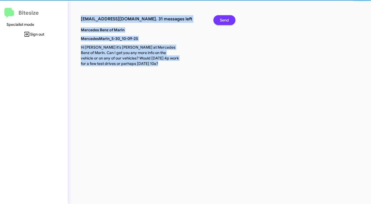
click at [228, 18] on span "Send" at bounding box center [224, 20] width 9 height 10
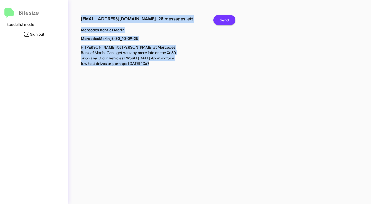
click at [228, 18] on span "Send" at bounding box center [224, 20] width 9 height 10
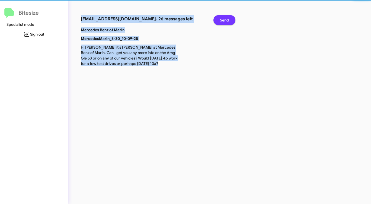
click at [228, 18] on span "Send" at bounding box center [224, 20] width 9 height 10
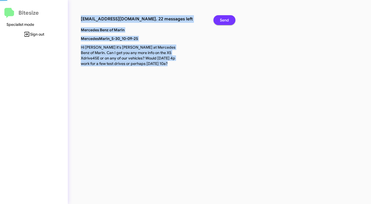
click at [228, 18] on span "Send" at bounding box center [224, 20] width 9 height 10
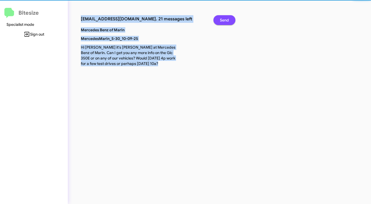
click at [228, 18] on span "Send" at bounding box center [224, 20] width 9 height 10
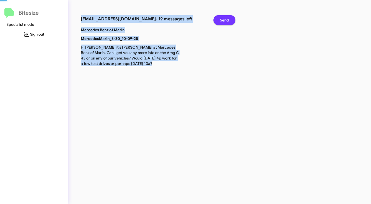
click at [228, 18] on span "Send" at bounding box center [224, 20] width 9 height 10
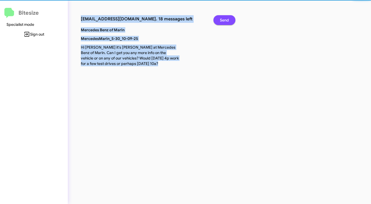
click at [228, 18] on span "Send" at bounding box center [224, 20] width 9 height 10
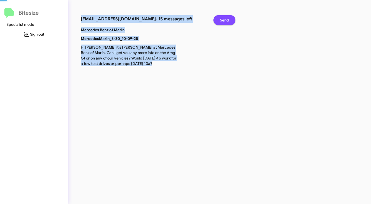
click at [228, 18] on span "Send" at bounding box center [224, 20] width 9 height 10
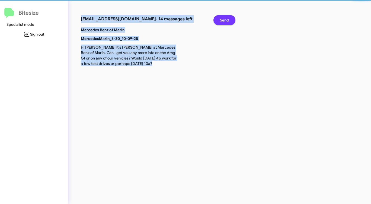
click at [228, 18] on span "Send" at bounding box center [224, 20] width 9 height 10
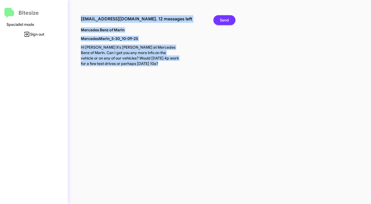
click at [228, 18] on span "Send" at bounding box center [224, 20] width 9 height 10
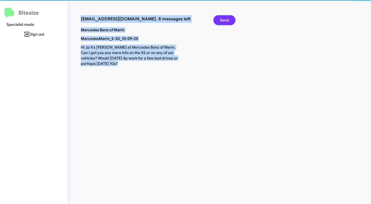
click at [228, 18] on span "Send" at bounding box center [224, 20] width 9 height 10
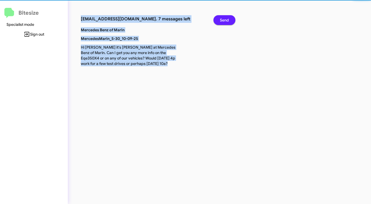
click at [228, 18] on span "Send" at bounding box center [224, 20] width 9 height 10
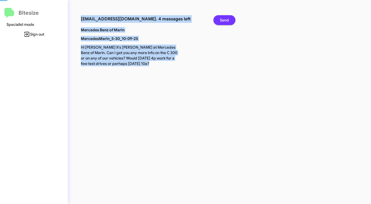
click at [228, 18] on span "Send" at bounding box center [224, 20] width 9 height 10
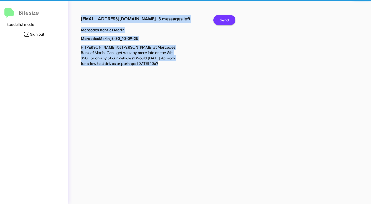
click at [228, 18] on span "Send" at bounding box center [224, 20] width 9 height 10
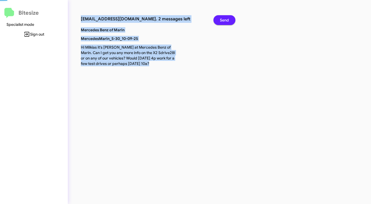
click at [228, 18] on span "Send" at bounding box center [224, 20] width 9 height 10
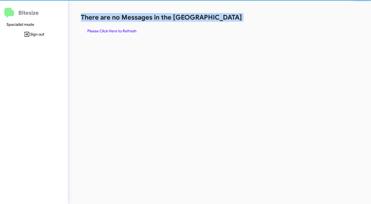
click at [228, 18] on h1 "There are no Messages in the [GEOGRAPHIC_DATA]" at bounding box center [194, 17] width 227 height 9
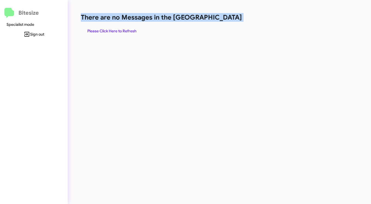
click at [228, 18] on h1 "There are no Messages in the [GEOGRAPHIC_DATA]" at bounding box center [194, 17] width 227 height 9
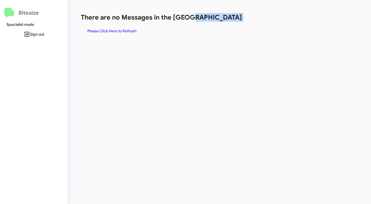
click at [228, 18] on h1 "There are no Messages in the [GEOGRAPHIC_DATA]" at bounding box center [194, 17] width 227 height 9
click at [131, 32] on span "Please Click Here to Refresh" at bounding box center [111, 31] width 49 height 10
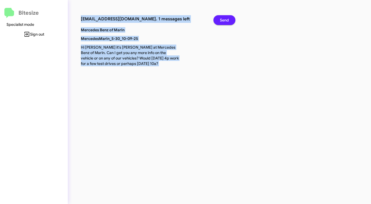
click at [222, 21] on span "Send" at bounding box center [224, 20] width 9 height 10
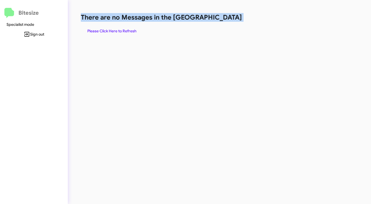
click at [222, 21] on h1 "There are no Messages in the [GEOGRAPHIC_DATA]" at bounding box center [194, 17] width 227 height 9
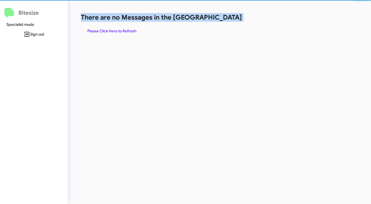
click at [222, 21] on h1 "There are no Messages in the [GEOGRAPHIC_DATA]" at bounding box center [194, 17] width 227 height 9
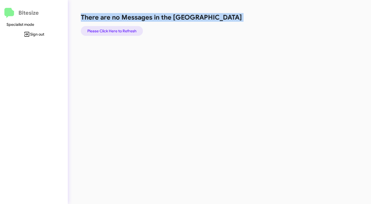
click at [133, 30] on span "Please Click Here to Refresh" at bounding box center [111, 31] width 49 height 10
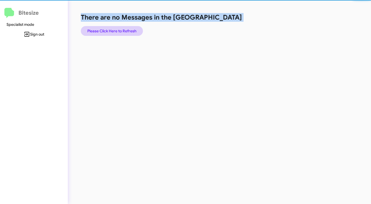
click at [133, 30] on span "Please Click Here to Refresh" at bounding box center [111, 31] width 49 height 10
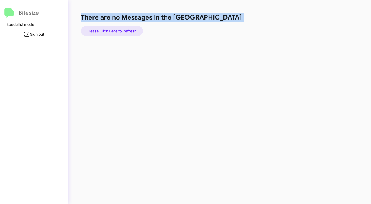
click at [133, 30] on span "Please Click Here to Refresh" at bounding box center [111, 31] width 49 height 10
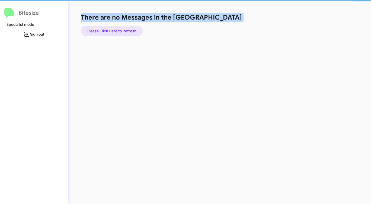
click at [133, 30] on span "Please Click Here to Refresh" at bounding box center [111, 31] width 49 height 10
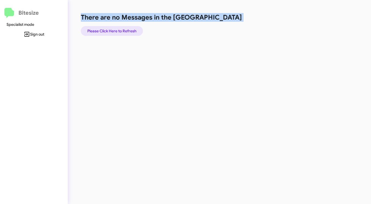
click at [133, 30] on span "Please Click Here to Refresh" at bounding box center [111, 31] width 49 height 10
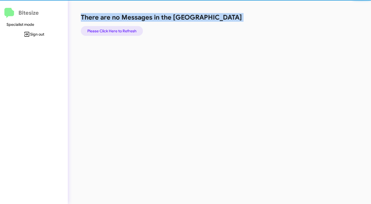
click at [133, 30] on span "Please Click Here to Refresh" at bounding box center [111, 31] width 49 height 10
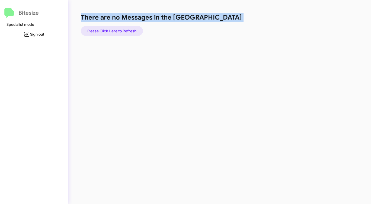
click at [133, 30] on span "Please Click Here to Refresh" at bounding box center [111, 31] width 49 height 10
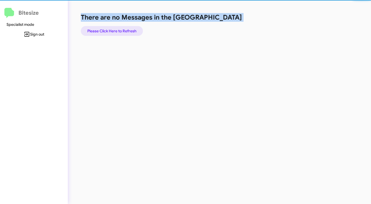
click at [133, 30] on span "Please Click Here to Refresh" at bounding box center [111, 31] width 49 height 10
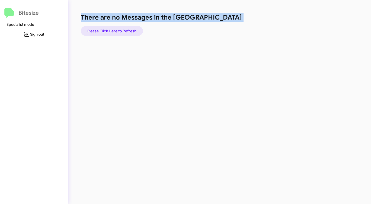
click at [133, 30] on span "Please Click Here to Refresh" at bounding box center [111, 31] width 49 height 10
click at [133, 29] on span "Please Click Here to Refresh" at bounding box center [111, 31] width 49 height 10
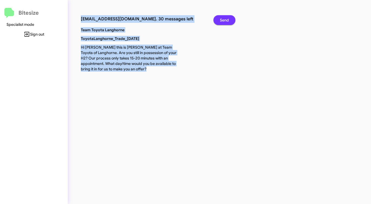
click at [223, 18] on span "Send" at bounding box center [224, 20] width 9 height 10
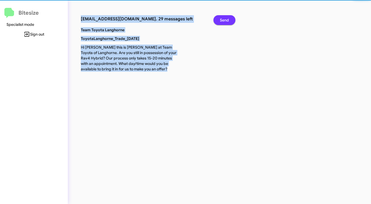
click at [223, 18] on span "Send" at bounding box center [224, 20] width 9 height 10
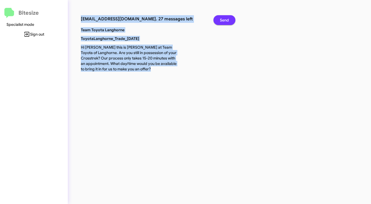
click at [223, 18] on span "Send" at bounding box center [224, 20] width 9 height 10
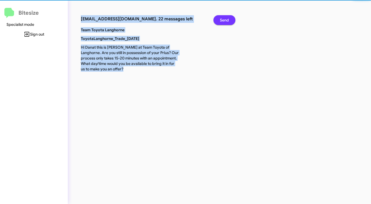
click at [223, 18] on span "Send" at bounding box center [224, 20] width 9 height 10
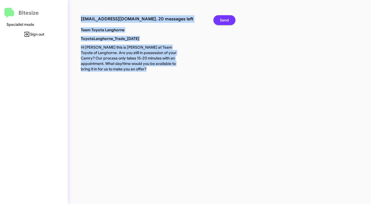
click at [223, 18] on span "Send" at bounding box center [224, 20] width 9 height 10
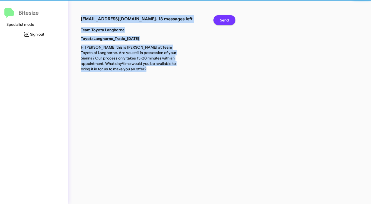
click at [223, 18] on span "Send" at bounding box center [224, 20] width 9 height 10
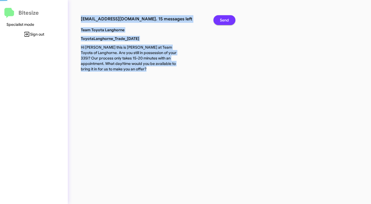
click at [223, 18] on span "Send" at bounding box center [224, 20] width 9 height 10
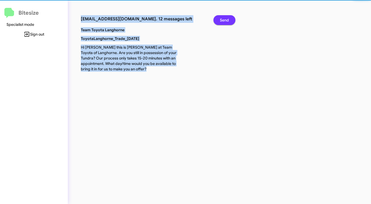
click at [223, 18] on span "Send" at bounding box center [224, 20] width 9 height 10
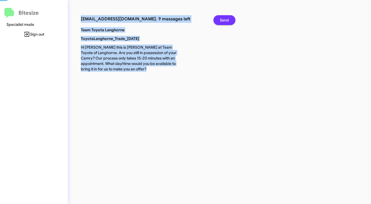
click at [223, 18] on span "Send" at bounding box center [224, 20] width 9 height 10
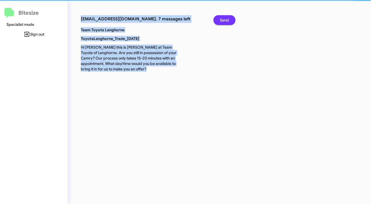
click at [223, 18] on span "Send" at bounding box center [224, 20] width 9 height 10
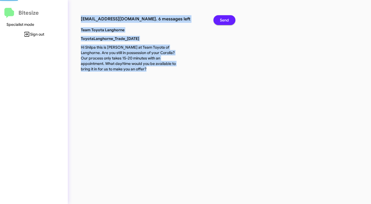
click at [223, 18] on span "Send" at bounding box center [224, 20] width 9 height 10
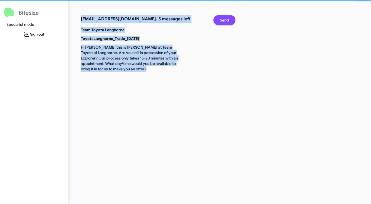
click at [223, 18] on span "Send" at bounding box center [224, 20] width 9 height 10
click at [223, 19] on span "Send" at bounding box center [224, 20] width 9 height 10
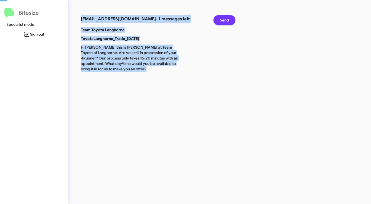
click at [222, 19] on span "Send" at bounding box center [224, 20] width 9 height 10
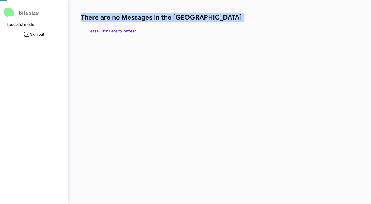
click at [222, 19] on h1 "There are no Messages in the [GEOGRAPHIC_DATA]" at bounding box center [194, 17] width 227 height 9
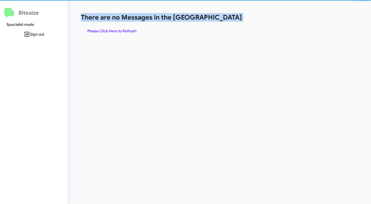
click at [222, 19] on h1 "There are no Messages in the [GEOGRAPHIC_DATA]" at bounding box center [194, 17] width 227 height 9
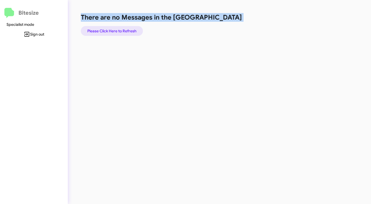
click at [126, 27] on span "Please Click Here to Refresh" at bounding box center [111, 31] width 49 height 10
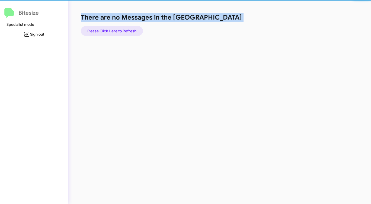
click at [126, 27] on span "Please Click Here to Refresh" at bounding box center [111, 31] width 49 height 10
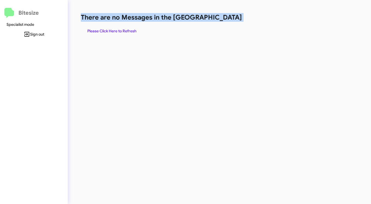
click at [126, 27] on span "Please Click Here to Refresh" at bounding box center [111, 31] width 49 height 10
click at [125, 29] on span "Please Click Here to Refresh" at bounding box center [111, 31] width 49 height 10
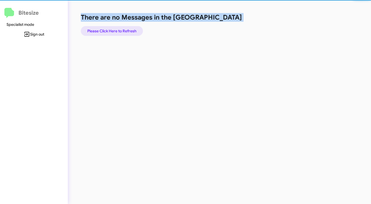
click at [125, 29] on span "Please Click Here to Refresh" at bounding box center [111, 31] width 49 height 10
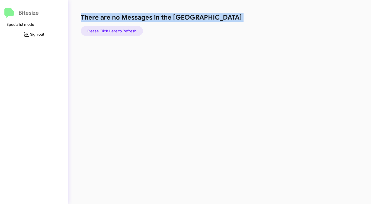
click at [125, 29] on span "Please Click Here to Refresh" at bounding box center [111, 31] width 49 height 10
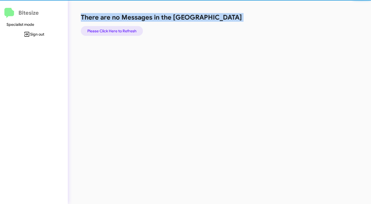
click at [125, 29] on span "Please Click Here to Refresh" at bounding box center [111, 31] width 49 height 10
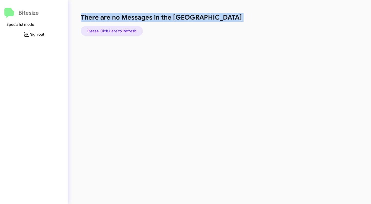
click at [125, 29] on span "Please Click Here to Refresh" at bounding box center [111, 31] width 49 height 10
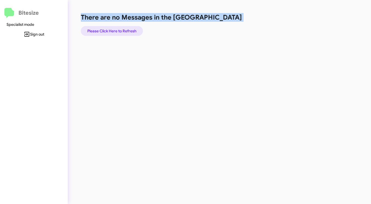
click at [125, 29] on span "Please Click Here to Refresh" at bounding box center [111, 31] width 49 height 10
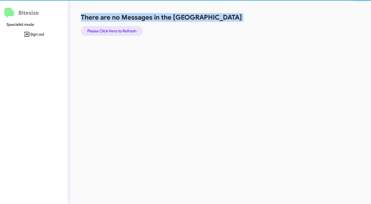
click at [125, 29] on span "Please Click Here to Refresh" at bounding box center [111, 31] width 49 height 10
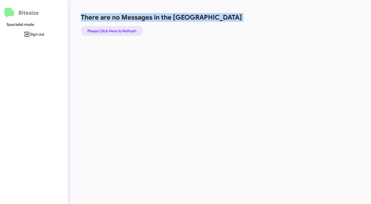
click at [125, 29] on span "Please Click Here to Refresh" at bounding box center [111, 31] width 49 height 10
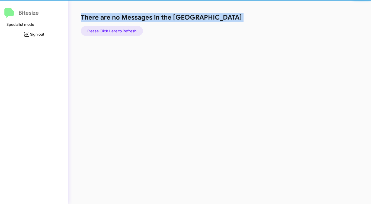
click at [125, 29] on span "Please Click Here to Refresh" at bounding box center [111, 31] width 49 height 10
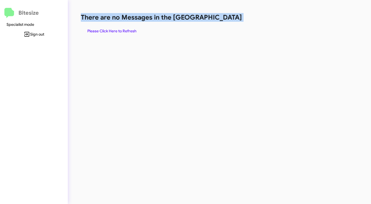
click at [125, 29] on span "Please Click Here to Refresh" at bounding box center [111, 31] width 49 height 10
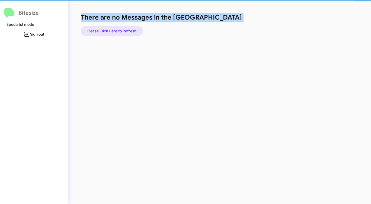
click at [125, 29] on span "Please Click Here to Refresh" at bounding box center [111, 31] width 49 height 10
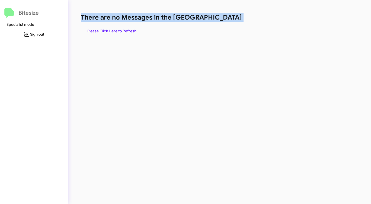
click at [125, 29] on span "Please Click Here to Refresh" at bounding box center [111, 31] width 49 height 10
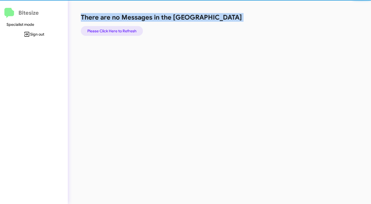
click at [125, 29] on span "Please Click Here to Refresh" at bounding box center [111, 31] width 49 height 10
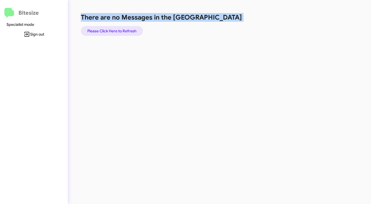
click at [125, 29] on span "Please Click Here to Refresh" at bounding box center [111, 31] width 49 height 10
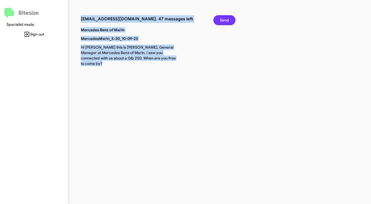
click at [223, 19] on span "Send" at bounding box center [224, 20] width 9 height 10
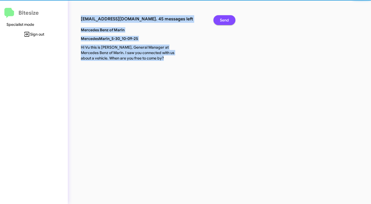
click at [223, 19] on span "Send" at bounding box center [224, 20] width 9 height 10
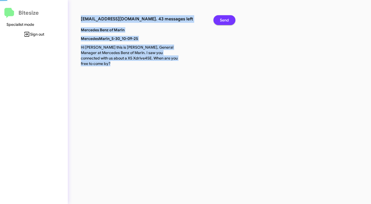
click at [223, 19] on span "Send" at bounding box center [224, 20] width 9 height 10
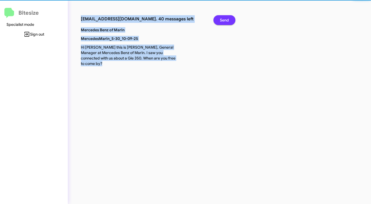
click at [223, 19] on span "Send" at bounding box center [224, 20] width 9 height 10
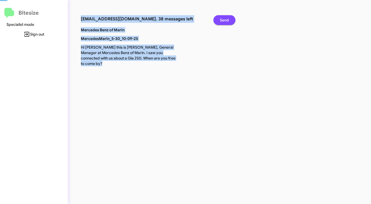
click at [223, 19] on span "Send" at bounding box center [224, 20] width 9 height 10
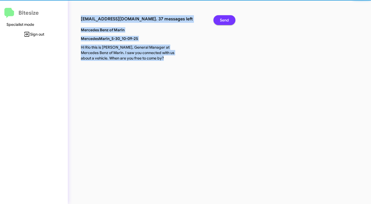
click at [223, 19] on span "Send" at bounding box center [224, 20] width 9 height 10
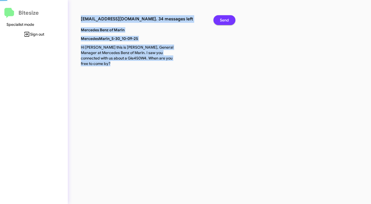
click at [223, 19] on span "Send" at bounding box center [224, 20] width 9 height 10
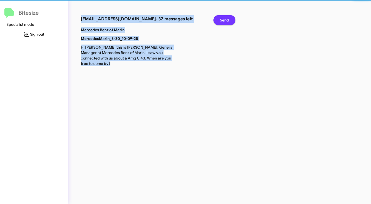
click at [223, 19] on span "Send" at bounding box center [224, 20] width 9 height 10
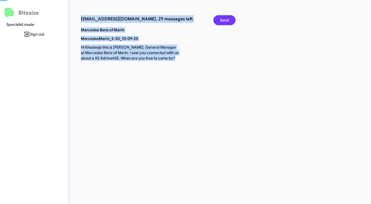
click at [223, 19] on span "Send" at bounding box center [224, 20] width 9 height 10
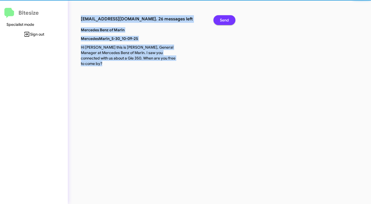
click at [223, 19] on span "Send" at bounding box center [224, 20] width 9 height 10
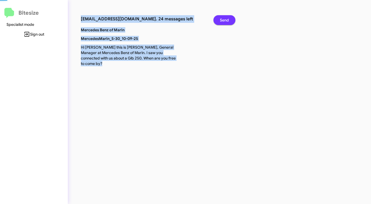
click at [223, 19] on span "Send" at bounding box center [224, 20] width 9 height 10
click at [222, 19] on span "Send" at bounding box center [224, 20] width 9 height 10
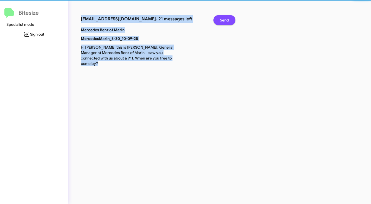
click at [222, 19] on span "Send" at bounding box center [224, 20] width 9 height 10
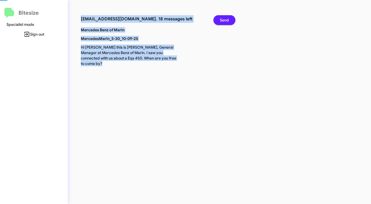
click at [222, 19] on span "Send" at bounding box center [224, 20] width 9 height 10
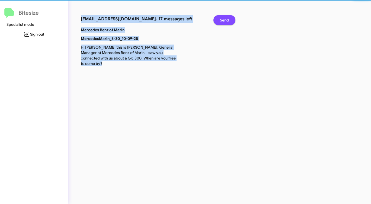
click at [222, 19] on span "Send" at bounding box center [224, 20] width 9 height 10
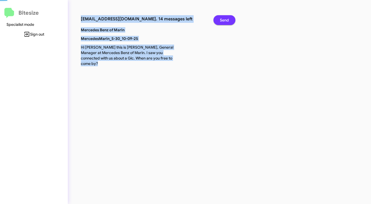
click at [222, 19] on span "Send" at bounding box center [224, 20] width 9 height 10
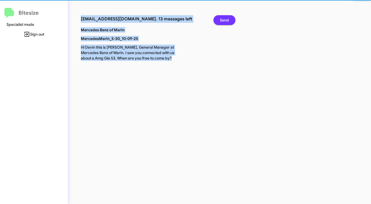
click at [222, 19] on span "Send" at bounding box center [224, 20] width 9 height 10
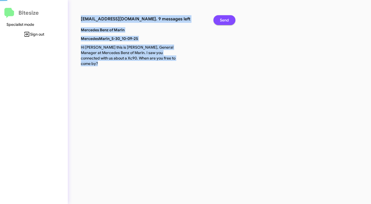
click at [222, 19] on span "Send" at bounding box center [224, 20] width 9 height 10
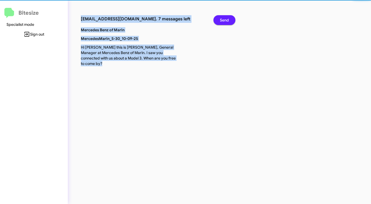
click at [222, 19] on span "Send" at bounding box center [224, 20] width 9 height 10
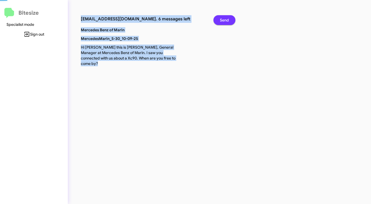
click at [222, 19] on span "Send" at bounding box center [224, 20] width 9 height 10
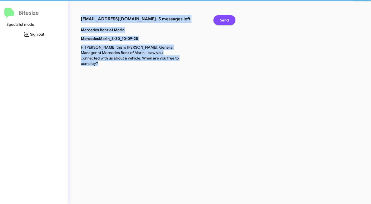
click at [222, 19] on span "Send" at bounding box center [224, 20] width 9 height 10
click
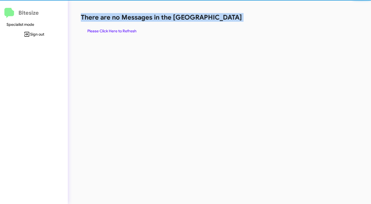
drag, startPoint x: 229, startPoint y: 21, endPoint x: 183, endPoint y: 30, distance: 47.0
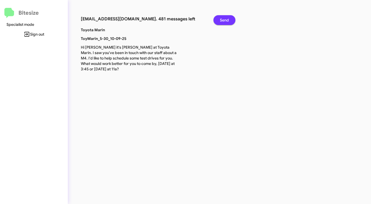
click at [226, 18] on span "Send" at bounding box center [224, 20] width 9 height 10
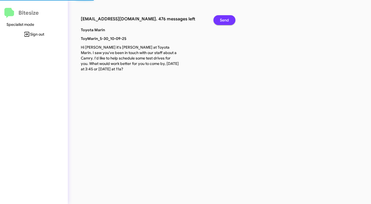
click at [225, 19] on span "Send" at bounding box center [224, 20] width 9 height 10
click at [224, 19] on span "Send" at bounding box center [224, 20] width 9 height 10
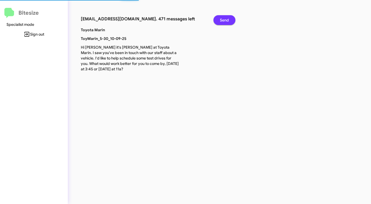
click at [224, 19] on span "Send" at bounding box center [224, 20] width 9 height 10
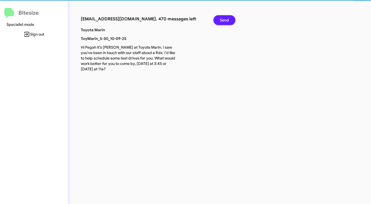
click at [224, 19] on span "Send" at bounding box center [224, 20] width 9 height 10
click at [224, 20] on span "Send" at bounding box center [224, 20] width 9 height 10
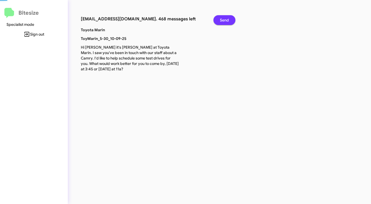
click at [224, 20] on span "Send" at bounding box center [224, 20] width 9 height 10
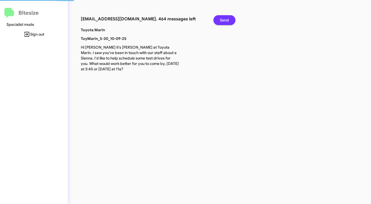
click at [224, 20] on span "Send" at bounding box center [224, 20] width 9 height 10
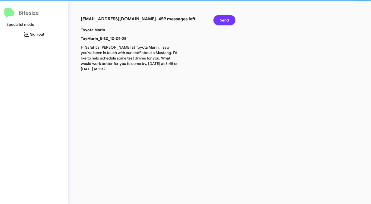
click at [224, 20] on span "Send" at bounding box center [224, 20] width 9 height 10
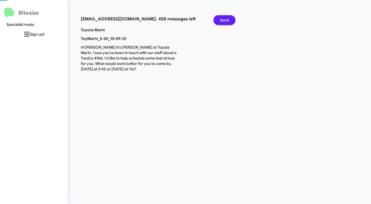
click at [224, 20] on span "Send" at bounding box center [224, 20] width 9 height 10
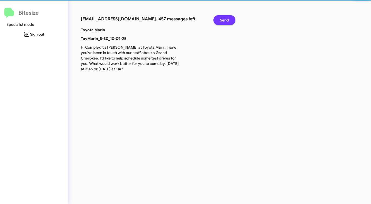
click at [224, 20] on span "Send" at bounding box center [224, 20] width 9 height 10
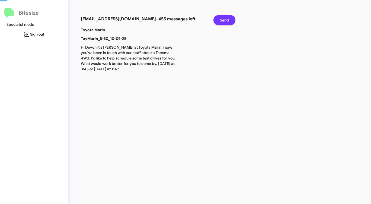
click at [224, 20] on span "Send" at bounding box center [224, 20] width 9 height 10
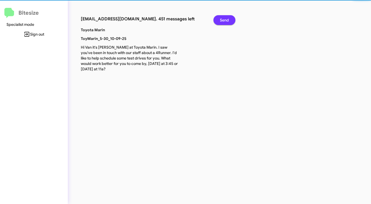
click at [224, 20] on span "Send" at bounding box center [224, 20] width 9 height 10
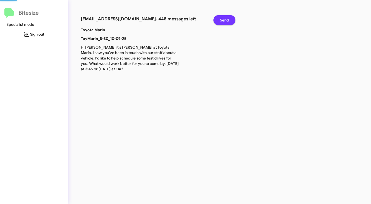
click at [224, 20] on span "Send" at bounding box center [224, 20] width 9 height 10
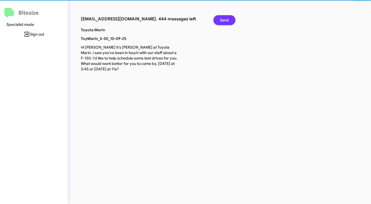
click at [224, 20] on span "Send" at bounding box center [224, 20] width 9 height 10
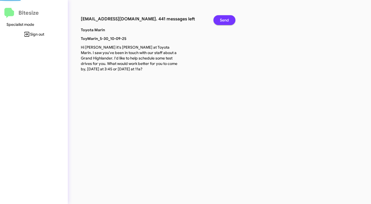
click at [224, 20] on span "Send" at bounding box center [224, 20] width 9 height 10
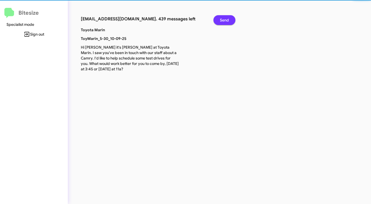
click at [224, 20] on span "Send" at bounding box center [224, 20] width 9 height 10
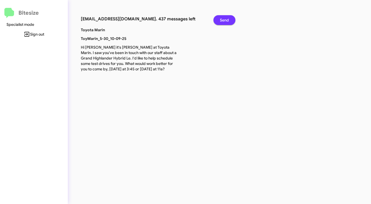
click at [224, 20] on span "Send" at bounding box center [224, 20] width 9 height 10
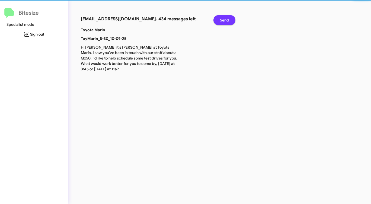
click at [224, 20] on span "Send" at bounding box center [224, 20] width 9 height 10
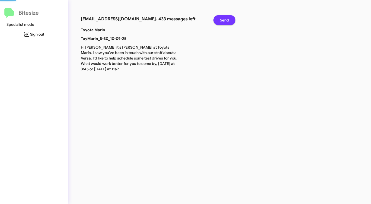
click at [224, 20] on span "Send" at bounding box center [224, 20] width 9 height 10
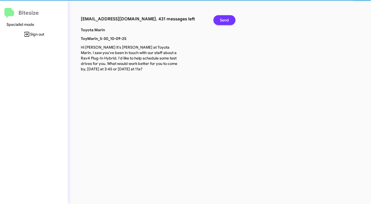
click at [224, 20] on span "Send" at bounding box center [224, 20] width 9 height 10
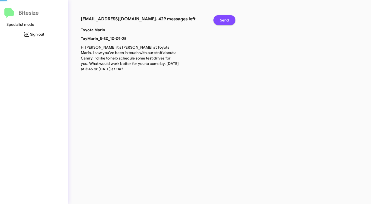
click at [224, 20] on span "Send" at bounding box center [224, 20] width 9 height 10
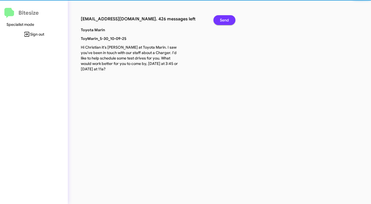
click at [224, 20] on span "Send" at bounding box center [224, 20] width 9 height 10
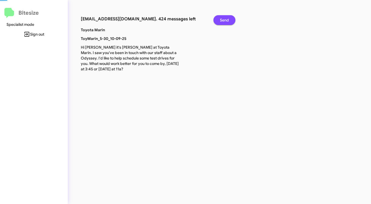
click at [224, 20] on span "Send" at bounding box center [224, 20] width 9 height 10
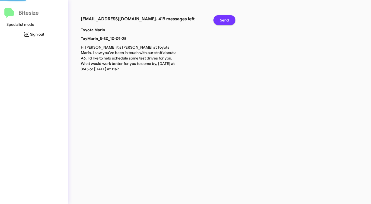
click at [224, 20] on span "Send" at bounding box center [224, 20] width 9 height 10
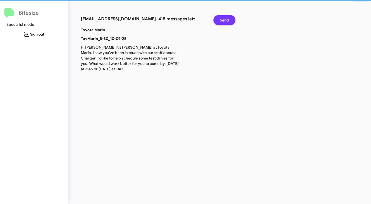
click at [224, 20] on span "Send" at bounding box center [224, 20] width 9 height 10
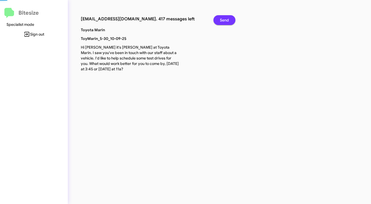
click at [223, 20] on span "Send" at bounding box center [224, 20] width 9 height 10
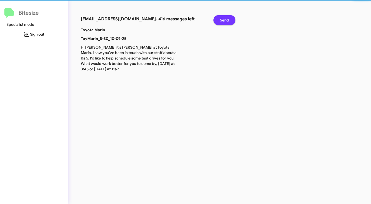
click at [223, 20] on span "Send" at bounding box center [224, 20] width 9 height 10
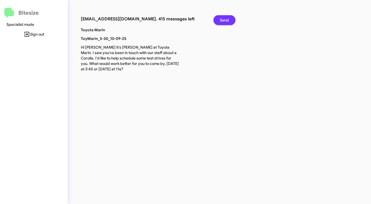
click at [223, 20] on span "Send" at bounding box center [224, 20] width 9 height 10
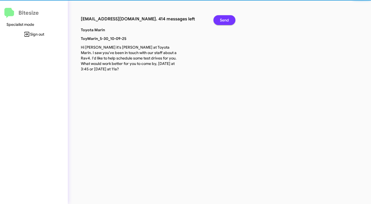
click at [223, 20] on span "Send" at bounding box center [224, 20] width 9 height 10
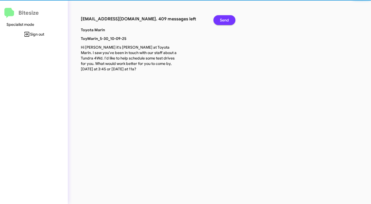
click at [223, 20] on span "Send" at bounding box center [224, 20] width 9 height 10
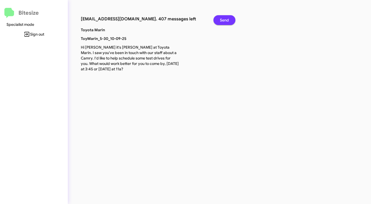
click at [223, 20] on span "Send" at bounding box center [224, 20] width 9 height 10
click at [222, 20] on span "Send" at bounding box center [224, 20] width 9 height 10
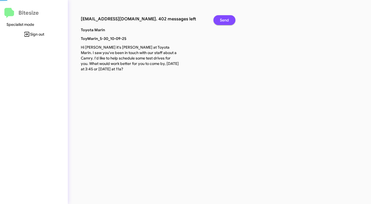
click at [222, 20] on span "Send" at bounding box center [224, 20] width 9 height 10
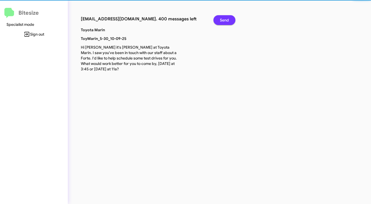
click at [222, 20] on span "Send" at bounding box center [224, 20] width 9 height 10
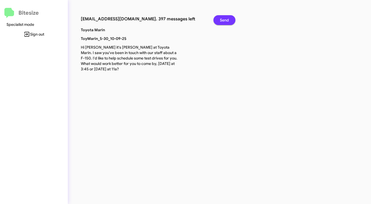
click at [222, 20] on span "Send" at bounding box center [224, 20] width 9 height 10
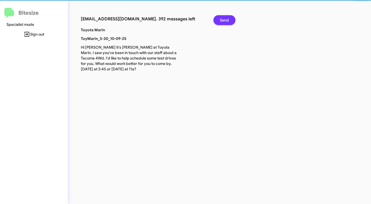
click at [222, 20] on span "Send" at bounding box center [224, 20] width 9 height 10
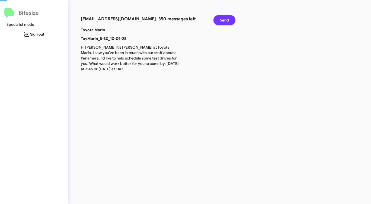
click at [222, 20] on span "Send" at bounding box center [224, 20] width 9 height 10
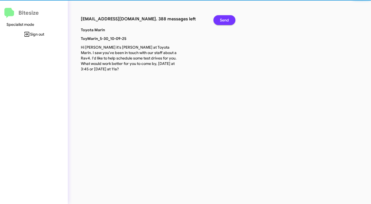
click at [222, 20] on span "Send" at bounding box center [224, 20] width 9 height 10
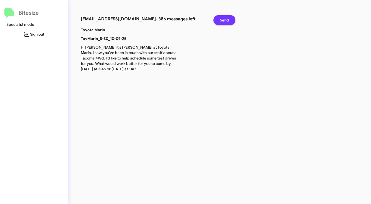
click at [222, 20] on span "Send" at bounding box center [224, 20] width 9 height 10
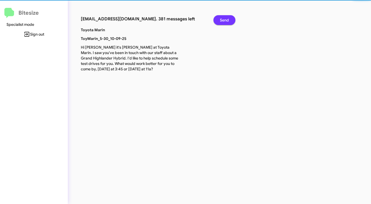
click at [222, 20] on span "Send" at bounding box center [224, 20] width 9 height 10
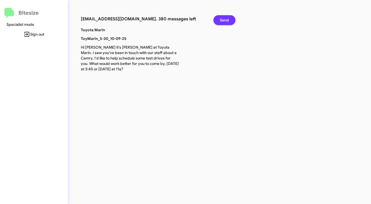
click at [222, 20] on span "Send" at bounding box center [224, 20] width 9 height 10
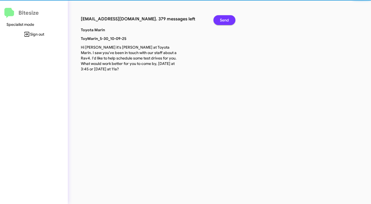
click at [222, 20] on span "Send" at bounding box center [224, 20] width 9 height 10
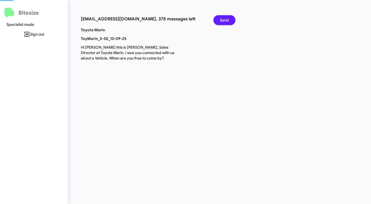
click at [222, 20] on span "Send" at bounding box center [224, 20] width 9 height 10
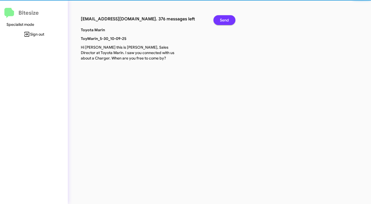
click at [222, 20] on span "Send" at bounding box center [224, 20] width 9 height 10
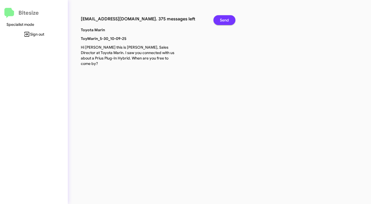
click at [222, 20] on span "Send" at bounding box center [224, 20] width 9 height 10
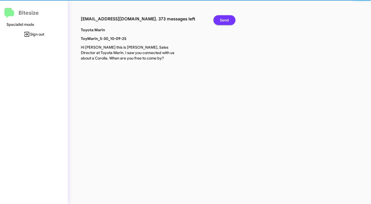
click at [222, 20] on span "Send" at bounding box center [224, 20] width 9 height 10
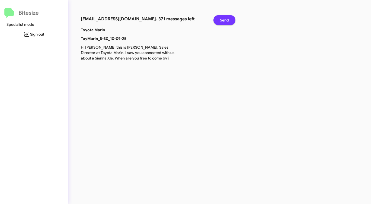
click at [222, 20] on span "Send" at bounding box center [224, 20] width 9 height 10
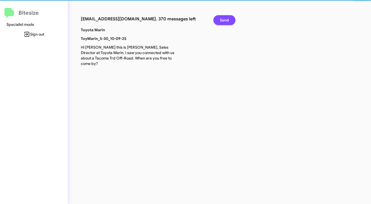
click at [222, 20] on span "Send" at bounding box center [224, 20] width 9 height 10
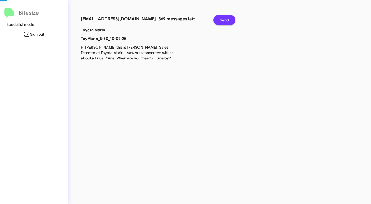
click at [222, 20] on span "Send" at bounding box center [224, 20] width 9 height 10
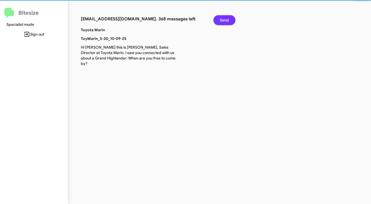
click at [222, 20] on span "Send" at bounding box center [224, 20] width 9 height 10
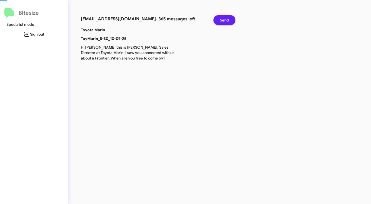
click at [222, 20] on span "Send" at bounding box center [224, 20] width 9 height 10
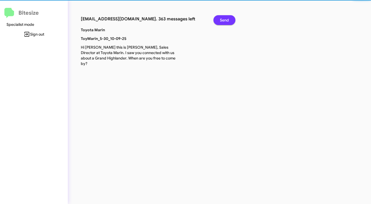
click at [222, 20] on span "Send" at bounding box center [224, 20] width 9 height 10
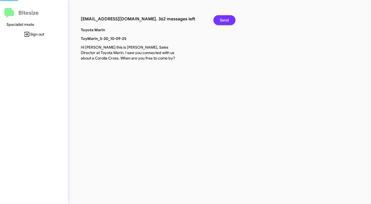
click at [222, 20] on span "Send" at bounding box center [224, 20] width 9 height 10
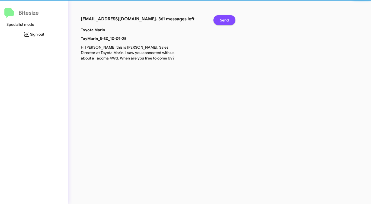
click at [222, 20] on span "Send" at bounding box center [224, 20] width 9 height 10
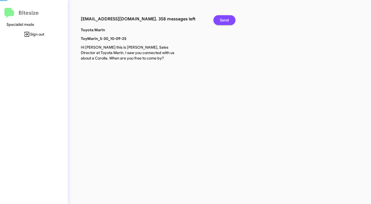
click at [222, 20] on span "Send" at bounding box center [224, 20] width 9 height 10
click at [223, 20] on span "Send" at bounding box center [224, 20] width 9 height 10
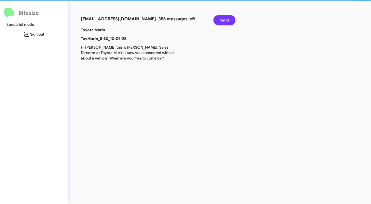
click at [223, 20] on span "Send" at bounding box center [224, 20] width 9 height 10
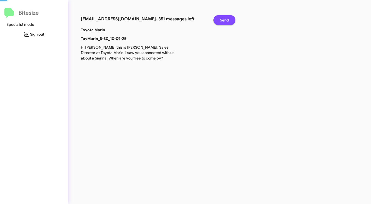
click at [223, 20] on span "Send" at bounding box center [224, 20] width 9 height 10
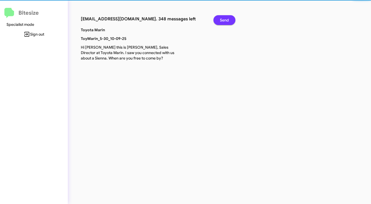
click at [223, 20] on span "Send" at bounding box center [224, 20] width 9 height 10
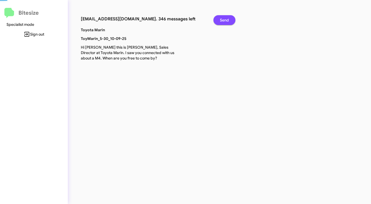
click at [223, 20] on span "Send" at bounding box center [224, 20] width 9 height 10
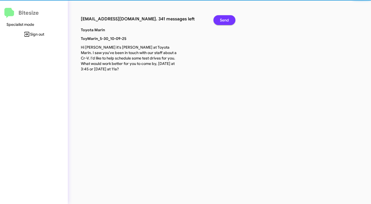
click at [223, 20] on span "Send" at bounding box center [224, 20] width 9 height 10
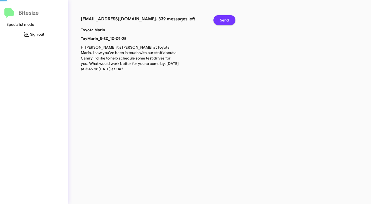
click at [223, 20] on span "Send" at bounding box center [224, 20] width 9 height 10
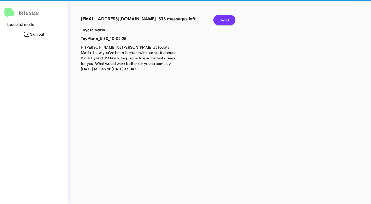
click at [223, 20] on span "Send" at bounding box center [224, 20] width 9 height 10
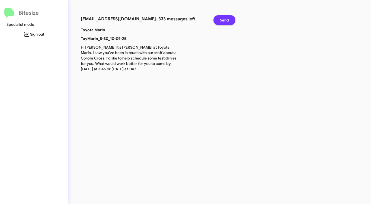
click at [223, 20] on span "Send" at bounding box center [224, 20] width 9 height 10
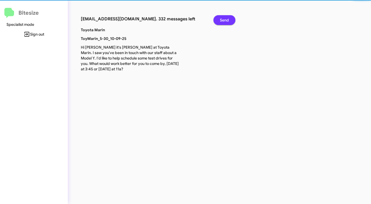
click at [223, 20] on span "Send" at bounding box center [224, 20] width 9 height 10
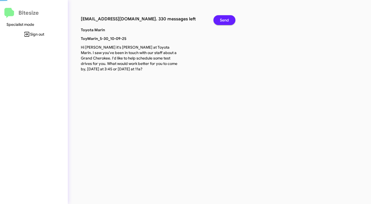
click at [223, 20] on span "Send" at bounding box center [224, 20] width 9 height 10
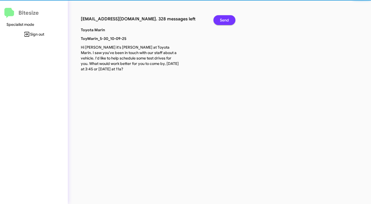
click at [223, 20] on span "Send" at bounding box center [224, 20] width 9 height 10
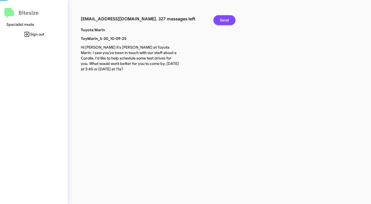
click at [223, 20] on span "Send" at bounding box center [224, 20] width 9 height 10
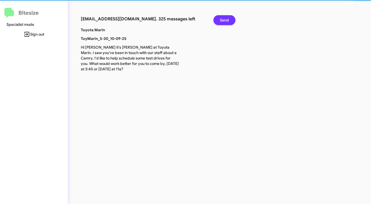
click at [223, 20] on span "Send" at bounding box center [224, 20] width 9 height 10
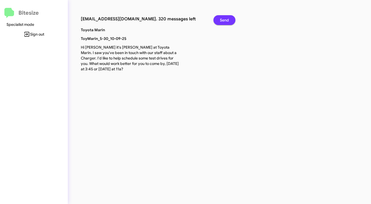
click at [223, 20] on span "Send" at bounding box center [224, 20] width 9 height 10
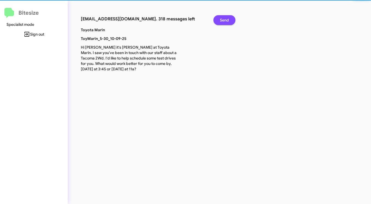
click at [223, 20] on span "Send" at bounding box center [224, 20] width 9 height 10
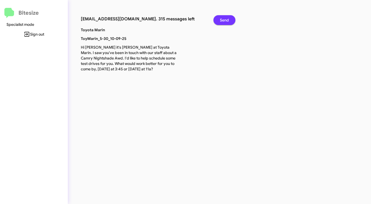
click at [223, 20] on span "Send" at bounding box center [224, 20] width 9 height 10
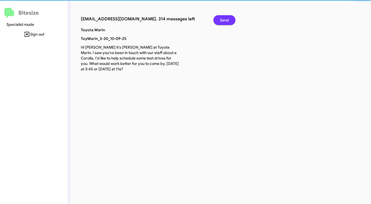
click at [223, 20] on span "Send" at bounding box center [224, 20] width 9 height 10
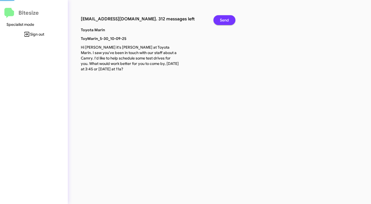
click at [223, 20] on span "Send" at bounding box center [224, 20] width 9 height 10
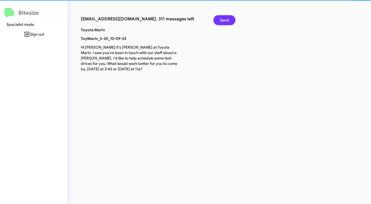
click at [223, 20] on span "Send" at bounding box center [224, 20] width 9 height 10
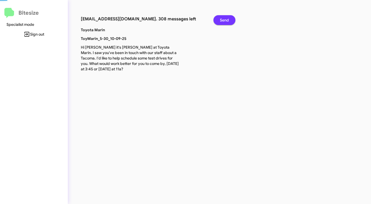
click at [223, 20] on span "Send" at bounding box center [224, 20] width 9 height 10
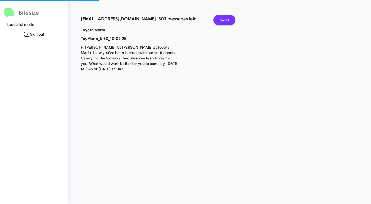
click at [223, 20] on span "Send" at bounding box center [224, 20] width 9 height 10
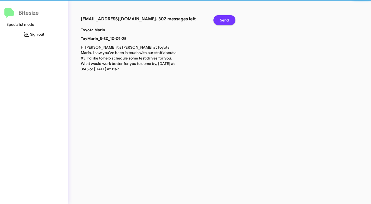
click at [223, 20] on span "Send" at bounding box center [224, 20] width 9 height 10
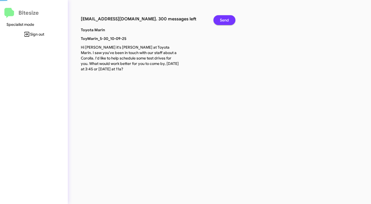
click at [223, 20] on span "Send" at bounding box center [224, 20] width 9 height 10
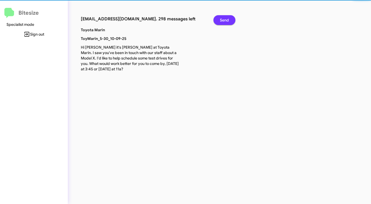
click at [223, 20] on span "Send" at bounding box center [224, 20] width 9 height 10
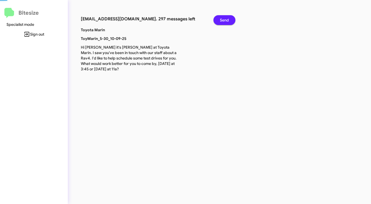
click at [223, 20] on span "Send" at bounding box center [224, 20] width 9 height 10
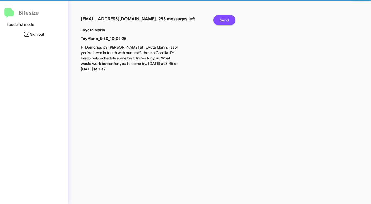
click at [223, 20] on span "Send" at bounding box center [224, 20] width 9 height 10
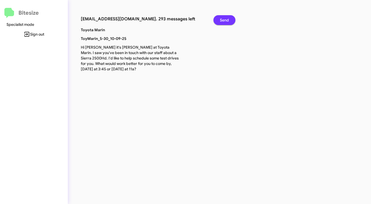
click at [223, 20] on span "Send" at bounding box center [224, 20] width 9 height 10
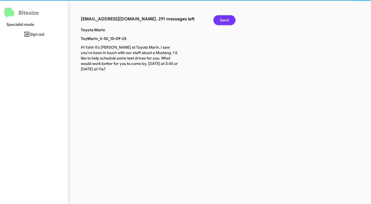
click at [223, 20] on span "Send" at bounding box center [224, 20] width 9 height 10
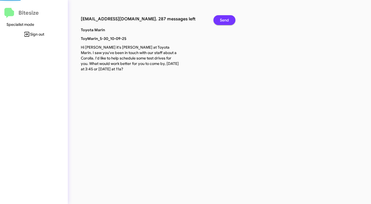
click at [223, 20] on span "Send" at bounding box center [224, 20] width 9 height 10
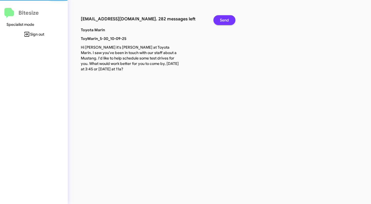
click at [223, 20] on span "Send" at bounding box center [224, 20] width 9 height 10
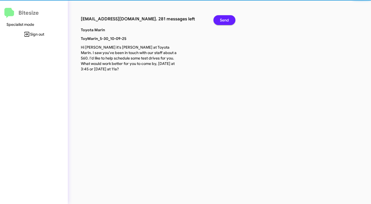
click at [223, 20] on span "Send" at bounding box center [224, 20] width 9 height 10
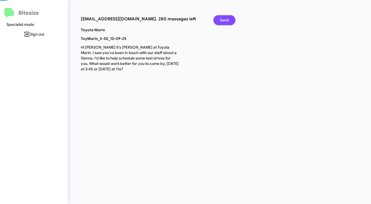
click at [223, 20] on span "Send" at bounding box center [224, 20] width 9 height 10
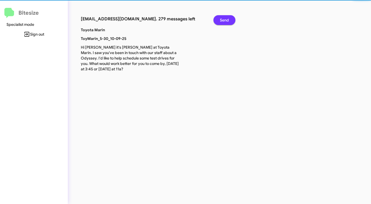
click at [223, 20] on span "Send" at bounding box center [224, 20] width 9 height 10
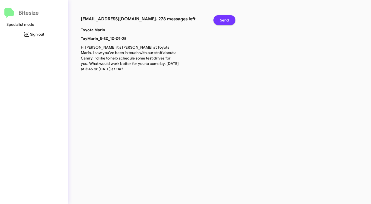
click at [223, 20] on span "Send" at bounding box center [224, 20] width 9 height 10
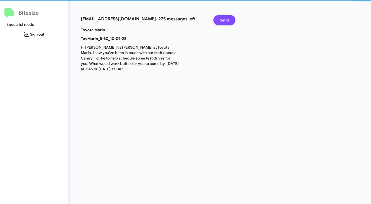
click at [223, 20] on span "Send" at bounding box center [224, 20] width 9 height 10
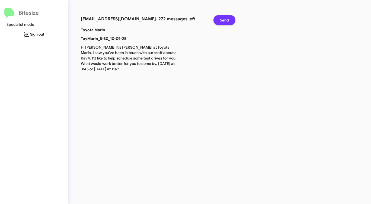
click at [223, 20] on span "Send" at bounding box center [224, 20] width 9 height 10
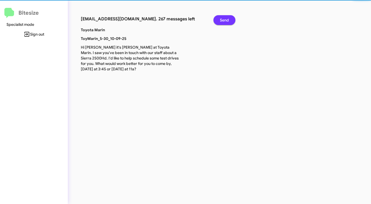
click at [223, 20] on span "Send" at bounding box center [224, 20] width 9 height 10
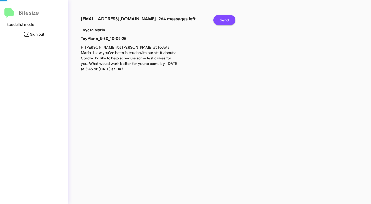
click at [223, 20] on span "Send" at bounding box center [224, 20] width 9 height 10
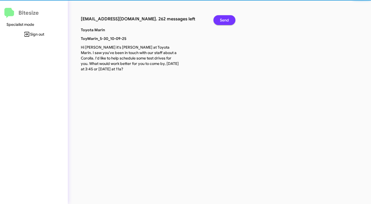
click at [223, 20] on span "Send" at bounding box center [224, 20] width 9 height 10
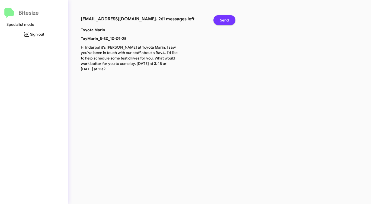
click at [223, 20] on span "Send" at bounding box center [224, 20] width 9 height 10
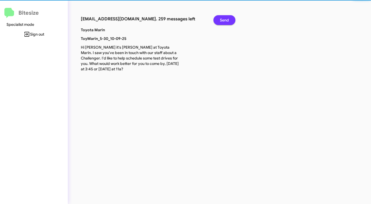
click at [223, 20] on span "Send" at bounding box center [224, 20] width 9 height 10
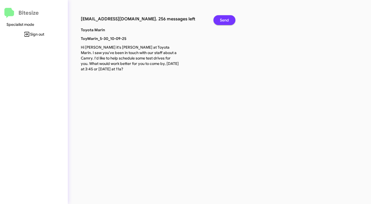
click at [223, 20] on span "Send" at bounding box center [224, 20] width 9 height 10
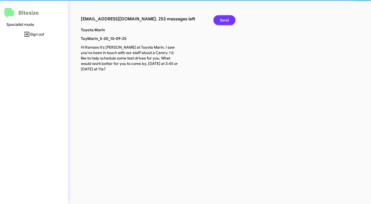
click at [223, 20] on span "Send" at bounding box center [224, 20] width 9 height 10
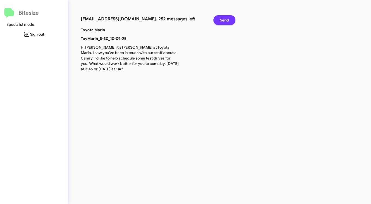
click at [223, 20] on span "Send" at bounding box center [224, 20] width 9 height 10
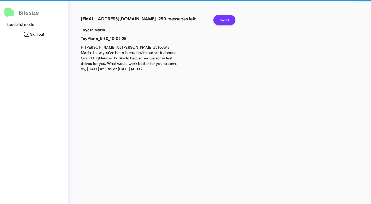
click at [223, 20] on span "Send" at bounding box center [224, 20] width 9 height 10
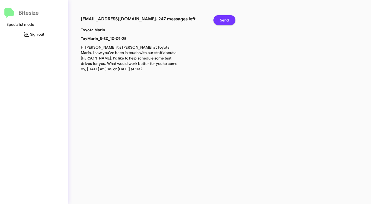
click at [223, 20] on span "Send" at bounding box center [224, 20] width 9 height 10
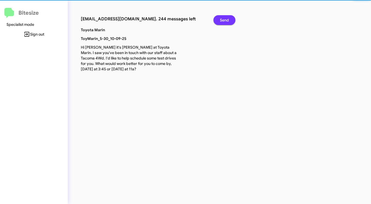
click at [223, 20] on span "Send" at bounding box center [224, 20] width 9 height 10
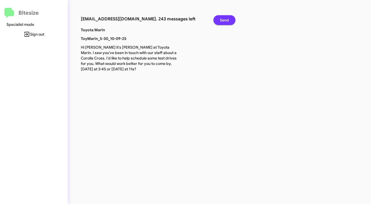
click at [223, 20] on span "Send" at bounding box center [224, 20] width 9 height 10
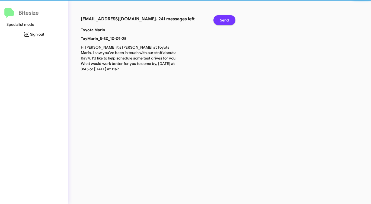
click at [223, 20] on span "Send" at bounding box center [224, 20] width 9 height 10
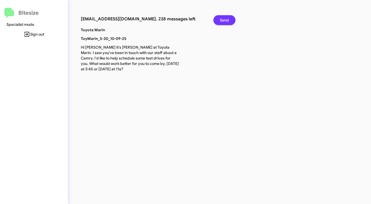
click at [223, 20] on span "Send" at bounding box center [224, 20] width 9 height 10
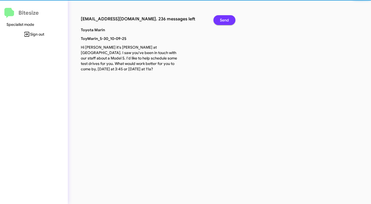
click at [223, 20] on span "Send" at bounding box center [224, 20] width 9 height 10
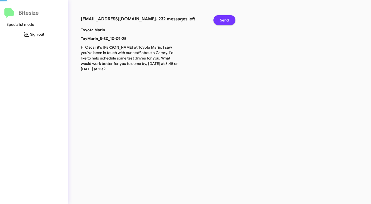
click at [223, 20] on span "Send" at bounding box center [224, 20] width 9 height 10
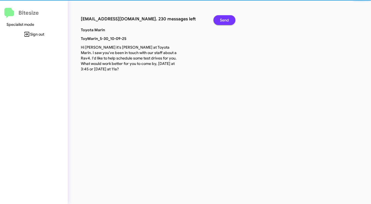
click at [223, 20] on span "Send" at bounding box center [224, 20] width 9 height 10
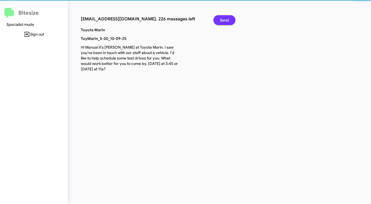
click at [223, 20] on span "Send" at bounding box center [224, 20] width 9 height 10
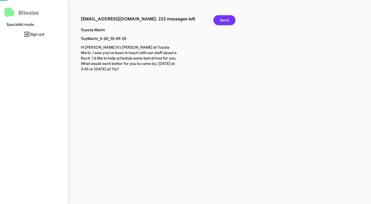
click at [223, 20] on span "Send" at bounding box center [224, 20] width 9 height 10
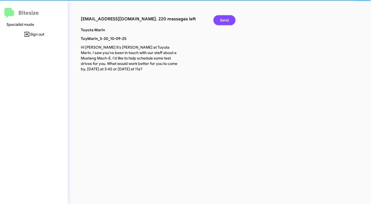
click at [223, 20] on span "Send" at bounding box center [224, 20] width 9 height 10
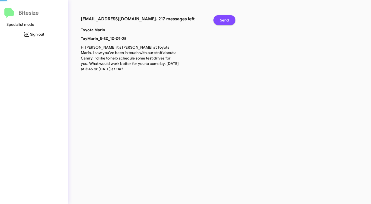
click at [223, 20] on span "Send" at bounding box center [224, 20] width 9 height 10
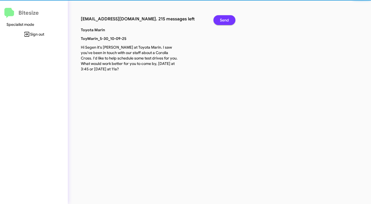
click at [223, 20] on span "Send" at bounding box center [224, 20] width 9 height 10
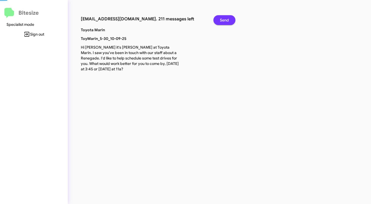
click at [223, 20] on span "Send" at bounding box center [224, 20] width 9 height 10
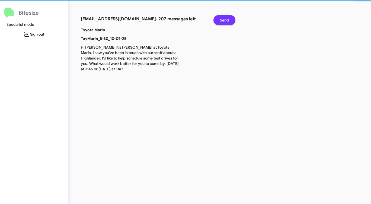
click at [223, 20] on span "Send" at bounding box center [224, 20] width 9 height 10
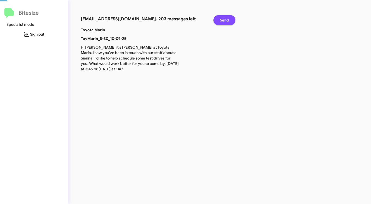
click at [223, 20] on span "Send" at bounding box center [224, 20] width 9 height 10
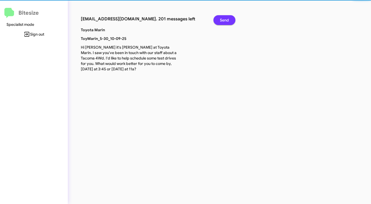
click at [223, 20] on span "Send" at bounding box center [224, 20] width 9 height 10
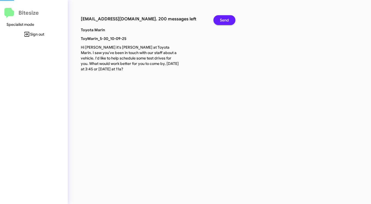
click at [223, 20] on span "Send" at bounding box center [224, 20] width 9 height 10
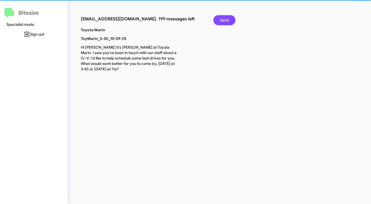
click at [223, 20] on span "Send" at bounding box center [224, 20] width 9 height 10
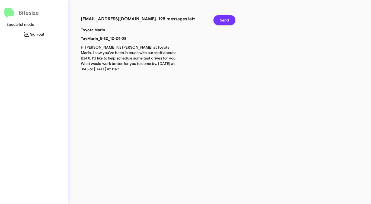
click at [223, 20] on span "Send" at bounding box center [224, 20] width 9 height 10
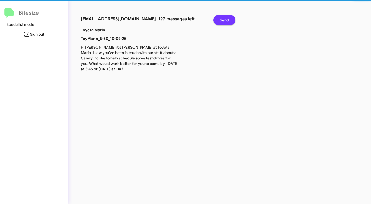
click at [223, 20] on span "Send" at bounding box center [224, 20] width 9 height 10
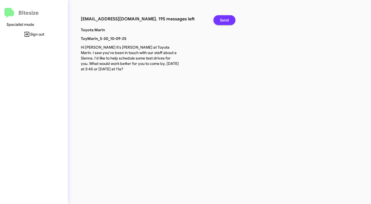
click at [223, 20] on span "Send" at bounding box center [224, 20] width 9 height 10
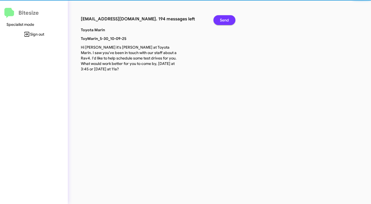
click at [223, 20] on span "Send" at bounding box center [224, 20] width 9 height 10
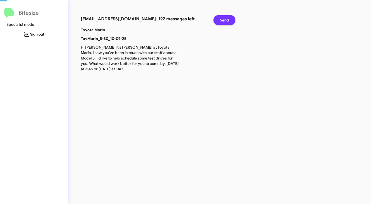
click at [223, 20] on span "Send" at bounding box center [224, 20] width 9 height 10
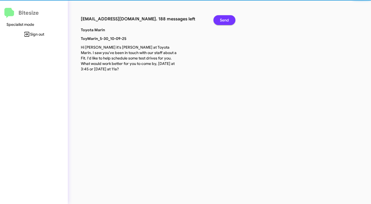
click at [223, 20] on span "Send" at bounding box center [224, 20] width 9 height 10
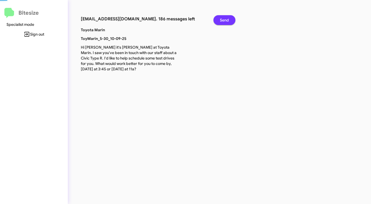
click at [223, 20] on span "Send" at bounding box center [224, 20] width 9 height 10
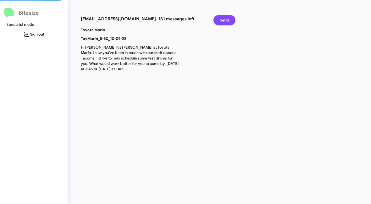
click at [223, 20] on span "Send" at bounding box center [224, 20] width 9 height 10
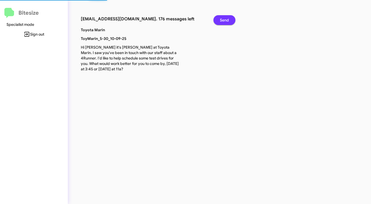
click at [223, 20] on span "Send" at bounding box center [224, 20] width 9 height 10
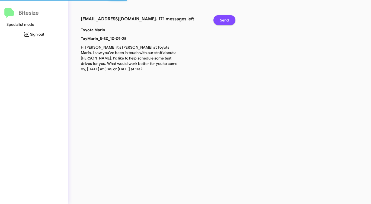
click at [223, 20] on span "Send" at bounding box center [224, 20] width 9 height 10
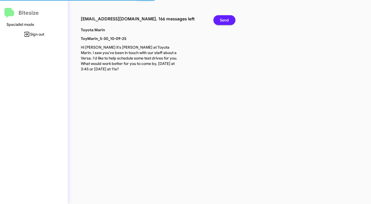
click at [223, 20] on span "Send" at bounding box center [224, 20] width 9 height 10
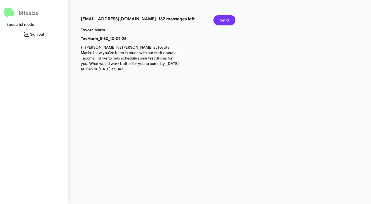
click at [223, 20] on span "Send" at bounding box center [224, 20] width 9 height 10
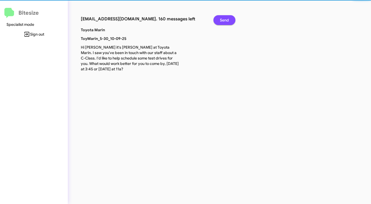
click at [223, 20] on span "Send" at bounding box center [224, 20] width 9 height 10
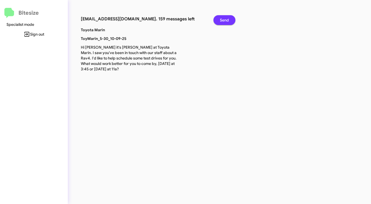
click at [223, 20] on span "Send" at bounding box center [224, 20] width 9 height 10
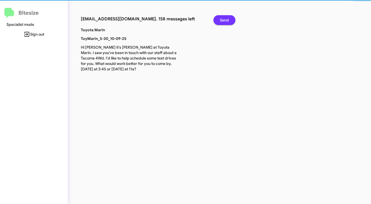
click at [223, 20] on span "Send" at bounding box center [224, 20] width 9 height 10
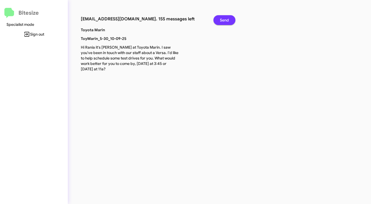
click at [223, 20] on span "Send" at bounding box center [224, 20] width 9 height 10
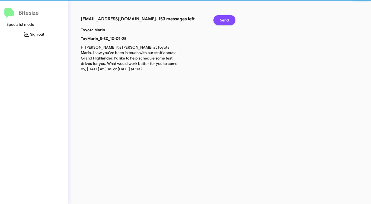
click at [223, 20] on span "Send" at bounding box center [224, 20] width 9 height 10
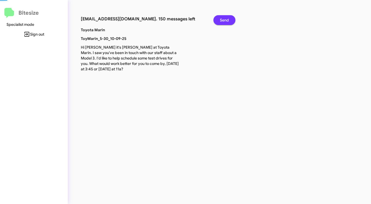
click at [223, 20] on span "Send" at bounding box center [224, 20] width 9 height 10
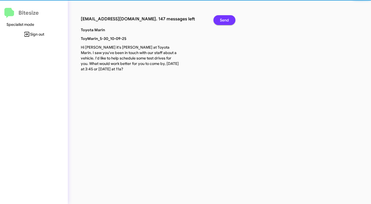
click at [223, 20] on span "Send" at bounding box center [224, 20] width 9 height 10
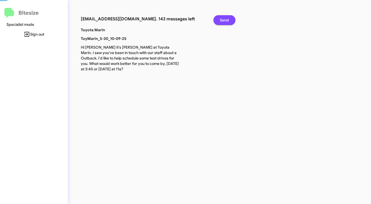
click at [223, 20] on span "Send" at bounding box center [224, 20] width 9 height 10
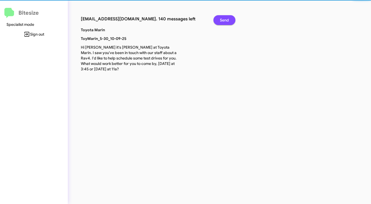
click at [223, 20] on span "Send" at bounding box center [224, 20] width 9 height 10
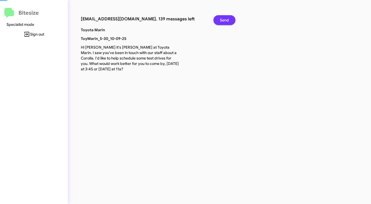
click at [223, 20] on span "Send" at bounding box center [224, 20] width 9 height 10
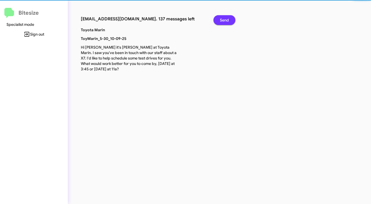
click at [223, 20] on span "Send" at bounding box center [224, 20] width 9 height 10
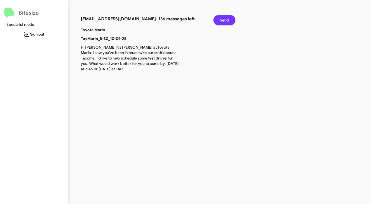
click at [223, 20] on span "Send" at bounding box center [224, 20] width 9 height 10
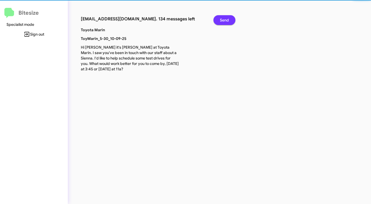
click at [223, 20] on span "Send" at bounding box center [224, 20] width 9 height 10
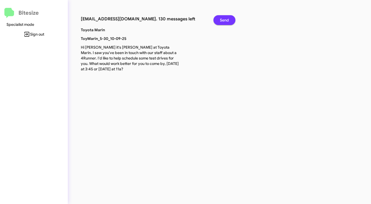
click at [223, 20] on span "Send" at bounding box center [224, 20] width 9 height 10
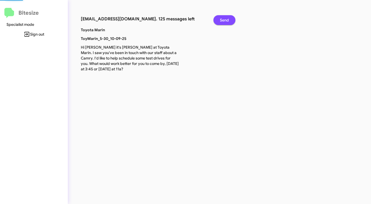
click at [223, 20] on span "Send" at bounding box center [224, 20] width 9 height 10
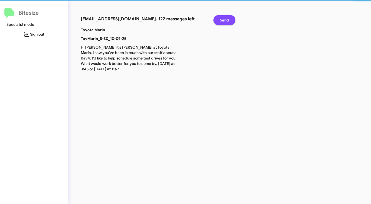
click at [223, 20] on span "Send" at bounding box center [224, 20] width 9 height 10
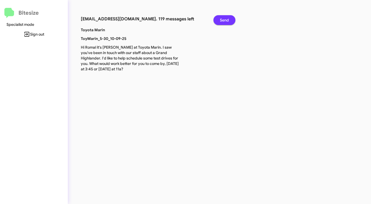
click at [222, 20] on span "Send" at bounding box center [224, 20] width 9 height 10
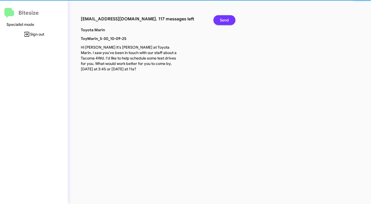
click at [222, 20] on span "Send" at bounding box center [224, 20] width 9 height 10
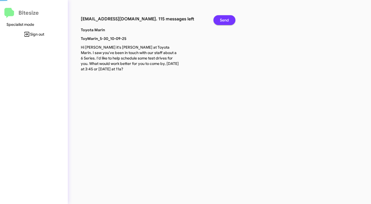
click at [222, 20] on span "Send" at bounding box center [224, 20] width 9 height 10
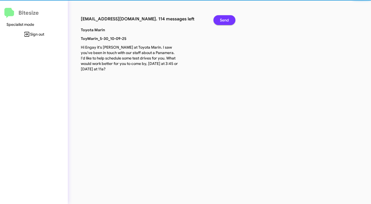
click at [222, 20] on span "Send" at bounding box center [224, 20] width 9 height 10
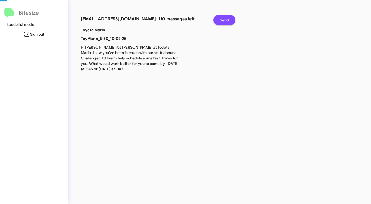
click at [222, 20] on span "Send" at bounding box center [224, 20] width 9 height 10
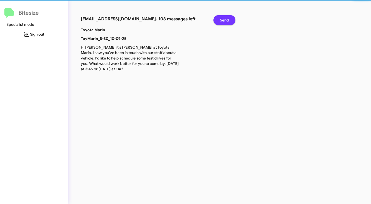
click at [222, 20] on span "Send" at bounding box center [224, 20] width 9 height 10
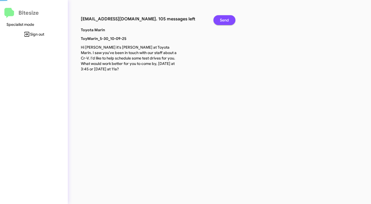
click at [222, 20] on span "Send" at bounding box center [224, 20] width 9 height 10
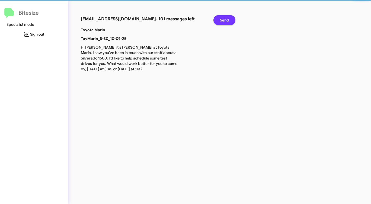
click at [222, 20] on span "Send" at bounding box center [224, 20] width 9 height 10
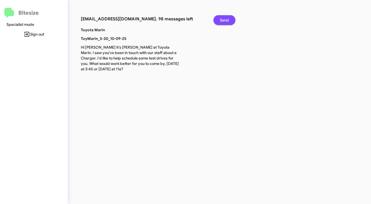
click at [222, 20] on span "Send" at bounding box center [224, 20] width 9 height 10
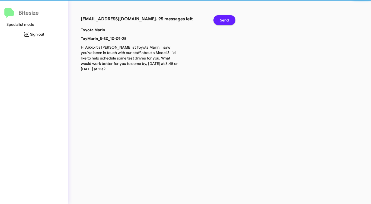
click at [222, 20] on span "Send" at bounding box center [224, 20] width 9 height 10
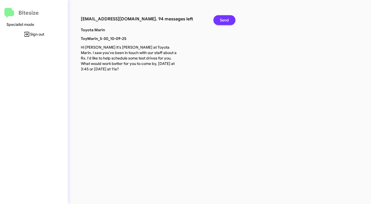
click at [222, 20] on span "Send" at bounding box center [224, 20] width 9 height 10
click at [223, 20] on span "Send" at bounding box center [224, 20] width 9 height 10
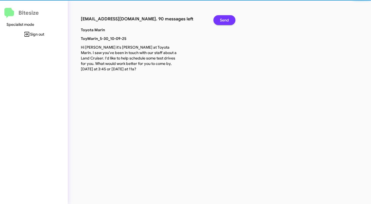
click at [223, 20] on span "Send" at bounding box center [224, 20] width 9 height 10
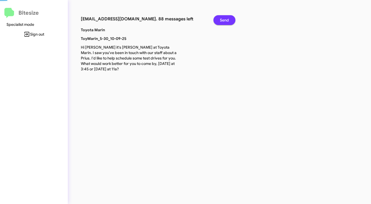
click at [223, 20] on span "Send" at bounding box center [224, 20] width 9 height 10
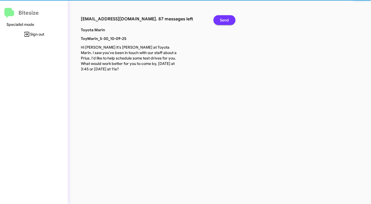
click at [223, 20] on span "Send" at bounding box center [224, 20] width 9 height 10
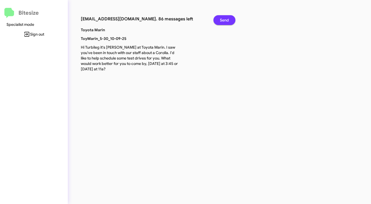
click at [223, 20] on span "Send" at bounding box center [224, 20] width 9 height 10
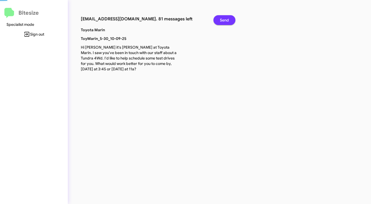
click at [223, 20] on span "Send" at bounding box center [224, 20] width 9 height 10
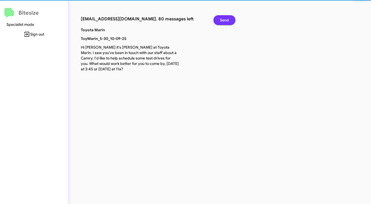
click at [223, 20] on span "Send" at bounding box center [224, 20] width 9 height 10
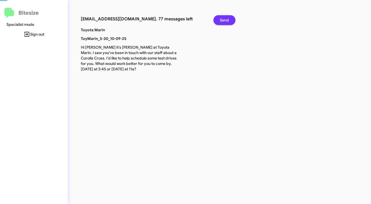
click at [222, 20] on span "Send" at bounding box center [224, 20] width 9 height 10
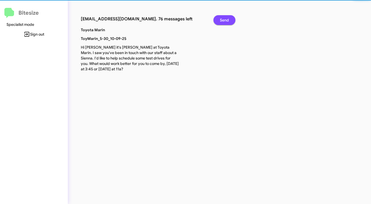
click at [222, 20] on span "Send" at bounding box center [224, 20] width 9 height 10
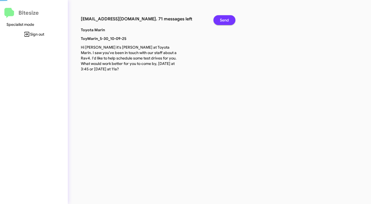
click at [222, 20] on span "Send" at bounding box center [224, 20] width 9 height 10
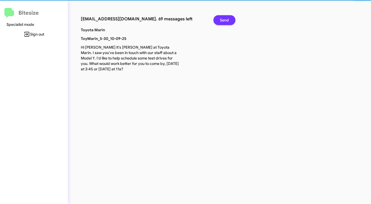
click at [222, 20] on span "Send" at bounding box center [224, 20] width 9 height 10
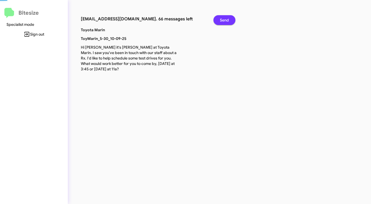
click at [222, 20] on span "Send" at bounding box center [224, 20] width 9 height 10
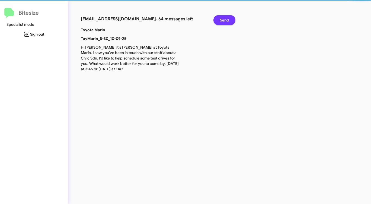
click at [222, 20] on span "Send" at bounding box center [224, 20] width 9 height 10
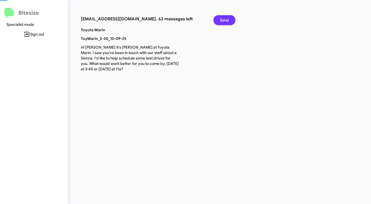
click at [222, 20] on span "Send" at bounding box center [224, 20] width 9 height 10
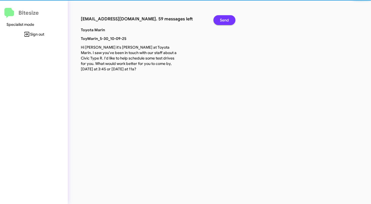
click at [222, 20] on span "Send" at bounding box center [224, 20] width 9 height 10
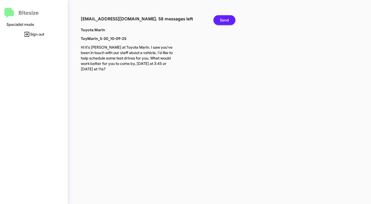
click at [222, 20] on span "Send" at bounding box center [224, 20] width 9 height 10
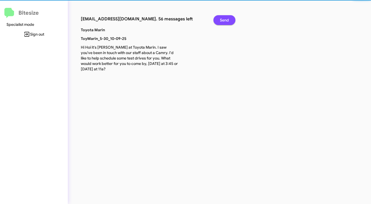
click at [222, 20] on span "Send" at bounding box center [224, 20] width 9 height 10
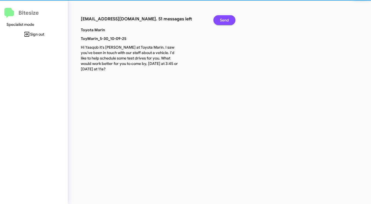
click at [222, 20] on span "Send" at bounding box center [224, 20] width 9 height 10
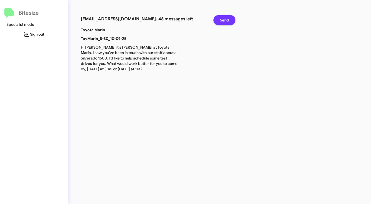
click at [222, 20] on span "Send" at bounding box center [224, 20] width 9 height 10
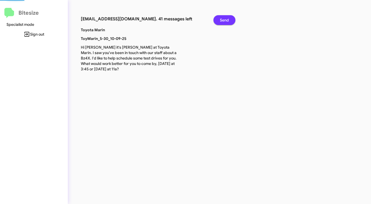
click at [222, 20] on span "Send" at bounding box center [224, 20] width 9 height 10
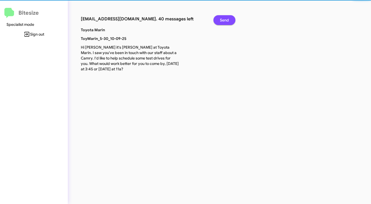
click at [222, 20] on span "Send" at bounding box center [224, 20] width 9 height 10
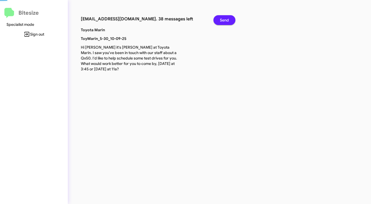
click at [222, 20] on span "Send" at bounding box center [224, 20] width 9 height 10
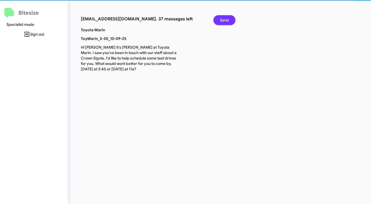
click at [222, 20] on span "Send" at bounding box center [224, 20] width 9 height 10
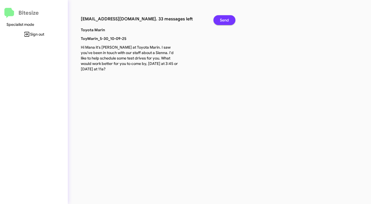
click at [222, 20] on span "Send" at bounding box center [224, 20] width 9 height 10
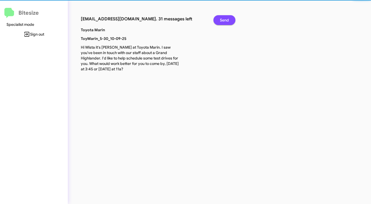
click at [222, 20] on span "Send" at bounding box center [224, 20] width 9 height 10
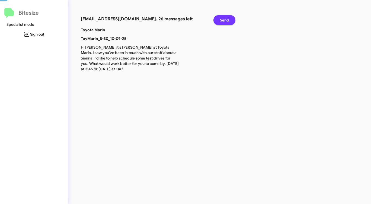
click at [222, 20] on span "Send" at bounding box center [224, 20] width 9 height 10
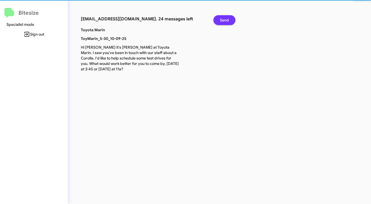
click at [222, 20] on span "Send" at bounding box center [224, 20] width 9 height 10
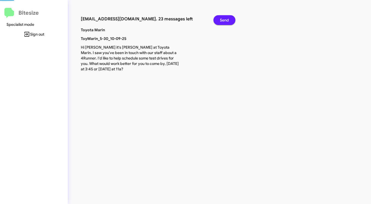
click at [222, 20] on span "Send" at bounding box center [224, 20] width 9 height 10
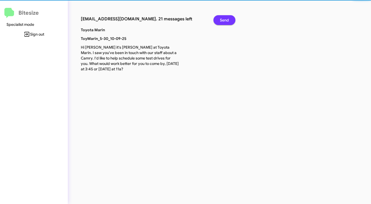
click at [222, 20] on span "Send" at bounding box center [224, 20] width 9 height 10
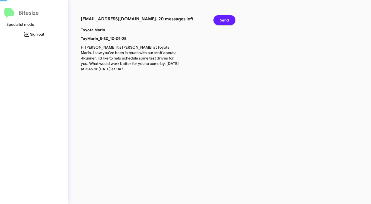
click at [222, 20] on span "Send" at bounding box center [224, 20] width 9 height 10
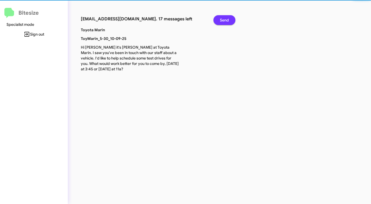
click at [222, 20] on span "Send" at bounding box center [224, 20] width 9 height 10
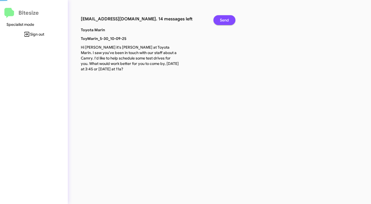
click at [222, 20] on span "Send" at bounding box center [224, 20] width 9 height 10
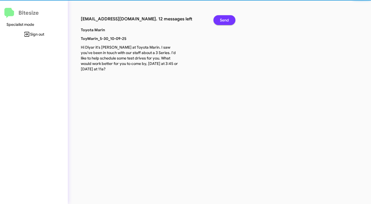
click at [222, 20] on span "Send" at bounding box center [224, 20] width 9 height 10
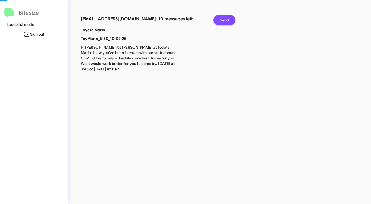
click at [222, 20] on span "Send" at bounding box center [224, 20] width 9 height 10
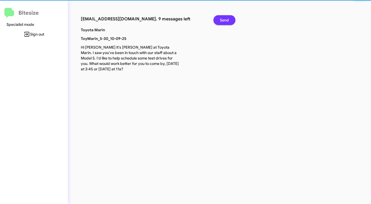
click at [222, 20] on span "Send" at bounding box center [224, 20] width 9 height 10
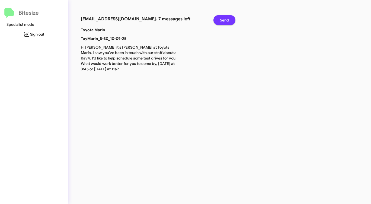
click at [222, 20] on span "Send" at bounding box center [224, 20] width 9 height 10
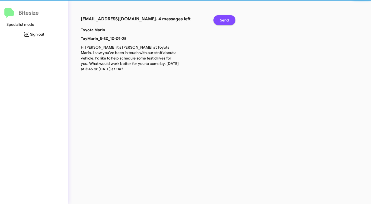
click at [222, 20] on span "Send" at bounding box center [224, 20] width 9 height 10
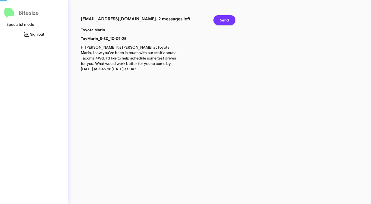
click at [222, 20] on span "Send" at bounding box center [224, 20] width 9 height 10
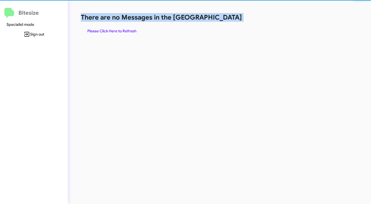
click at [222, 20] on h1 "There are no Messages in the [GEOGRAPHIC_DATA]" at bounding box center [194, 17] width 227 height 9
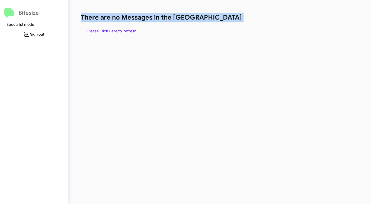
click at [222, 20] on h1 "There are no Messages in the [GEOGRAPHIC_DATA]" at bounding box center [194, 17] width 227 height 9
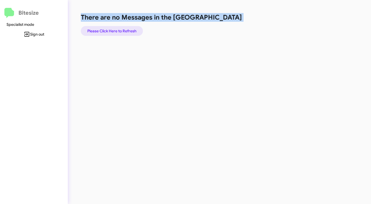
click at [106, 31] on span "Please Click Here to Refresh" at bounding box center [111, 31] width 49 height 10
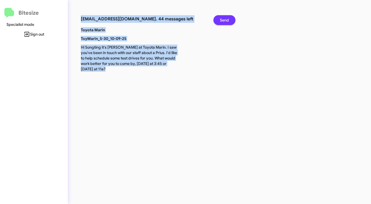
click at [225, 20] on span "Send" at bounding box center [224, 20] width 9 height 10
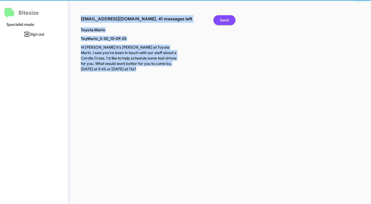
click at [225, 20] on span "Send" at bounding box center [224, 20] width 9 height 10
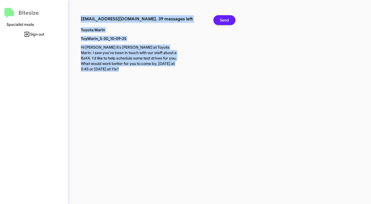
click at [225, 20] on span "Send" at bounding box center [224, 20] width 9 height 10
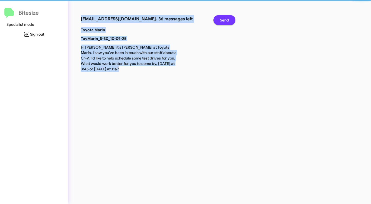
click at [225, 20] on span "Send" at bounding box center [224, 20] width 9 height 10
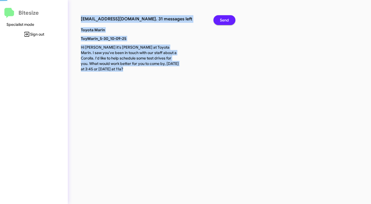
click at [226, 20] on span "Send" at bounding box center [224, 20] width 9 height 10
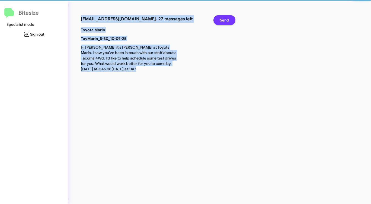
click at [226, 20] on span "Send" at bounding box center [224, 20] width 9 height 10
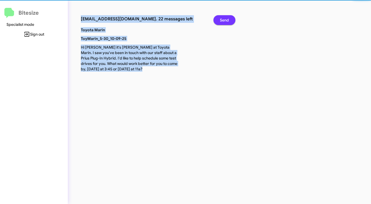
click at [226, 20] on span "Send" at bounding box center [224, 20] width 9 height 10
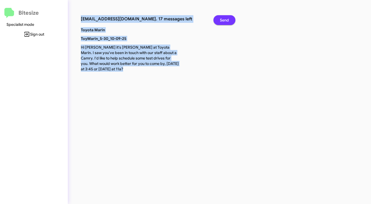
click at [226, 20] on span "Send" at bounding box center [224, 20] width 9 height 10
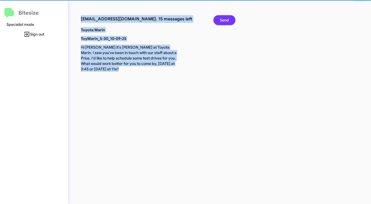
click at [226, 20] on span "Send" at bounding box center [224, 20] width 9 height 10
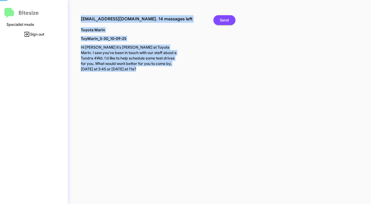
click at [226, 20] on span "Send" at bounding box center [224, 20] width 9 height 10
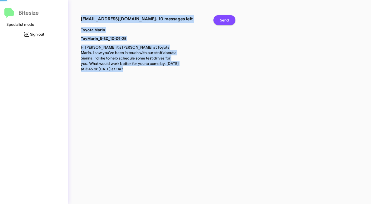
click at [226, 20] on span "Send" at bounding box center [224, 20] width 9 height 10
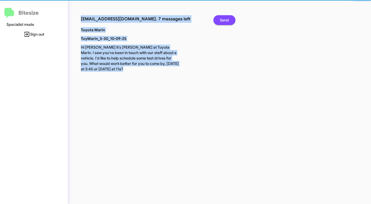
click at [226, 20] on span "Send" at bounding box center [224, 20] width 9 height 10
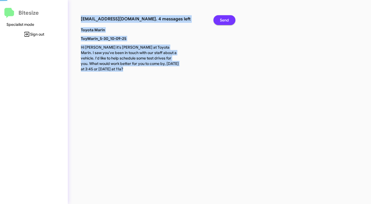
click at [226, 20] on span "Send" at bounding box center [224, 20] width 9 height 10
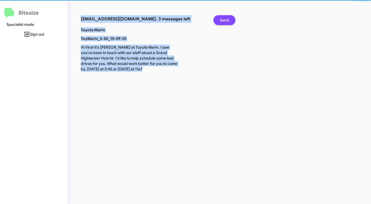
click at [226, 20] on span "Send" at bounding box center [224, 20] width 9 height 10
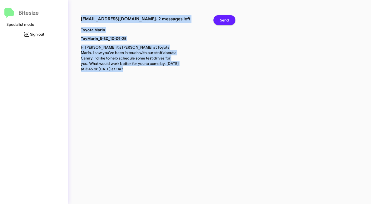
click at [226, 20] on span "Send" at bounding box center [224, 20] width 9 height 10
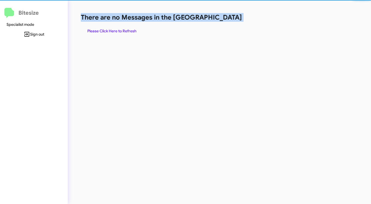
click at [226, 20] on h1 "There are no Messages in the [GEOGRAPHIC_DATA]" at bounding box center [194, 17] width 227 height 9
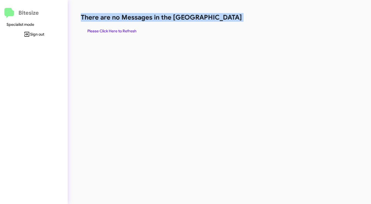
click at [226, 20] on h1 "There are no Messages in the [GEOGRAPHIC_DATA]" at bounding box center [194, 17] width 227 height 9
click at [122, 29] on span "Please Click Here to Refresh" at bounding box center [111, 31] width 49 height 10
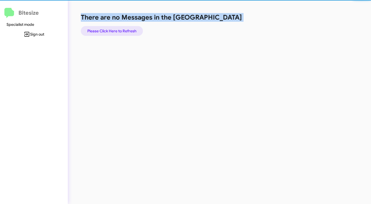
click at [122, 29] on span "Please Click Here to Refresh" at bounding box center [111, 31] width 49 height 10
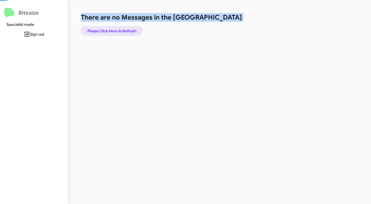
click at [122, 29] on span "Please Click Here to Refresh" at bounding box center [111, 31] width 49 height 10
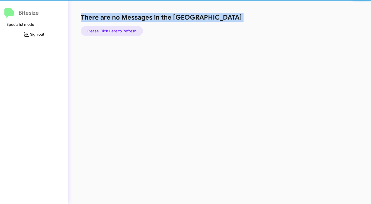
click at [122, 29] on span "Please Click Here to Refresh" at bounding box center [111, 31] width 49 height 10
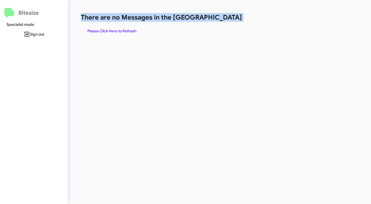
click at [122, 28] on span "Please Click Here to Refresh" at bounding box center [111, 31] width 49 height 10
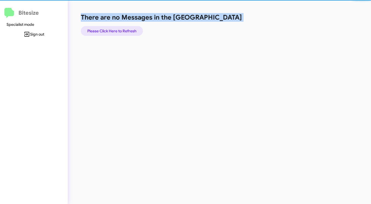
click at [122, 28] on span "Please Click Here to Refresh" at bounding box center [111, 31] width 49 height 10
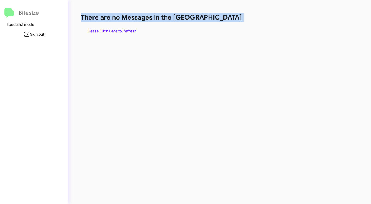
click at [123, 28] on span "Please Click Here to Refresh" at bounding box center [111, 31] width 49 height 10
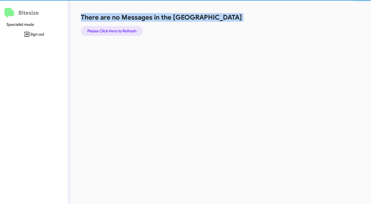
click at [123, 28] on span "Please Click Here to Refresh" at bounding box center [111, 31] width 49 height 10
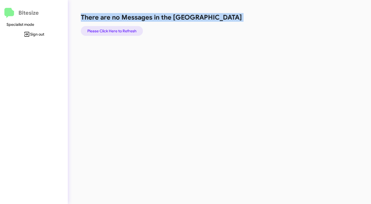
click at [123, 28] on span "Please Click Here to Refresh" at bounding box center [111, 31] width 49 height 10
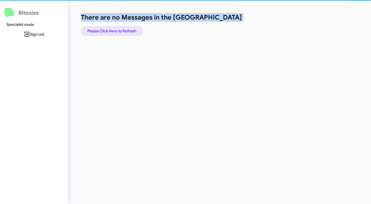
click at [123, 28] on span "Please Click Here to Refresh" at bounding box center [111, 31] width 49 height 10
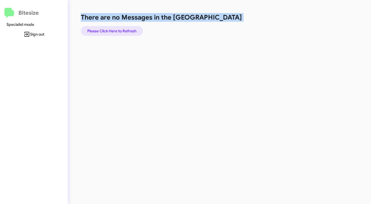
click at [123, 28] on span "Please Click Here to Refresh" at bounding box center [111, 31] width 49 height 10
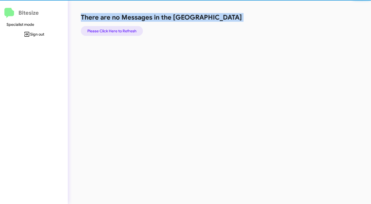
click at [123, 28] on span "Please Click Here to Refresh" at bounding box center [111, 31] width 49 height 10
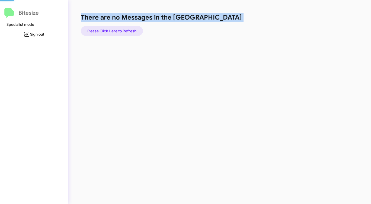
click at [123, 28] on span "Please Click Here to Refresh" at bounding box center [111, 31] width 49 height 10
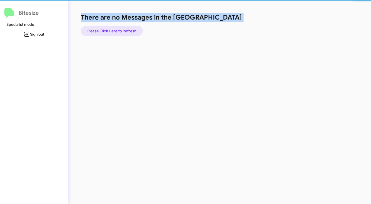
click at [123, 28] on span "Please Click Here to Refresh" at bounding box center [111, 31] width 49 height 10
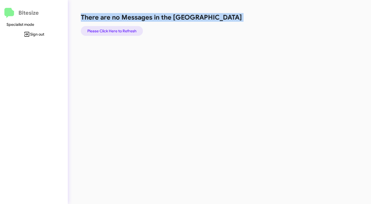
click at [123, 28] on span "Please Click Here to Refresh" at bounding box center [111, 31] width 49 height 10
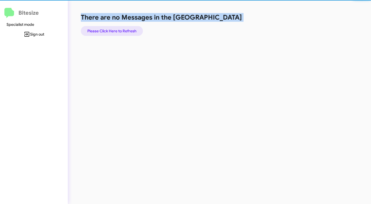
click at [123, 28] on span "Please Click Here to Refresh" at bounding box center [111, 31] width 49 height 10
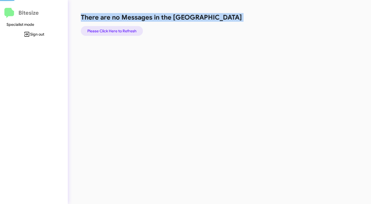
click at [122, 28] on span "Please Click Here to Refresh" at bounding box center [111, 31] width 49 height 10
click at [121, 29] on span "Please Click Here to Refresh" at bounding box center [111, 31] width 49 height 10
click at [120, 29] on span "Please Click Here to Refresh" at bounding box center [111, 31] width 49 height 10
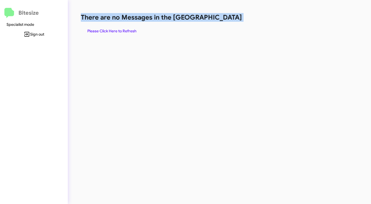
click at [120, 29] on span "Please Click Here to Refresh" at bounding box center [111, 31] width 49 height 10
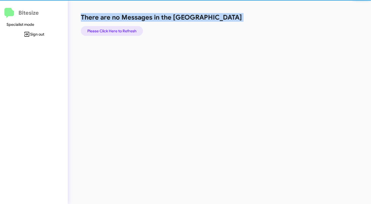
click at [120, 29] on span "Please Click Here to Refresh" at bounding box center [111, 31] width 49 height 10
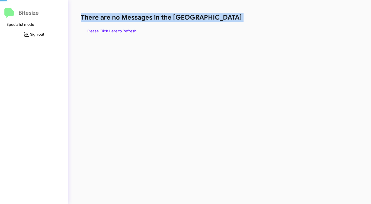
click at [120, 29] on span "Please Click Here to Refresh" at bounding box center [111, 31] width 49 height 10
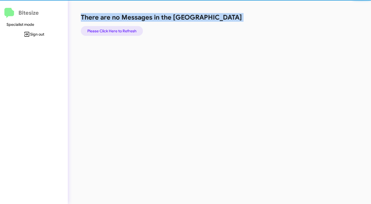
click at [120, 29] on span "Please Click Here to Refresh" at bounding box center [111, 31] width 49 height 10
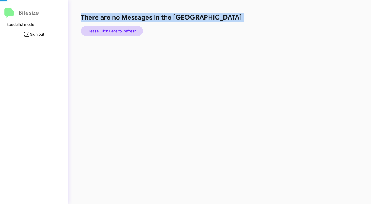
click at [120, 29] on span "Please Click Here to Refresh" at bounding box center [111, 31] width 49 height 10
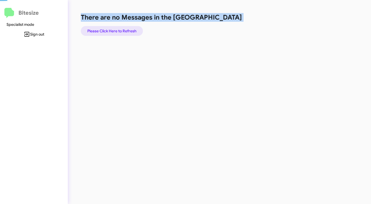
click at [120, 29] on span "Please Click Here to Refresh" at bounding box center [111, 31] width 49 height 10
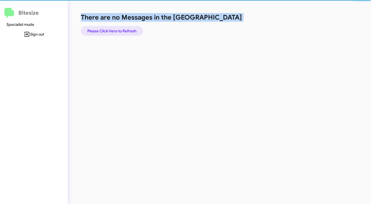
click at [120, 29] on span "Please Click Here to Refresh" at bounding box center [111, 31] width 49 height 10
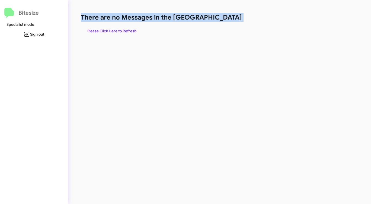
click at [120, 29] on span "Please Click Here to Refresh" at bounding box center [111, 31] width 49 height 10
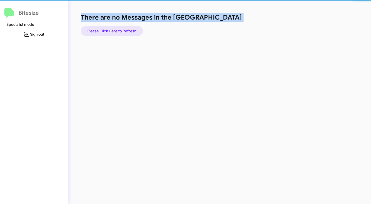
click at [120, 29] on span "Please Click Here to Refresh" at bounding box center [111, 31] width 49 height 10
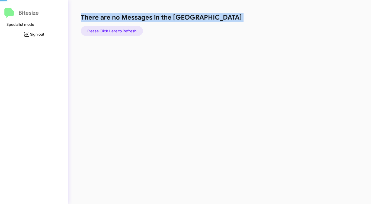
click at [120, 29] on span "Please Click Here to Refresh" at bounding box center [111, 31] width 49 height 10
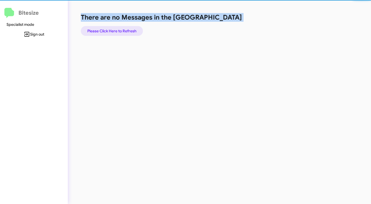
click at [120, 29] on span "Please Click Here to Refresh" at bounding box center [111, 31] width 49 height 10
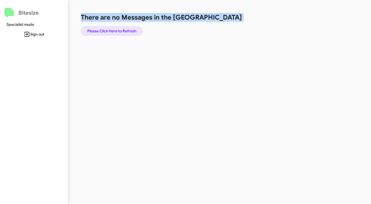
click at [120, 29] on span "Please Click Here to Refresh" at bounding box center [111, 31] width 49 height 10
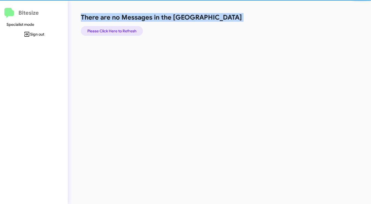
click at [120, 29] on span "Please Click Here to Refresh" at bounding box center [111, 31] width 49 height 10
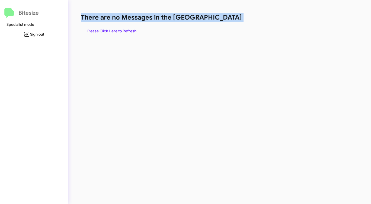
click at [120, 29] on span "Please Click Here to Refresh" at bounding box center [111, 31] width 49 height 10
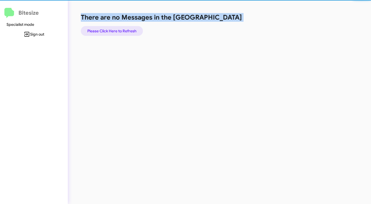
click at [120, 29] on span "Please Click Here to Refresh" at bounding box center [111, 31] width 49 height 10
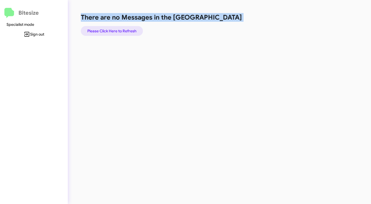
click at [120, 29] on span "Please Click Here to Refresh" at bounding box center [111, 31] width 49 height 10
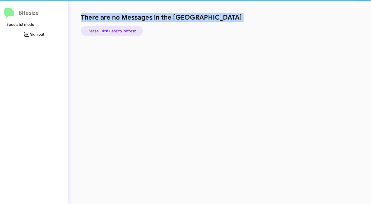
click at [120, 29] on span "Please Click Here to Refresh" at bounding box center [111, 31] width 49 height 10
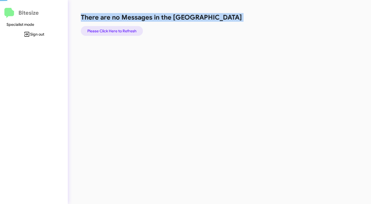
click at [120, 29] on span "Please Click Here to Refresh" at bounding box center [111, 31] width 49 height 10
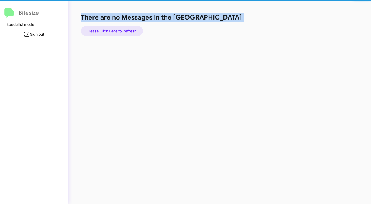
click at [120, 29] on span "Please Click Here to Refresh" at bounding box center [111, 31] width 49 height 10
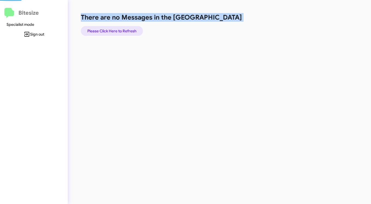
click at [120, 29] on span "Please Click Here to Refresh" at bounding box center [111, 31] width 49 height 10
click at [115, 30] on span "Please Click Here to Refresh" at bounding box center [111, 31] width 49 height 10
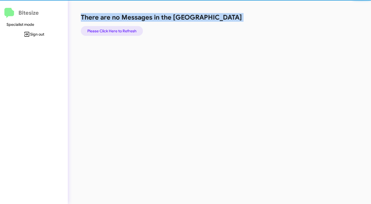
click at [115, 30] on span "Please Click Here to Refresh" at bounding box center [111, 31] width 49 height 10
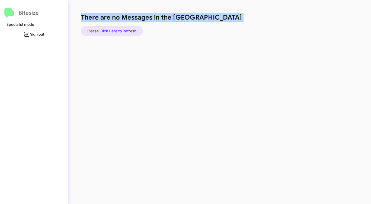
click at [115, 30] on span "Please Click Here to Refresh" at bounding box center [111, 31] width 49 height 10
click at [115, 29] on span "Please Click Here to Refresh" at bounding box center [111, 31] width 49 height 10
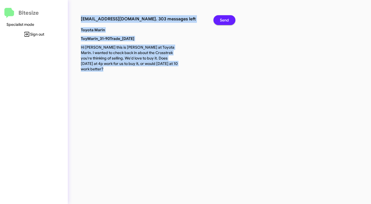
click at [220, 20] on span "Send" at bounding box center [224, 20] width 9 height 10
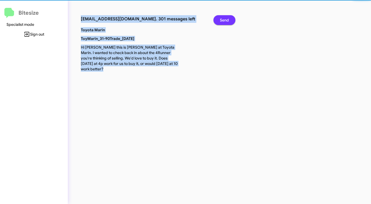
click at [220, 20] on span "Send" at bounding box center [224, 20] width 9 height 10
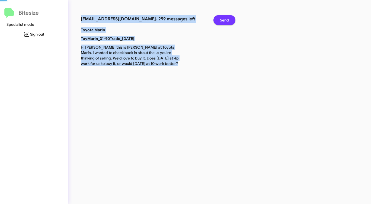
click at [220, 20] on span "Send" at bounding box center [224, 20] width 9 height 10
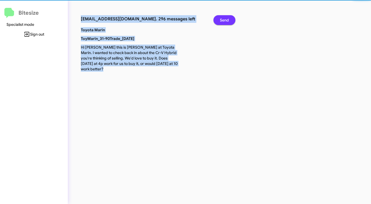
click at [220, 20] on span "Send" at bounding box center [224, 20] width 9 height 10
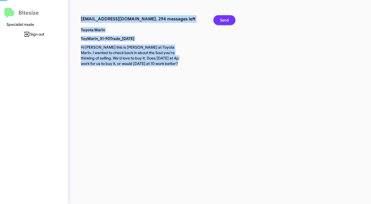
click at [220, 20] on span "Send" at bounding box center [224, 20] width 9 height 10
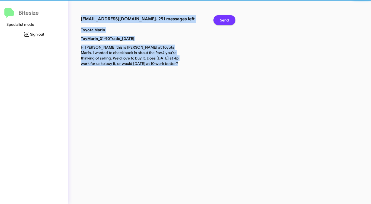
click at [220, 20] on span "Send" at bounding box center [224, 20] width 9 height 10
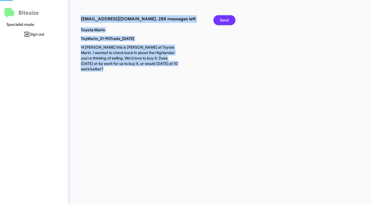
click at [220, 20] on span "Send" at bounding box center [224, 20] width 9 height 10
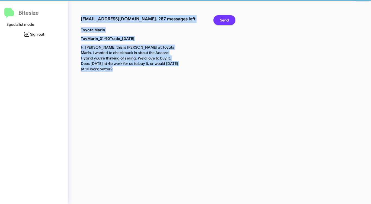
click at [220, 20] on span "Send" at bounding box center [224, 20] width 9 height 10
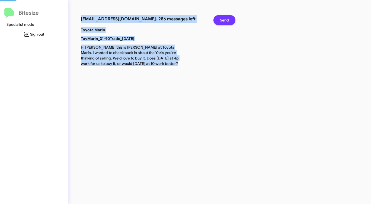
click at [220, 20] on span "Send" at bounding box center [224, 20] width 9 height 10
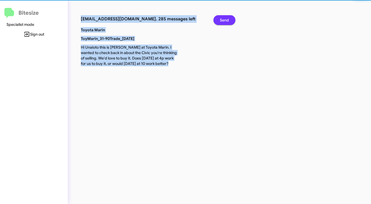
click at [220, 20] on span "Send" at bounding box center [224, 20] width 9 height 10
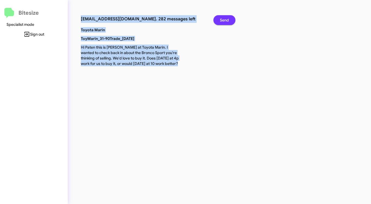
click at [220, 20] on span "Send" at bounding box center [224, 20] width 9 height 10
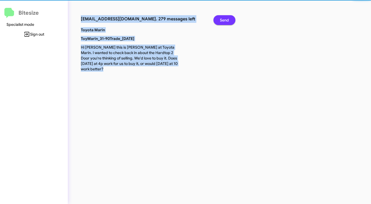
click at [220, 20] on span "Send" at bounding box center [224, 20] width 9 height 10
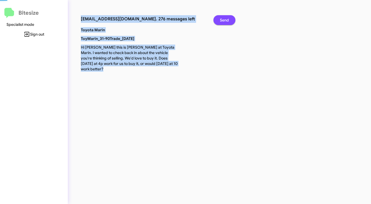
click at [220, 20] on span "Send" at bounding box center [224, 20] width 9 height 10
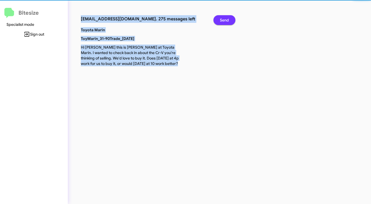
click at [220, 20] on span "Send" at bounding box center [224, 20] width 9 height 10
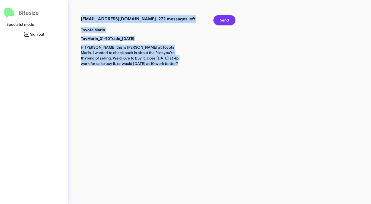
click at [220, 20] on span "Send" at bounding box center [224, 20] width 9 height 10
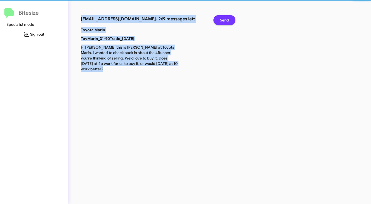
click at [220, 20] on span "Send" at bounding box center [224, 20] width 9 height 10
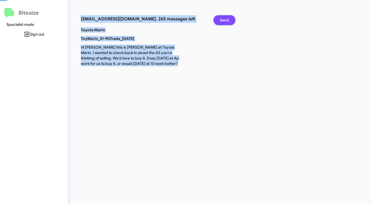
click at [220, 20] on span "Send" at bounding box center [224, 20] width 9 height 10
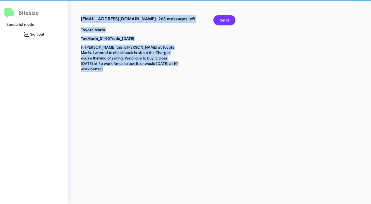
click at [220, 20] on span "Send" at bounding box center [224, 20] width 9 height 10
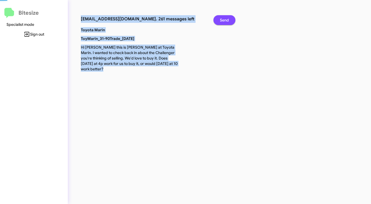
click at [220, 20] on span "Send" at bounding box center [224, 20] width 9 height 10
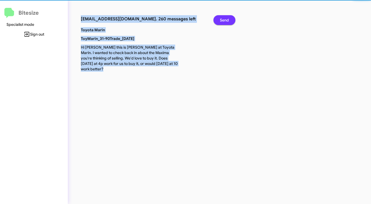
click at [220, 20] on span "Send" at bounding box center [224, 20] width 9 height 10
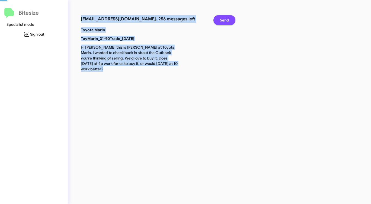
click at [220, 20] on span "Send" at bounding box center [224, 20] width 9 height 10
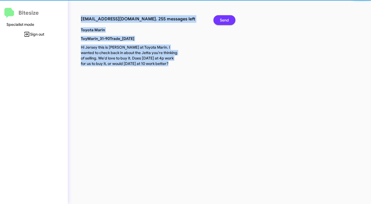
click at [220, 20] on span "Send" at bounding box center [224, 20] width 9 height 10
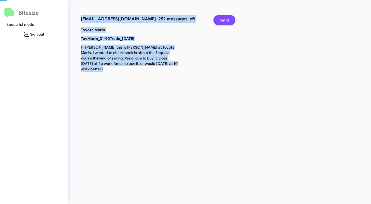
click at [220, 20] on span "Send" at bounding box center [224, 20] width 9 height 10
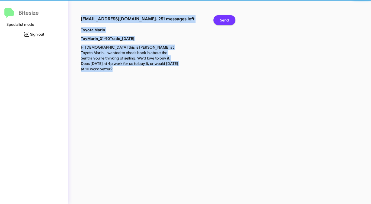
click at [220, 20] on span "Send" at bounding box center [224, 20] width 9 height 10
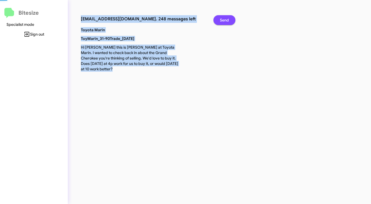
click at [220, 20] on span "Send" at bounding box center [224, 20] width 9 height 10
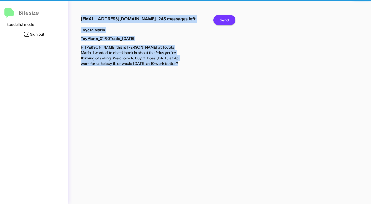
click at [220, 20] on span "Send" at bounding box center [224, 20] width 9 height 10
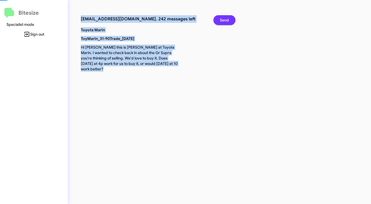
click at [220, 20] on span "Send" at bounding box center [224, 20] width 9 height 10
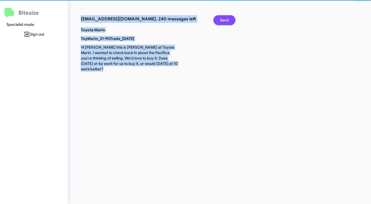
click at [220, 20] on span "Send" at bounding box center [224, 20] width 9 height 10
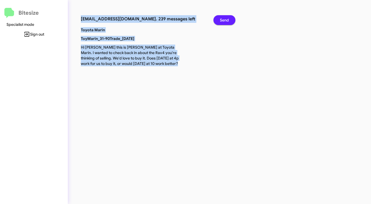
click at [220, 20] on span "Send" at bounding box center [224, 20] width 9 height 10
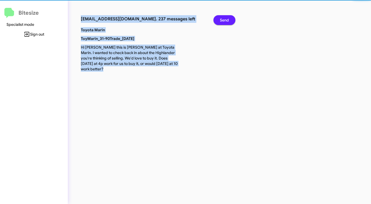
click at [220, 20] on span "Send" at bounding box center [224, 20] width 9 height 10
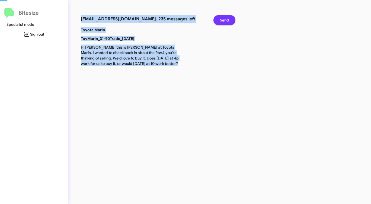
click at [220, 20] on span "Send" at bounding box center [224, 20] width 9 height 10
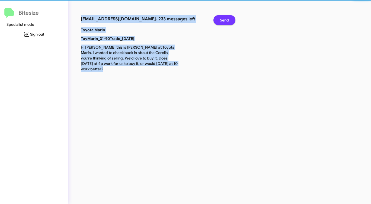
click at [220, 20] on span "Send" at bounding box center [224, 20] width 9 height 10
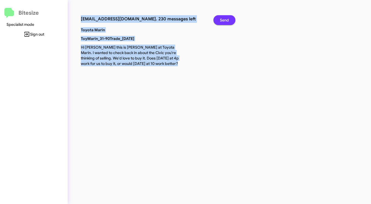
click at [220, 20] on span "Send" at bounding box center [224, 20] width 9 height 10
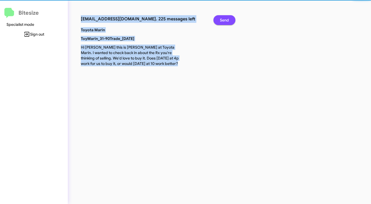
click at [220, 20] on span "Send" at bounding box center [224, 20] width 9 height 10
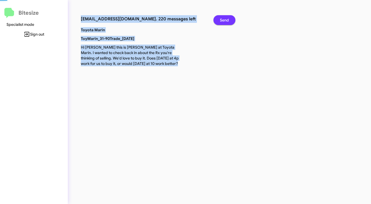
click at [220, 20] on span "Send" at bounding box center [224, 20] width 9 height 10
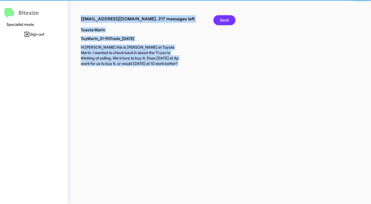
click at [220, 20] on span "Send" at bounding box center [224, 20] width 9 height 10
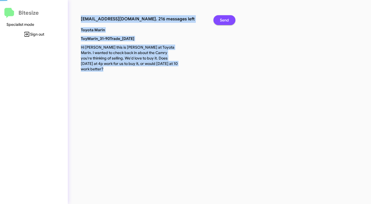
click at [220, 20] on span "Send" at bounding box center [224, 20] width 9 height 10
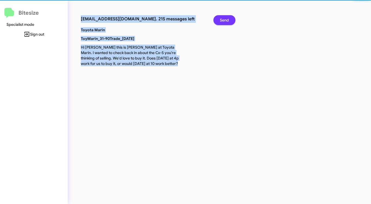
click at [220, 20] on span "Send" at bounding box center [224, 20] width 9 height 10
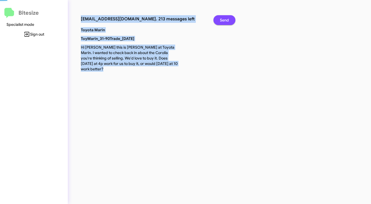
click at [220, 20] on span "Send" at bounding box center [224, 20] width 9 height 10
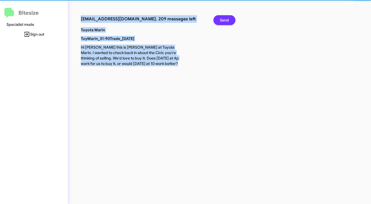
click at [220, 20] on span "Send" at bounding box center [224, 20] width 9 height 10
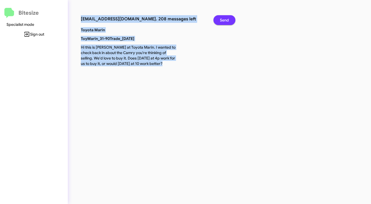
click at [220, 20] on span "Send" at bounding box center [224, 20] width 9 height 10
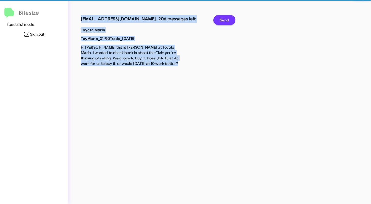
click at [220, 20] on span "Send" at bounding box center [224, 20] width 9 height 10
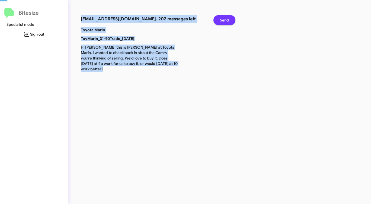
click at [220, 20] on span "Send" at bounding box center [224, 20] width 9 height 10
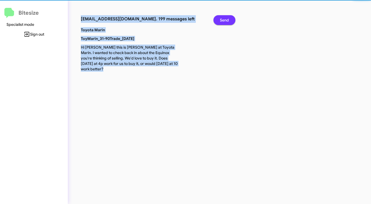
click at [220, 20] on span "Send" at bounding box center [224, 20] width 9 height 10
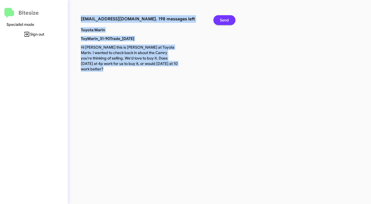
click at [220, 20] on span "Send" at bounding box center [224, 20] width 9 height 10
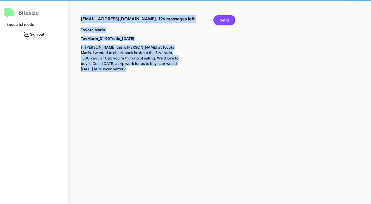
click at [220, 20] on span "Send" at bounding box center [224, 20] width 9 height 10
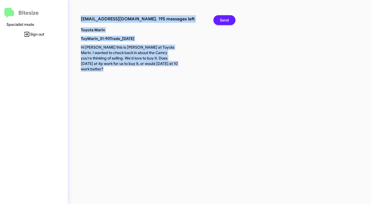
click at [220, 20] on span "Send" at bounding box center [224, 20] width 9 height 10
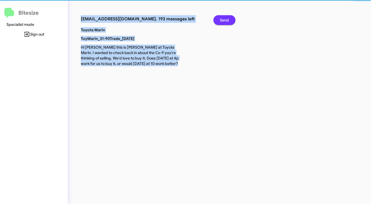
click at [220, 20] on span "Send" at bounding box center [224, 20] width 9 height 10
click at [220, 21] on button "Send" at bounding box center [224, 20] width 22 height 10
click at [220, 23] on button "Send" at bounding box center [224, 20] width 22 height 10
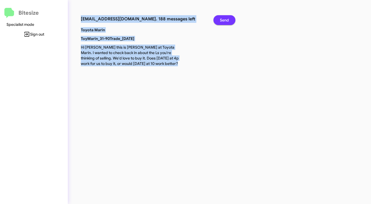
click at [227, 20] on span "Send" at bounding box center [224, 20] width 9 height 10
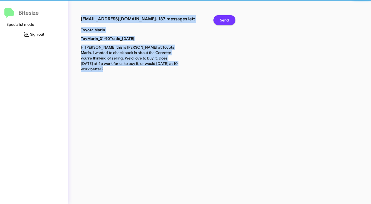
click at [227, 20] on span "Send" at bounding box center [224, 20] width 9 height 10
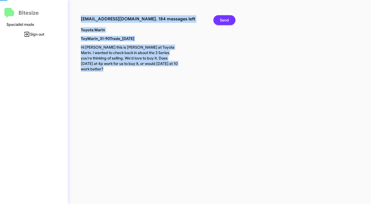
click at [227, 20] on span "Send" at bounding box center [224, 20] width 9 height 10
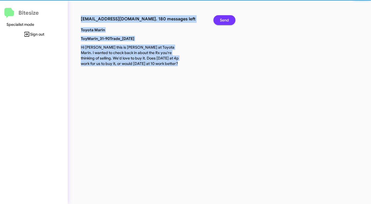
click at [227, 20] on span "Send" at bounding box center [224, 20] width 9 height 10
click at [226, 20] on span "Send" at bounding box center [224, 20] width 9 height 10
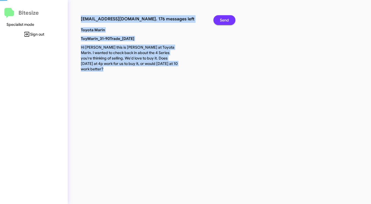
click at [226, 20] on span "Send" at bounding box center [224, 20] width 9 height 10
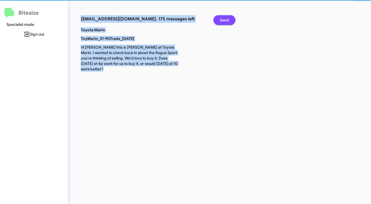
click at [226, 20] on span "Send" at bounding box center [224, 20] width 9 height 10
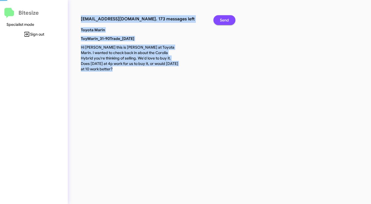
click at [225, 20] on span "Send" at bounding box center [224, 20] width 9 height 10
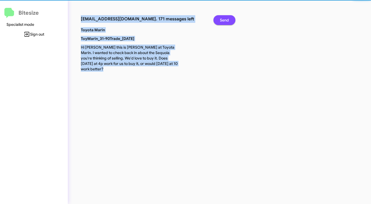
click
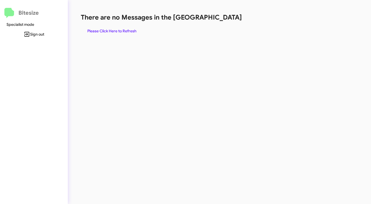
drag, startPoint x: 223, startPoint y: 21, endPoint x: 218, endPoint y: 22, distance: 4.4
